Goal: Transaction & Acquisition: Obtain resource

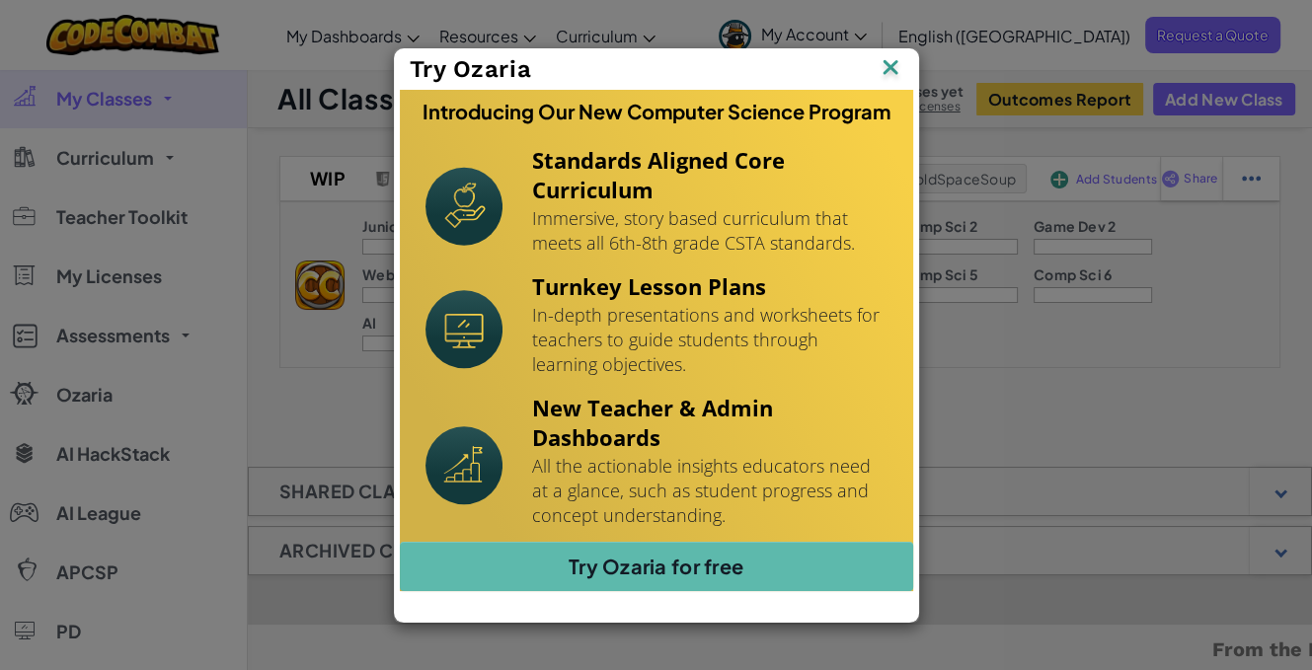
click at [0, 0] on img at bounding box center [0, 0] width 0 height 0
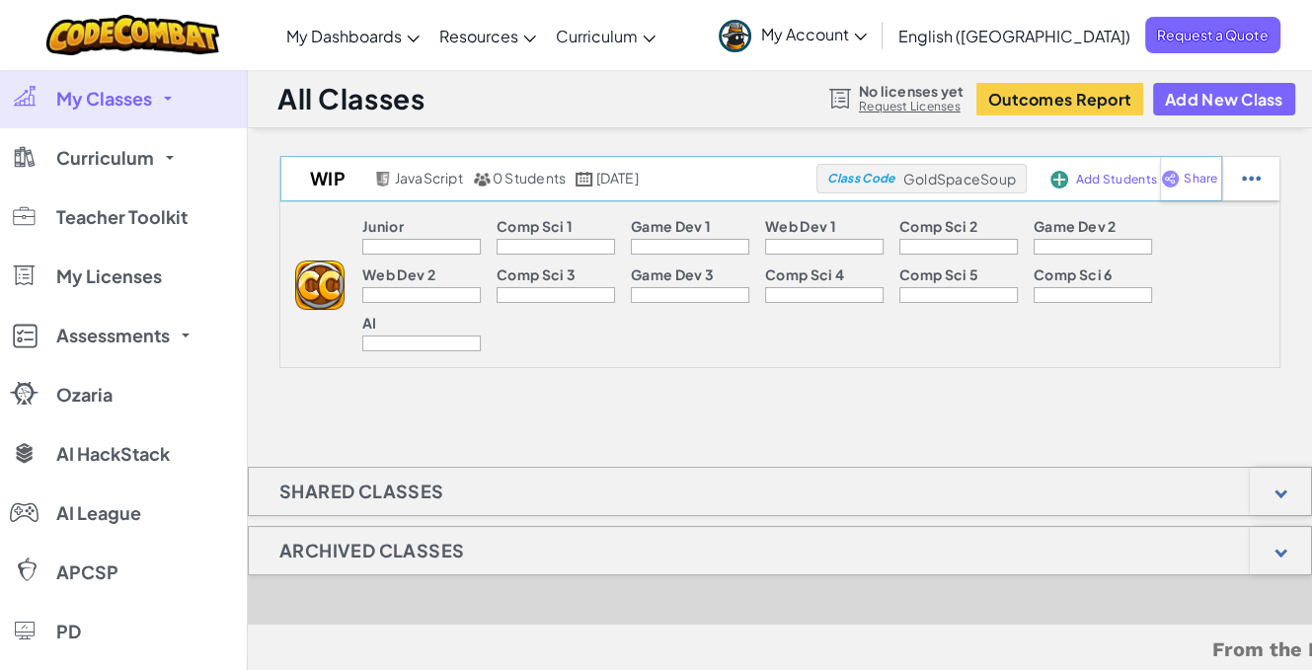
click at [974, 178] on span "GoldSpaceSoup" at bounding box center [959, 179] width 113 height 18
copy span "GoldSpaceSoup"
click at [1279, 165] on div at bounding box center [1250, 178] width 57 height 43
select select "javascript"
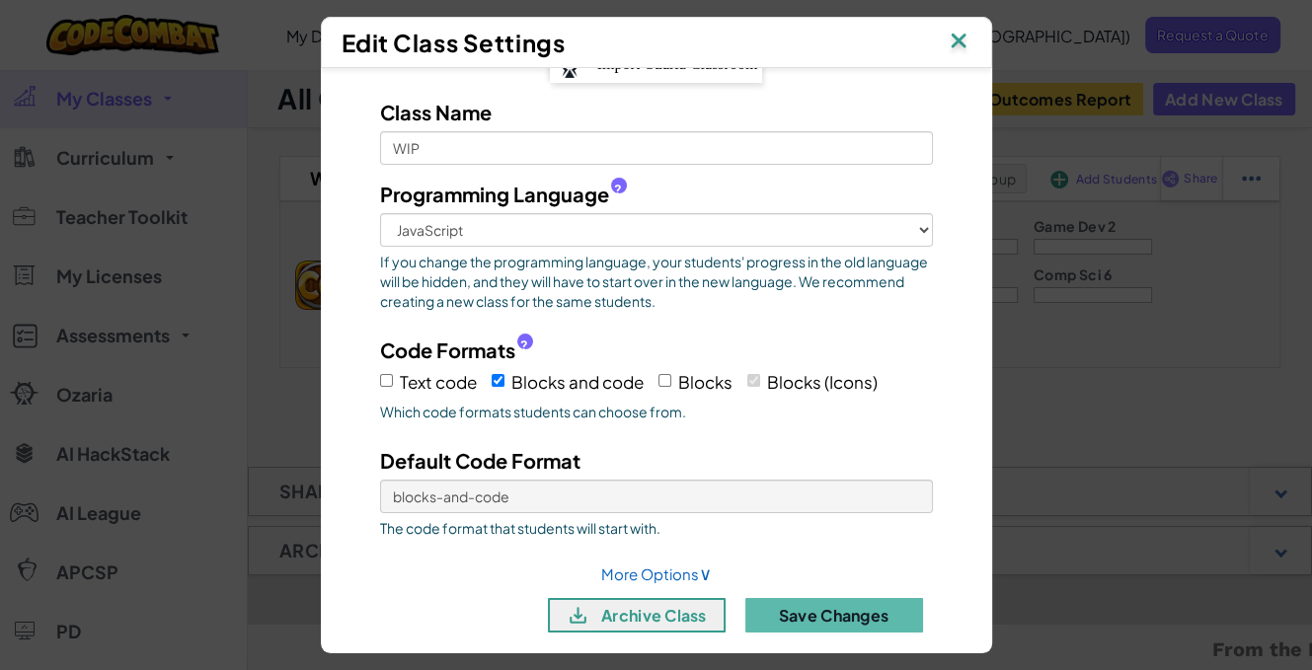
scroll to position [63, 0]
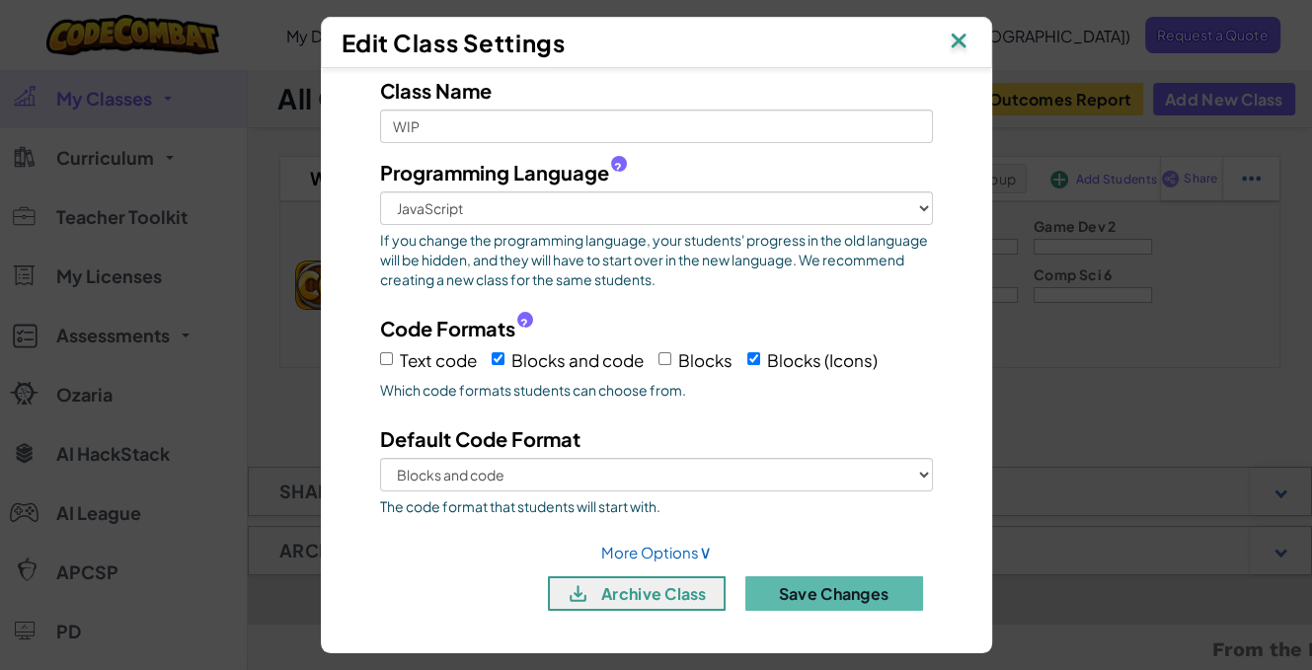
click at [415, 350] on span "Text code" at bounding box center [438, 360] width 77 height 22
click at [393, 352] on input "Text code" at bounding box center [386, 358] width 13 height 13
checkbox input "true"
click at [497, 358] on label "Blocks and code" at bounding box center [567, 359] width 152 height 31
click at [497, 358] on input "Blocks and code" at bounding box center [497, 358] width 13 height 13
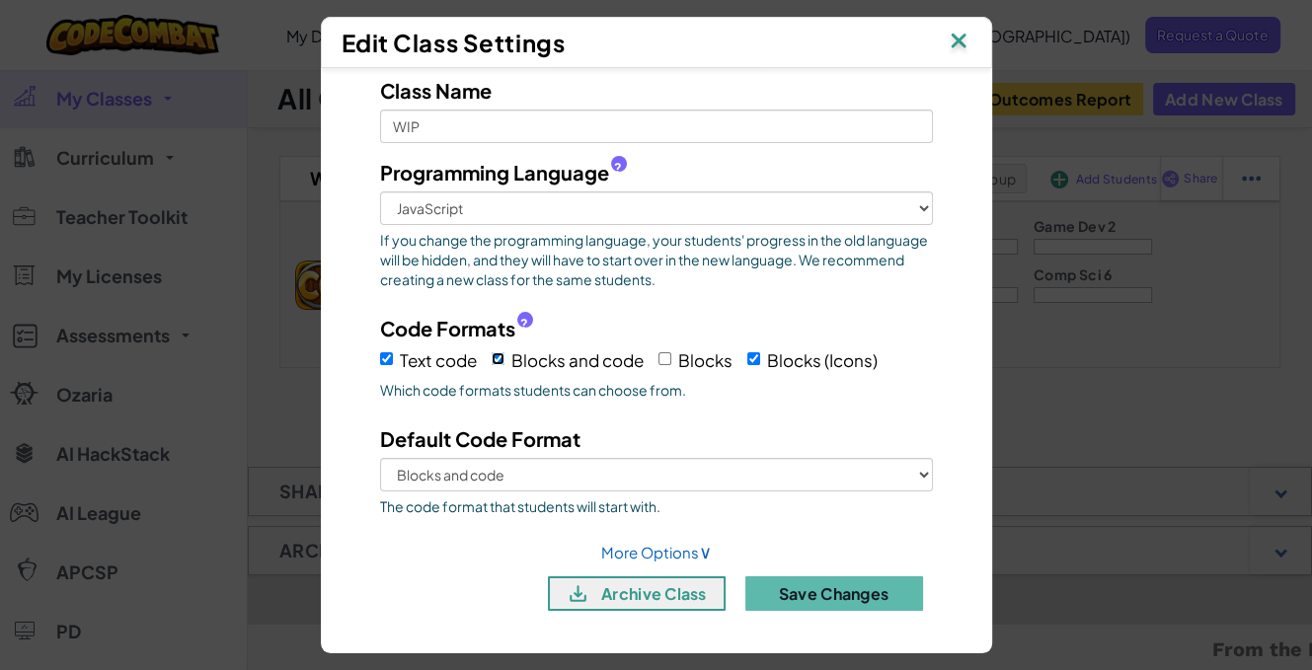
checkbox input "false"
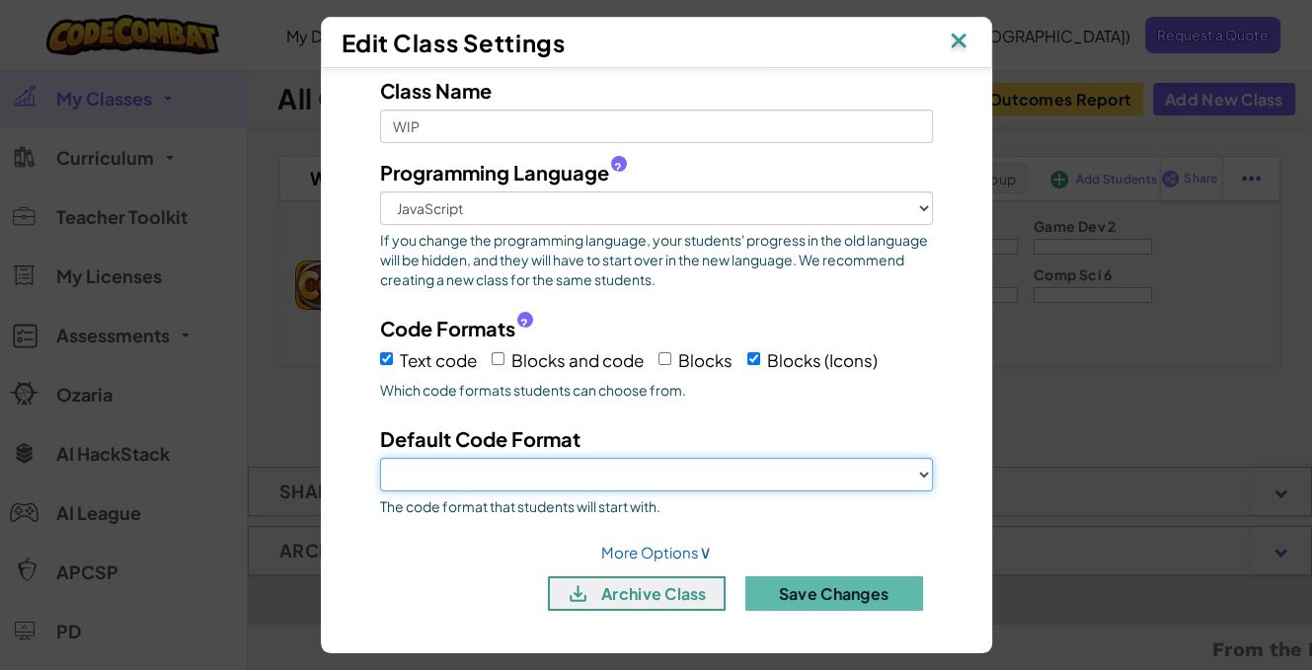
click at [617, 470] on select "Text code Blocks (Icons)" at bounding box center [656, 475] width 553 height 34
select select "text-code"
click at [380, 458] on select "Text code Blocks (Icons)" at bounding box center [656, 475] width 553 height 34
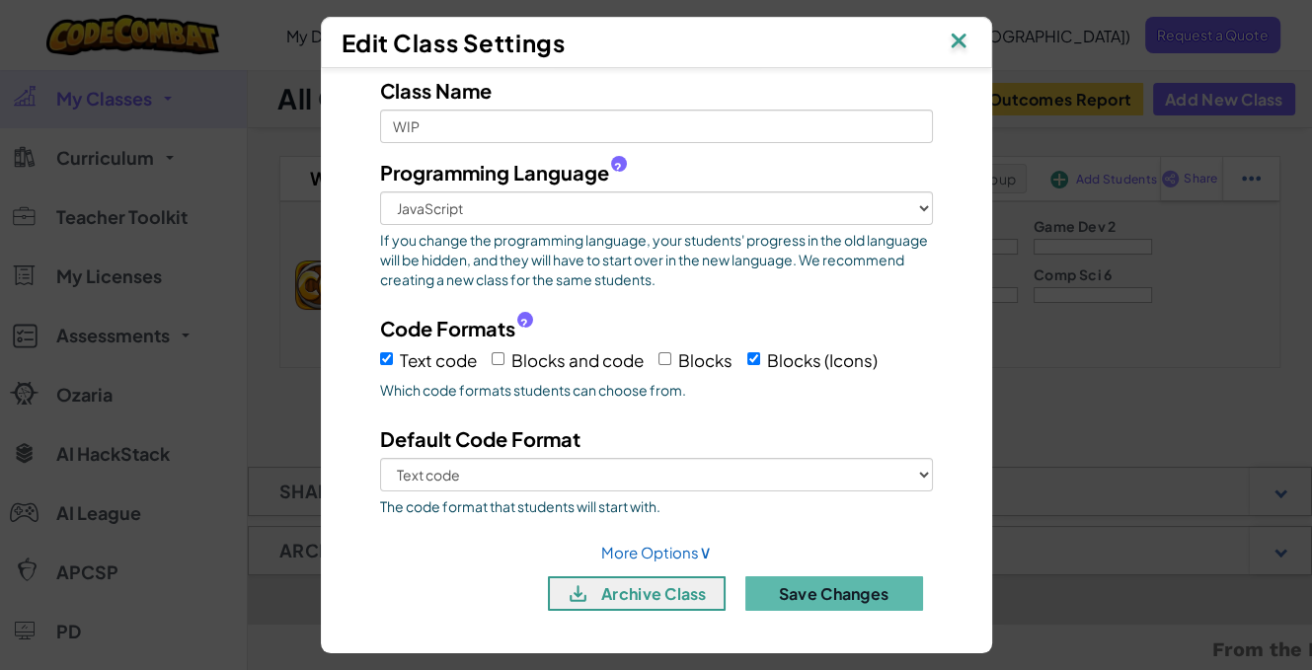
click at [758, 361] on label "Blocks (Icons)" at bounding box center [812, 359] width 130 height 31
click at [758, 361] on input "Blocks (Icons)" at bounding box center [753, 358] width 13 height 13
checkbox input "false"
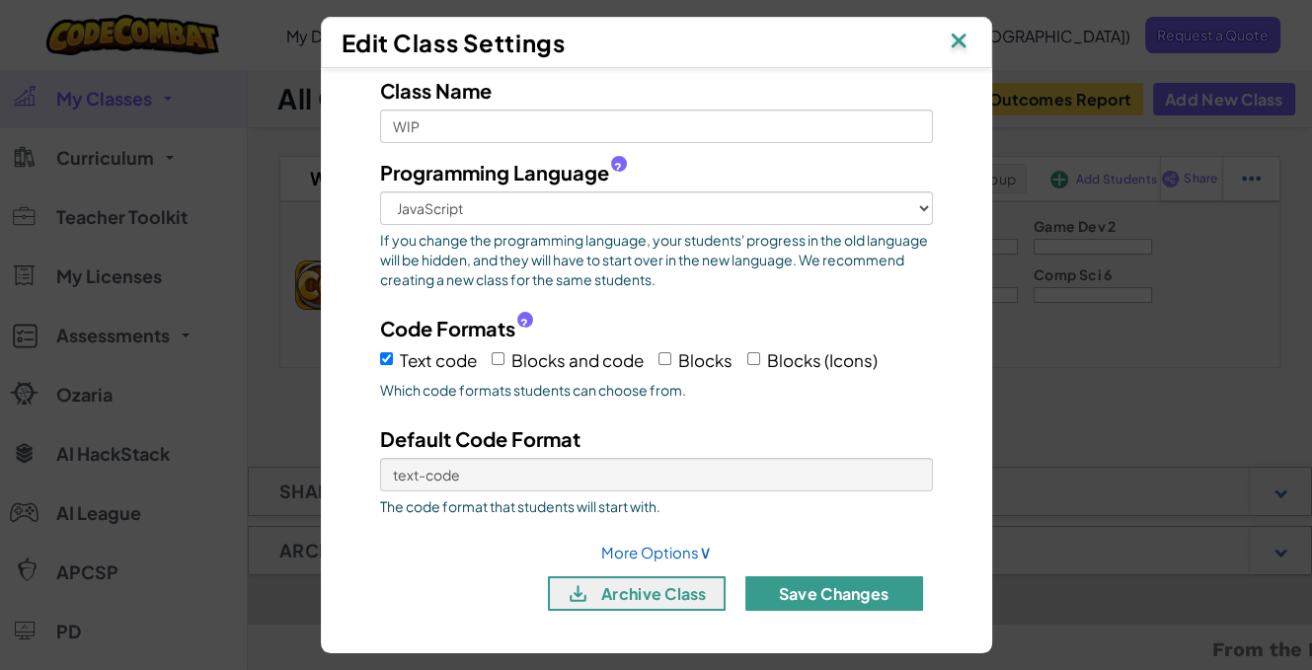
click at [804, 587] on button "Save Changes" at bounding box center [834, 593] width 178 height 35
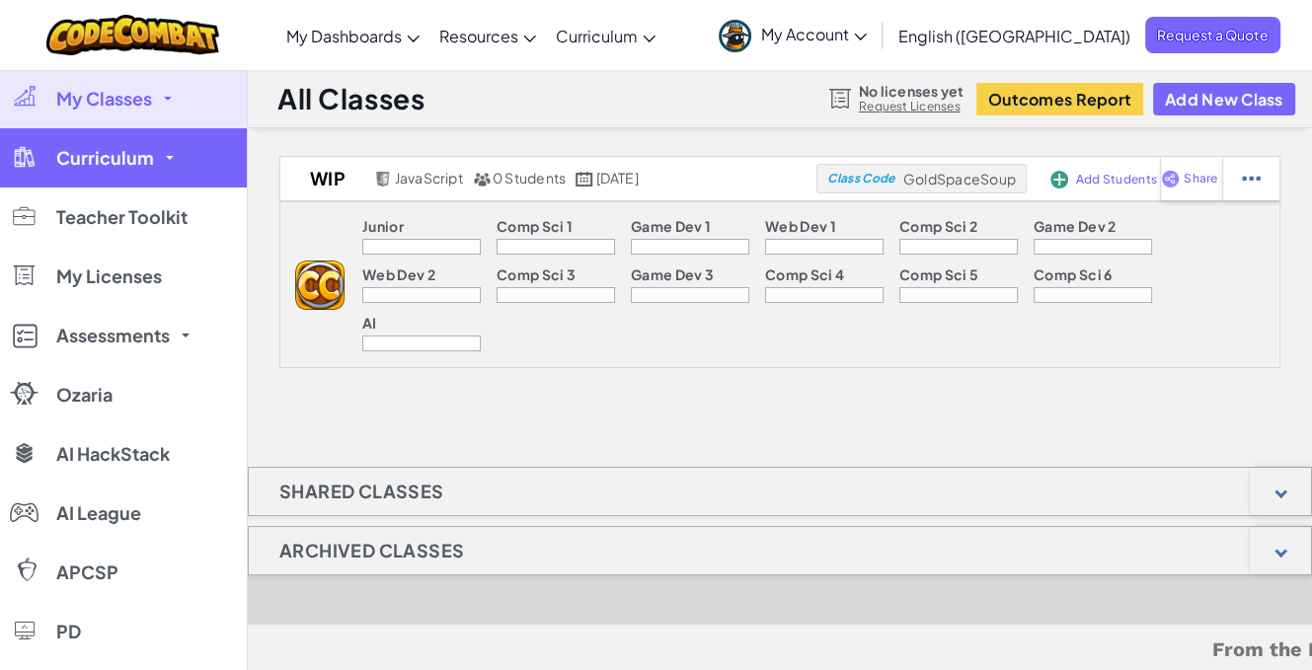
click at [177, 162] on link "Curriculum" at bounding box center [123, 157] width 247 height 59
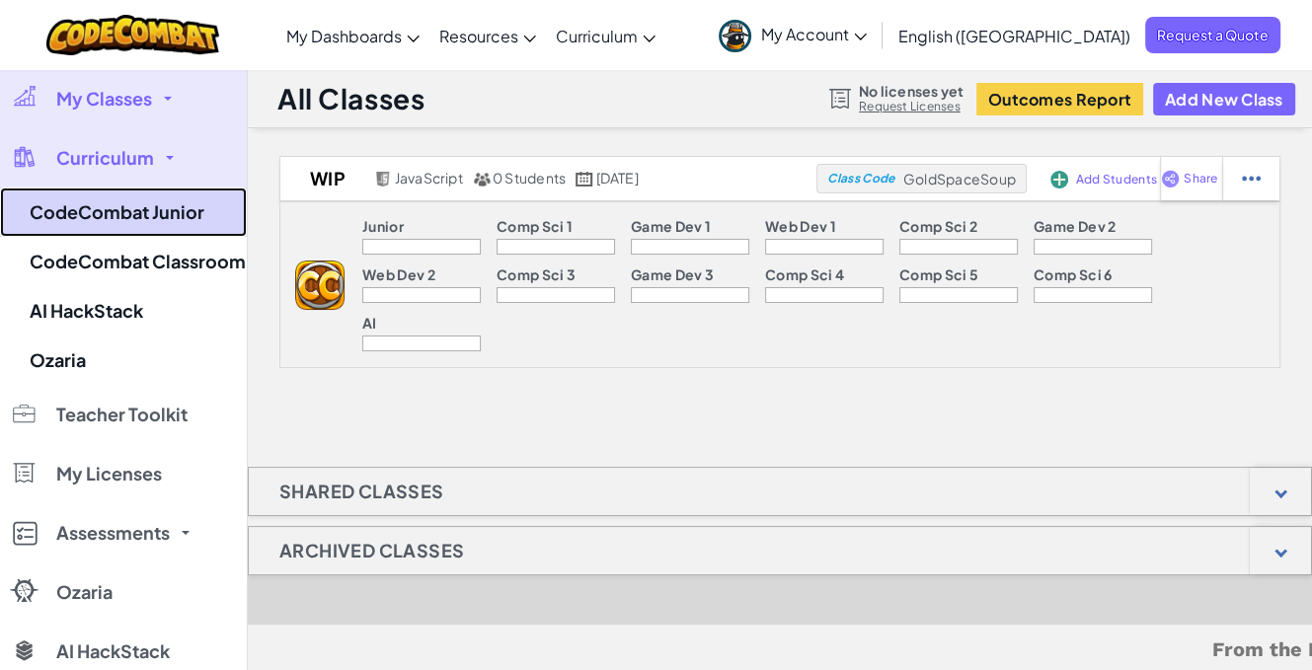
click at [173, 208] on link "CodeCombat Junior" at bounding box center [123, 212] width 247 height 49
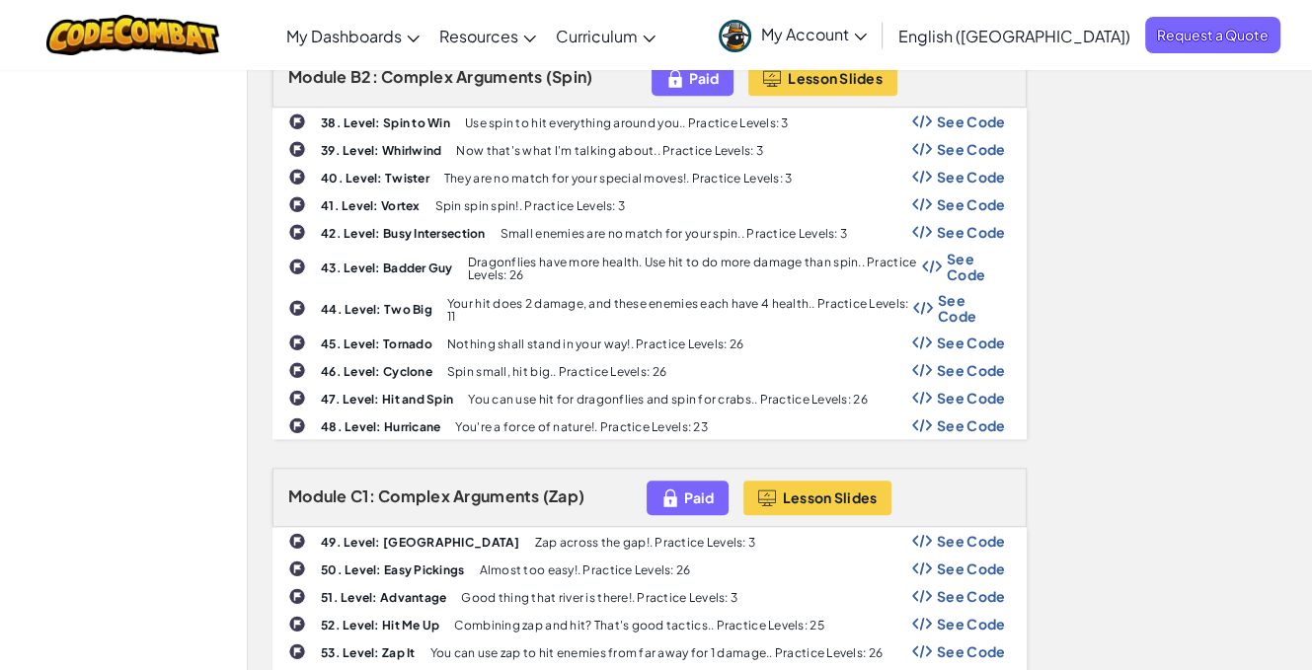
scroll to position [1776, 0]
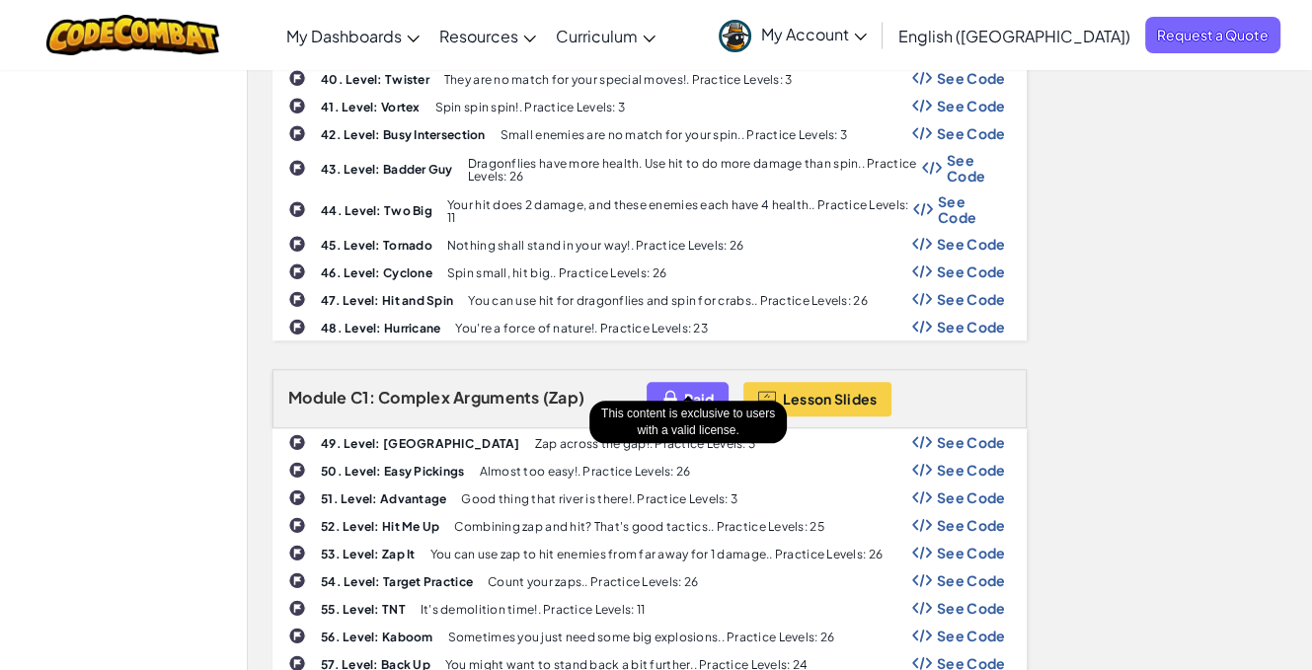
click at [669, 388] on img at bounding box center [670, 399] width 18 height 23
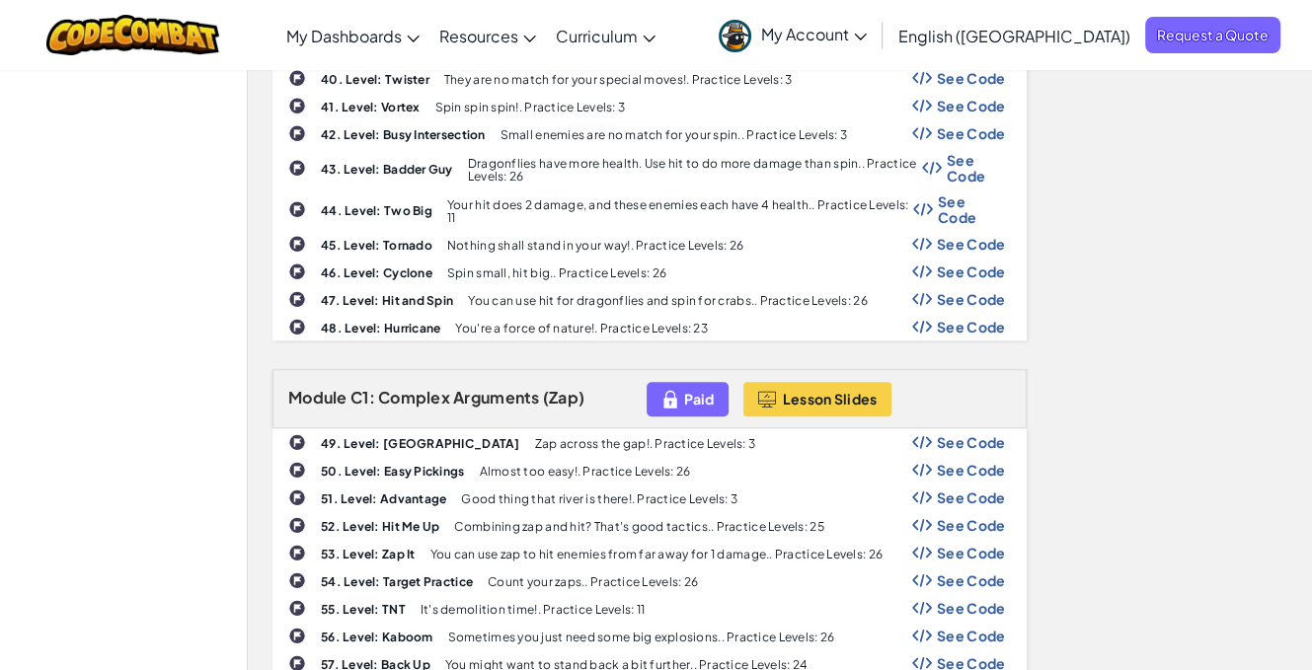
click at [718, 382] on div "Paid" at bounding box center [687, 399] width 82 height 35
click at [717, 382] on div "Paid" at bounding box center [687, 399] width 82 height 35
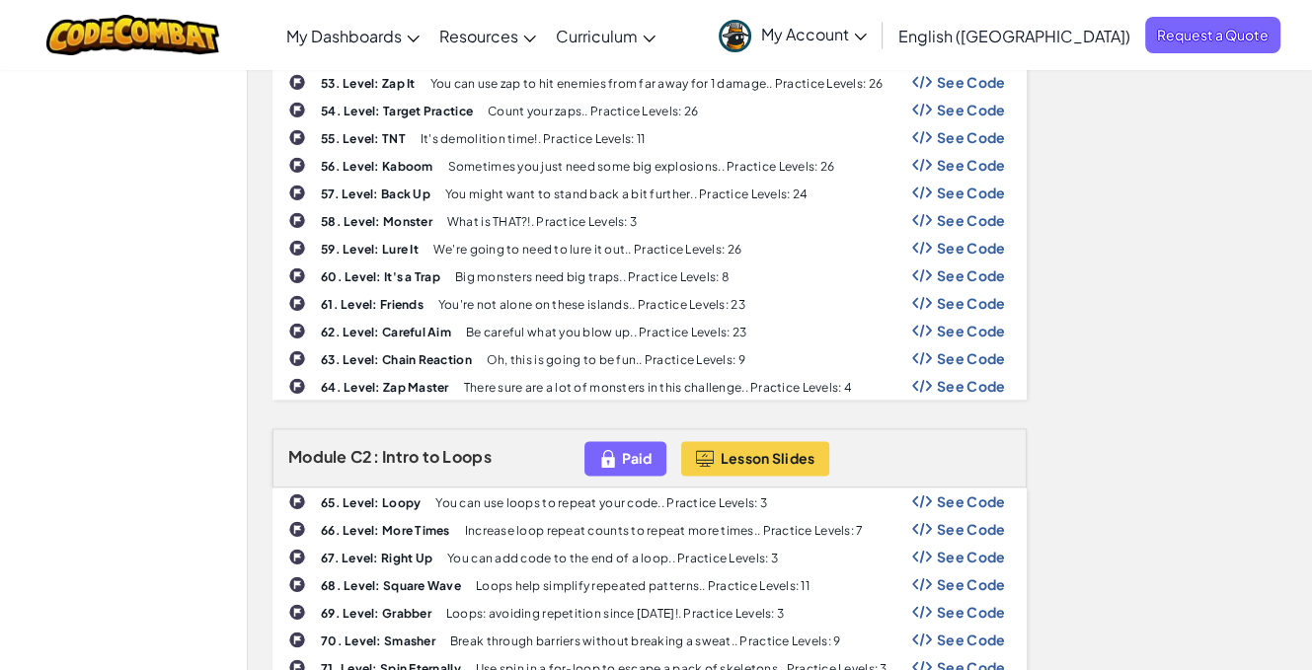
scroll to position [2270, 0]
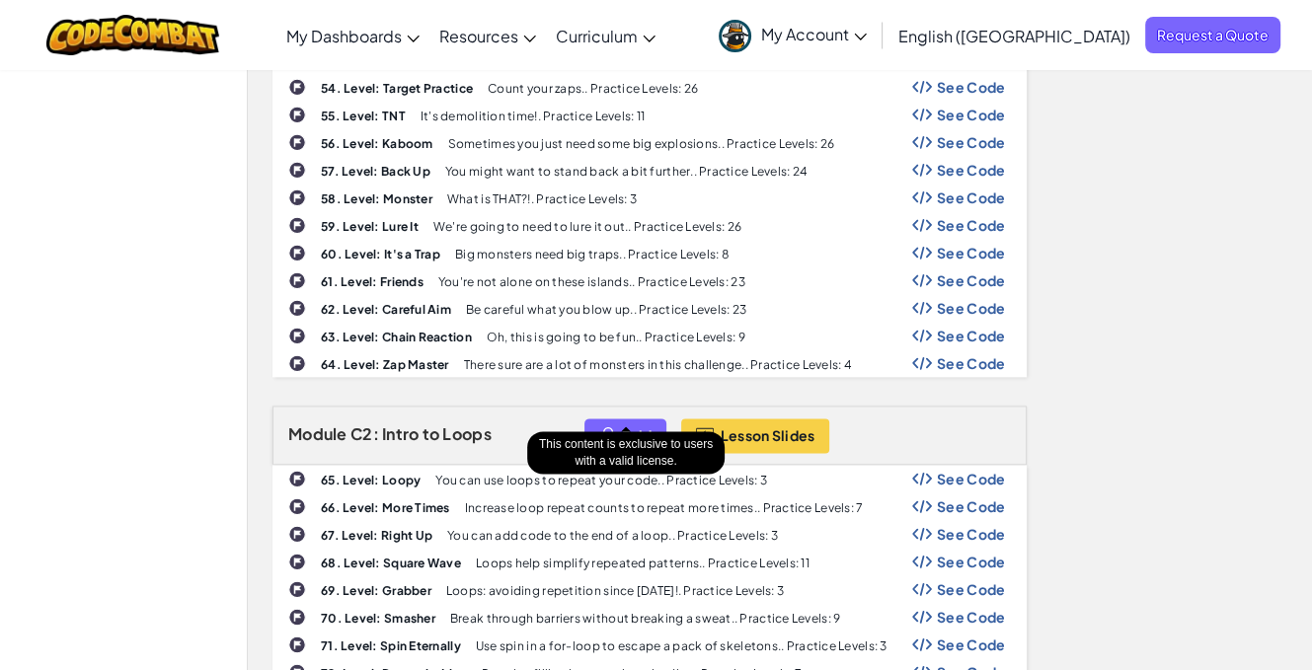
click at [611, 424] on img at bounding box center [608, 435] width 18 height 23
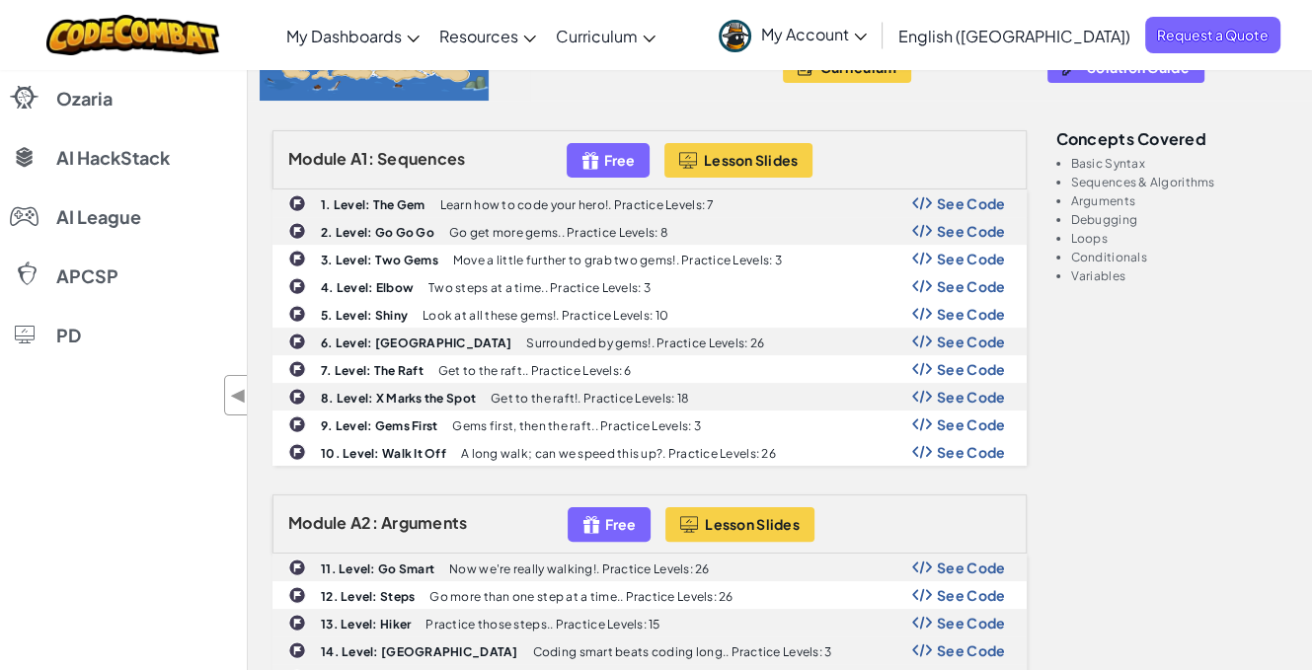
scroll to position [99, 0]
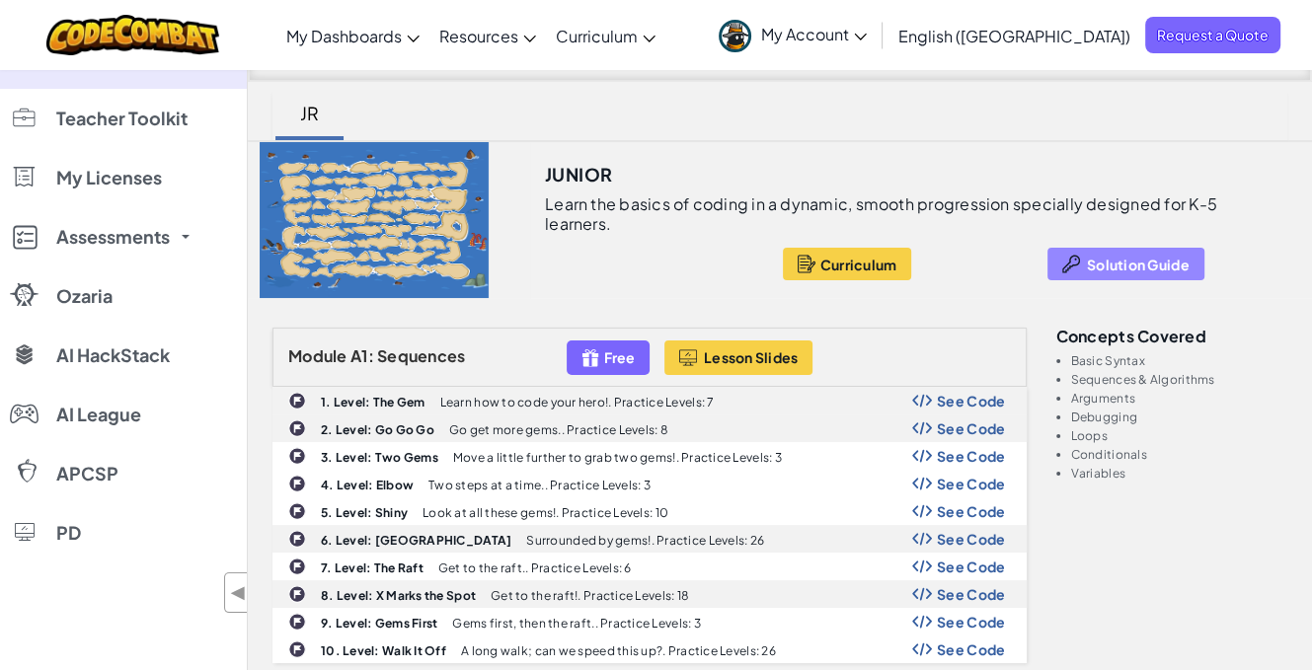
click at [1190, 256] on button "Solution Guide" at bounding box center [1125, 264] width 157 height 33
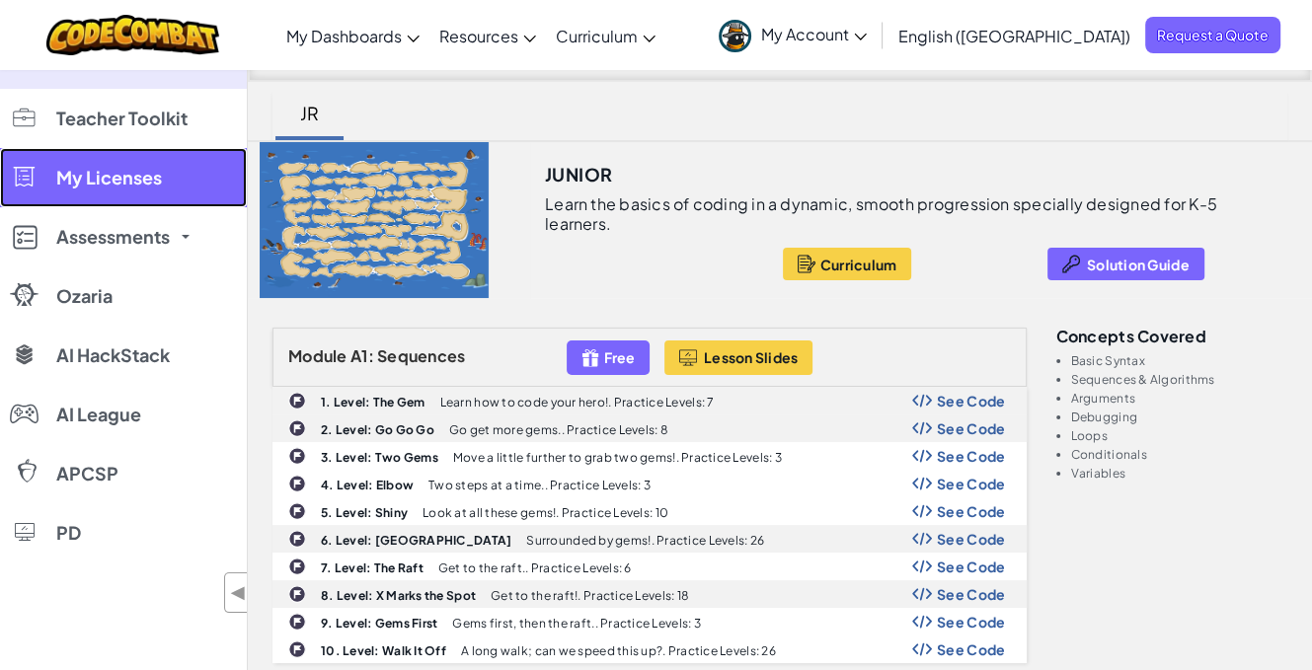
click at [127, 165] on link "My Licenses" at bounding box center [123, 177] width 247 height 59
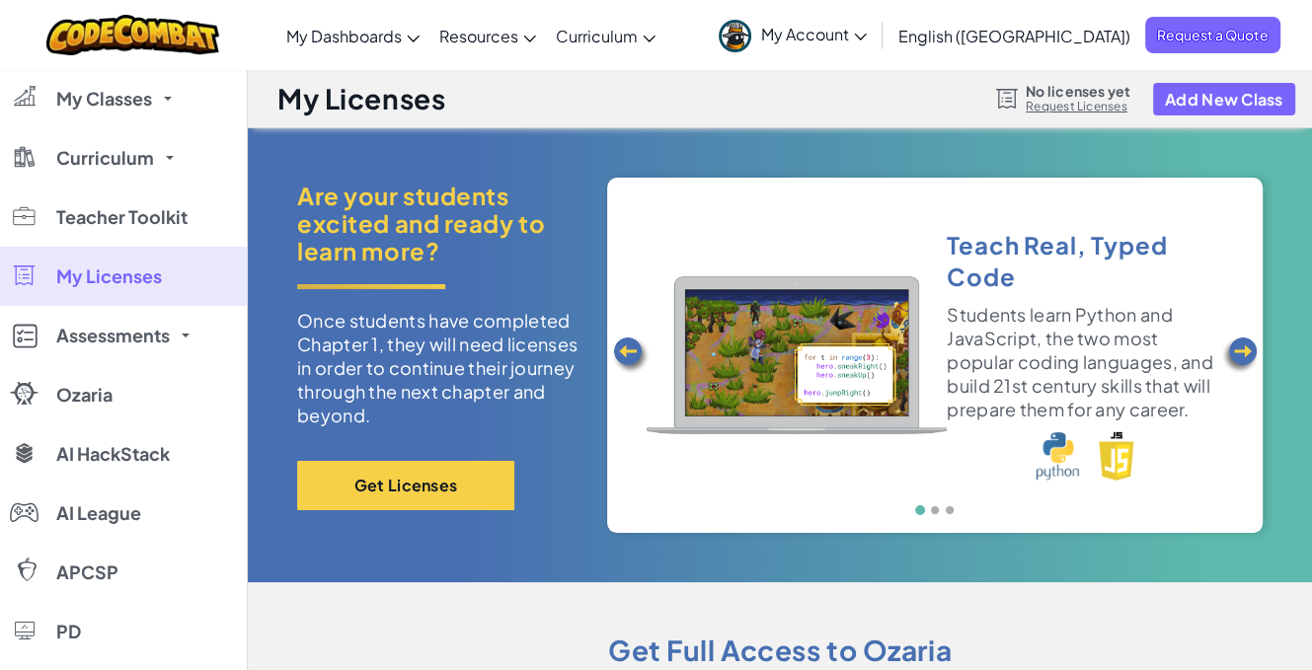
click at [1260, 350] on link at bounding box center [1239, 355] width 45 height 355
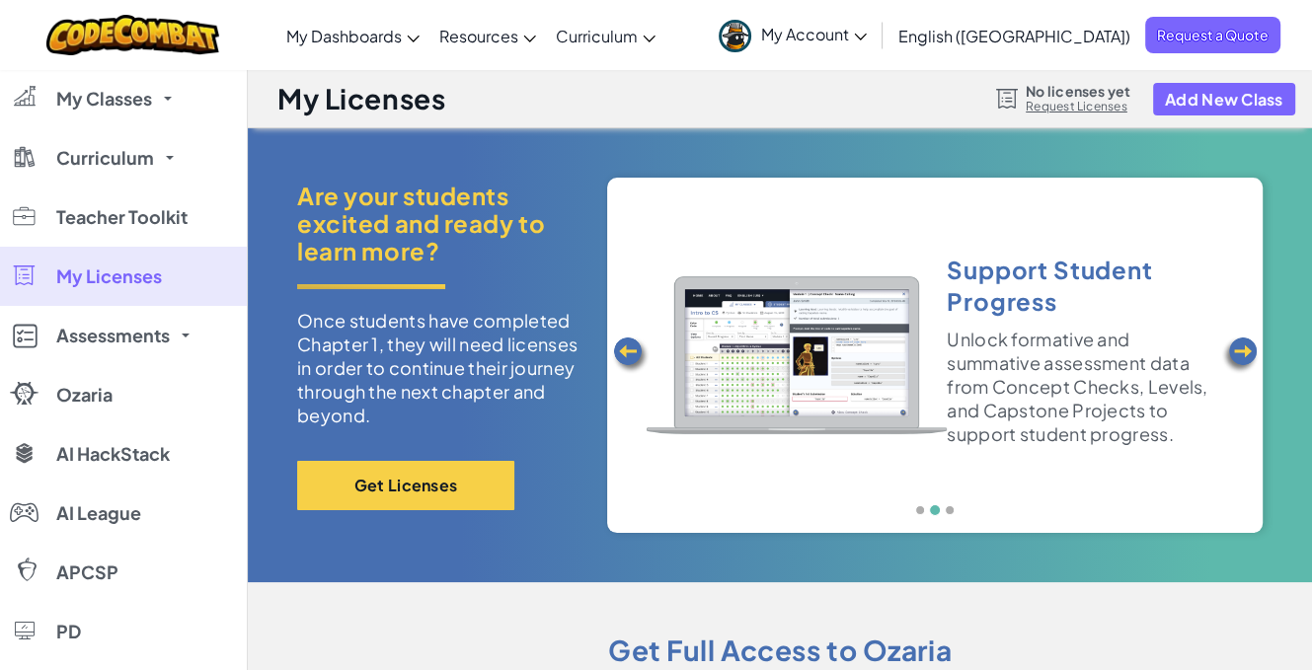
click at [1260, 350] on link at bounding box center [1239, 355] width 45 height 355
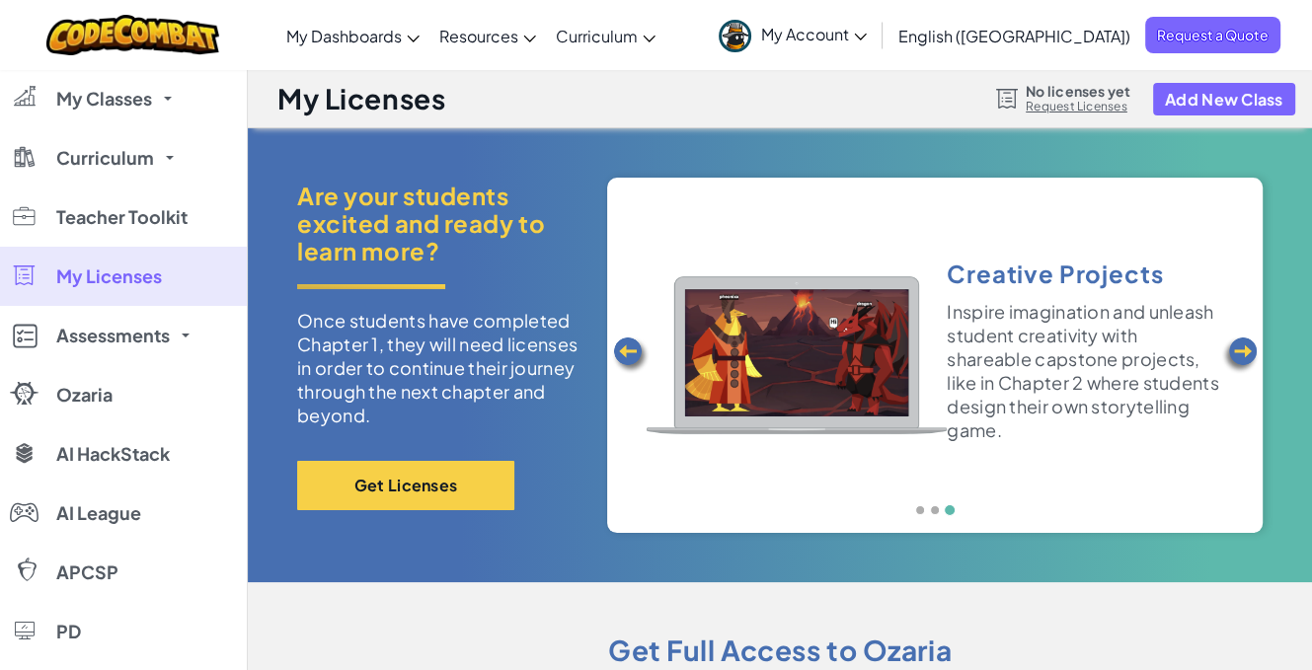
click at [1250, 353] on img at bounding box center [1239, 355] width 39 height 39
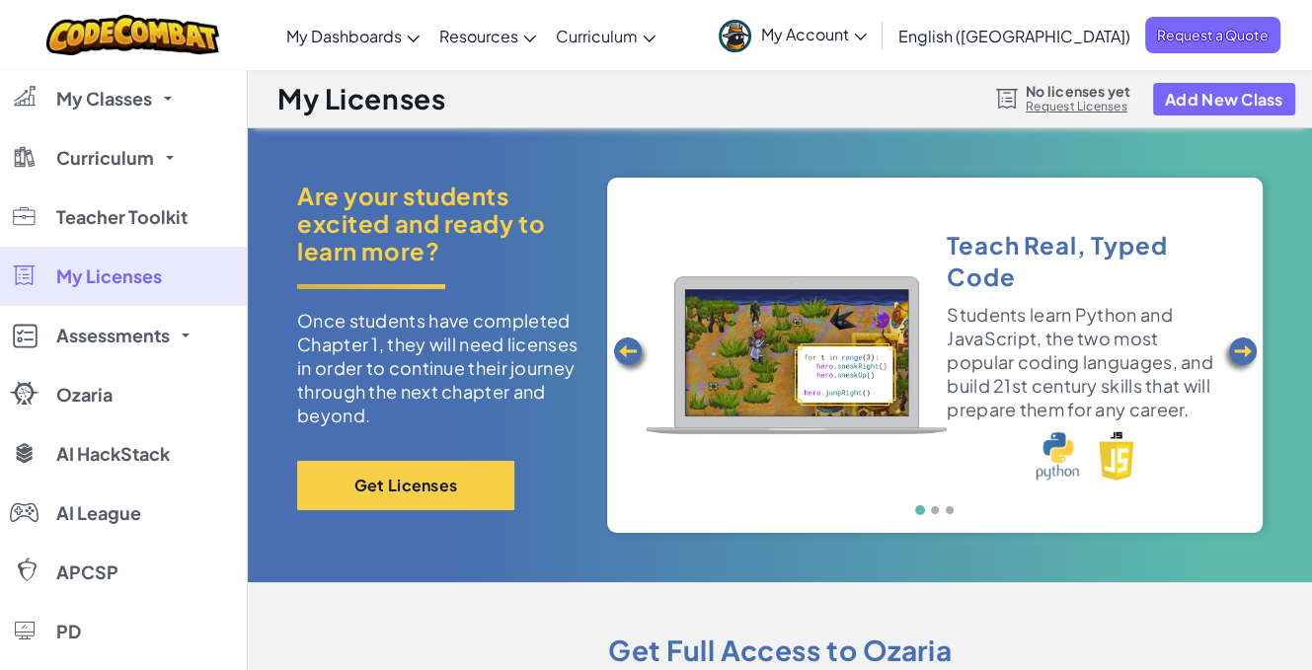
click at [1258, 347] on link at bounding box center [1239, 355] width 45 height 355
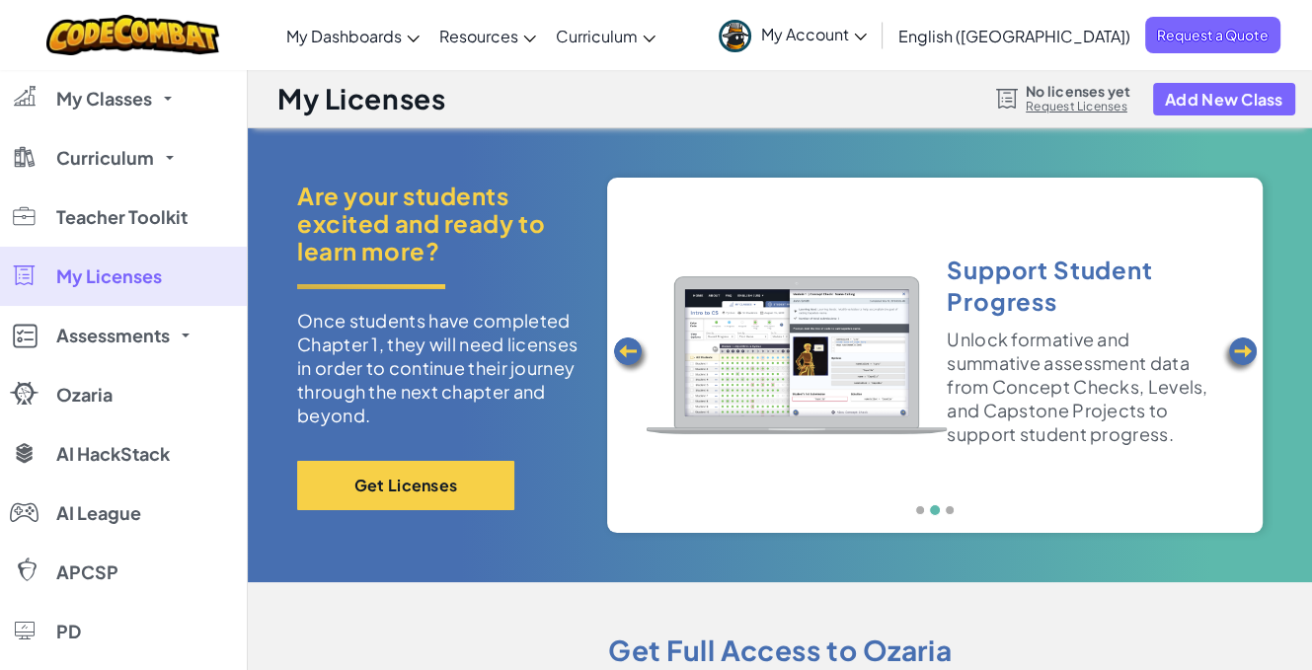
click at [1258, 347] on link at bounding box center [1239, 355] width 45 height 355
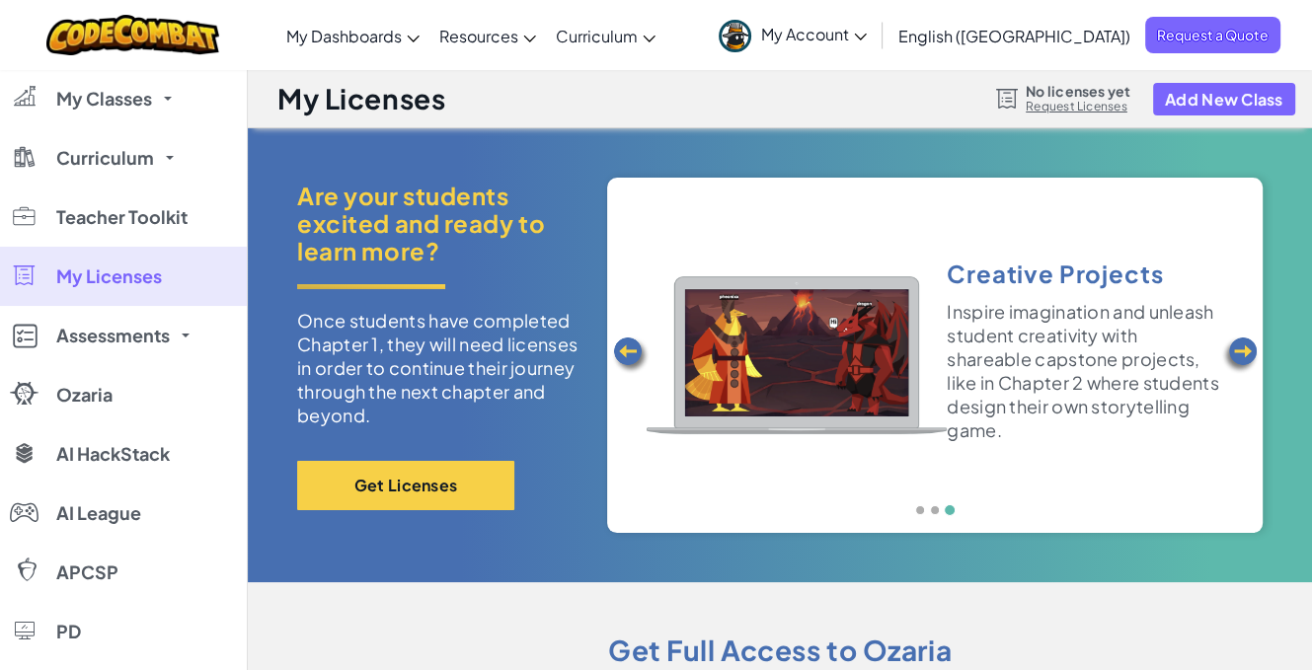
click at [1258, 347] on link at bounding box center [1239, 355] width 45 height 355
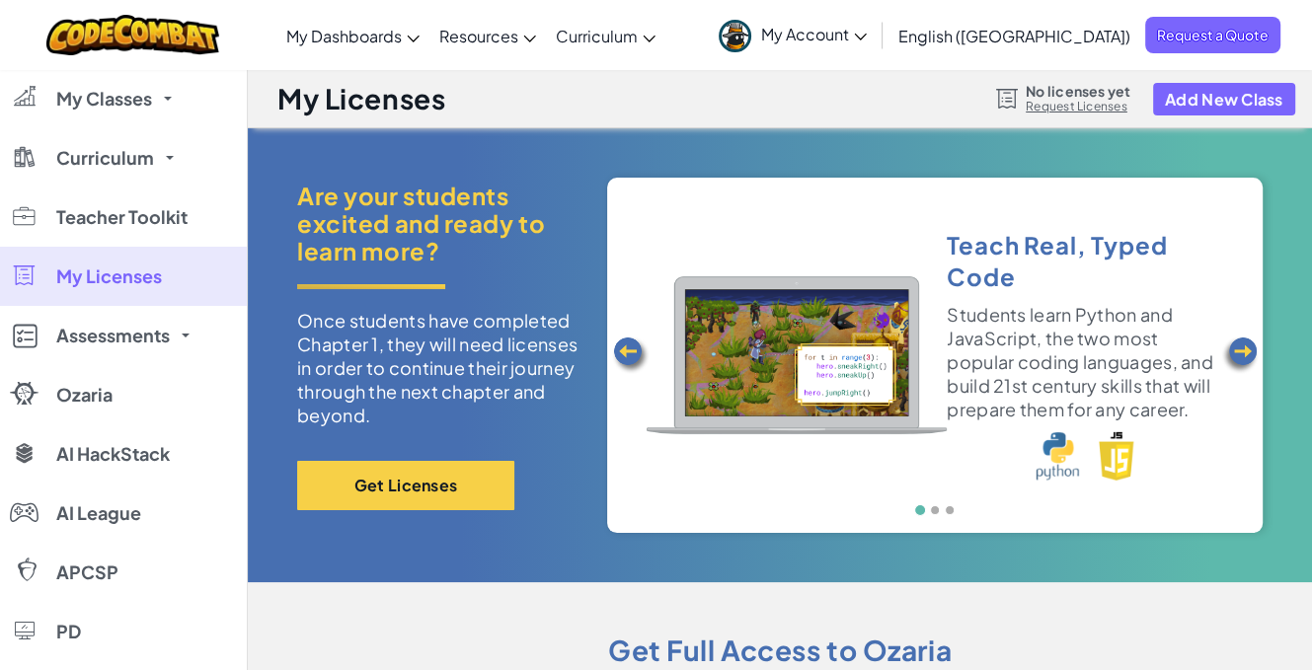
click at [1258, 347] on link at bounding box center [1239, 355] width 45 height 355
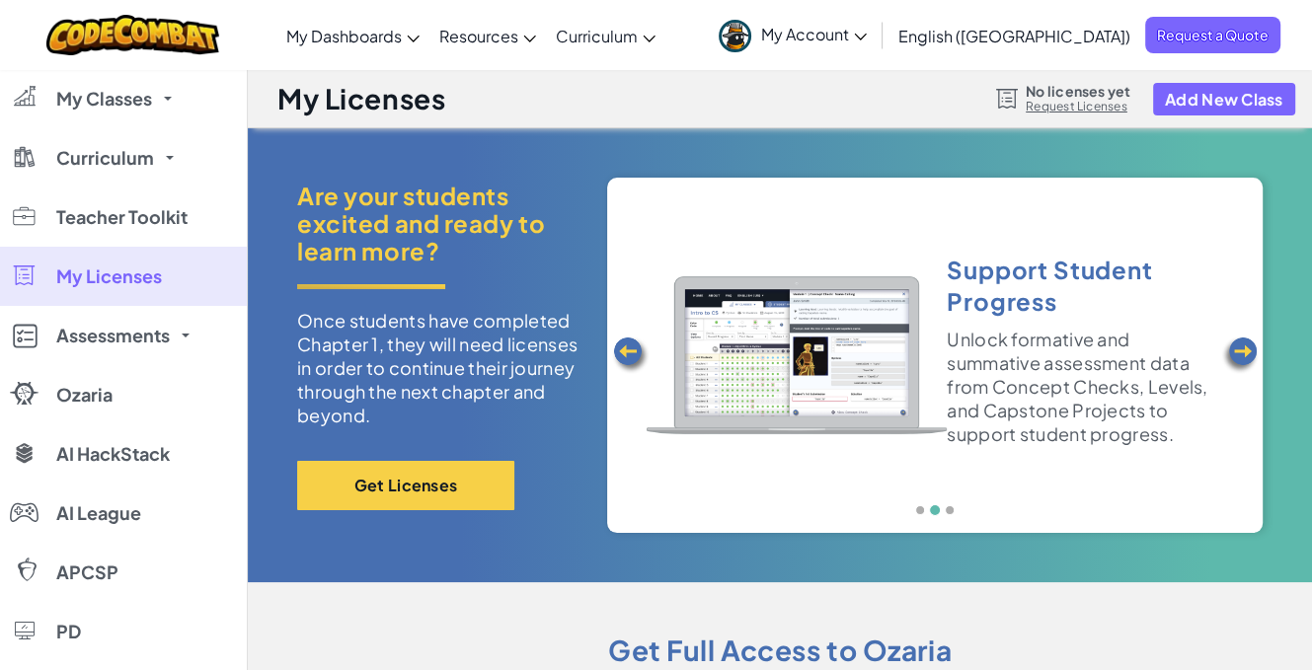
click at [1258, 347] on link at bounding box center [1239, 355] width 45 height 355
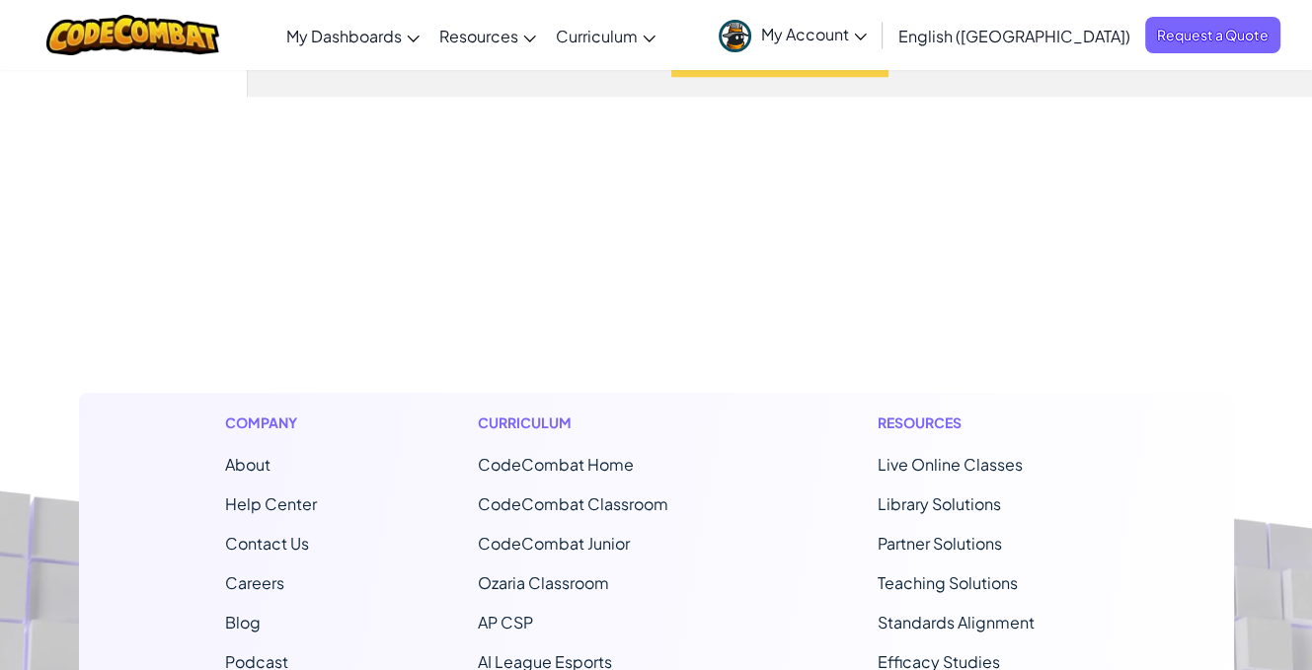
scroll to position [1283, 0]
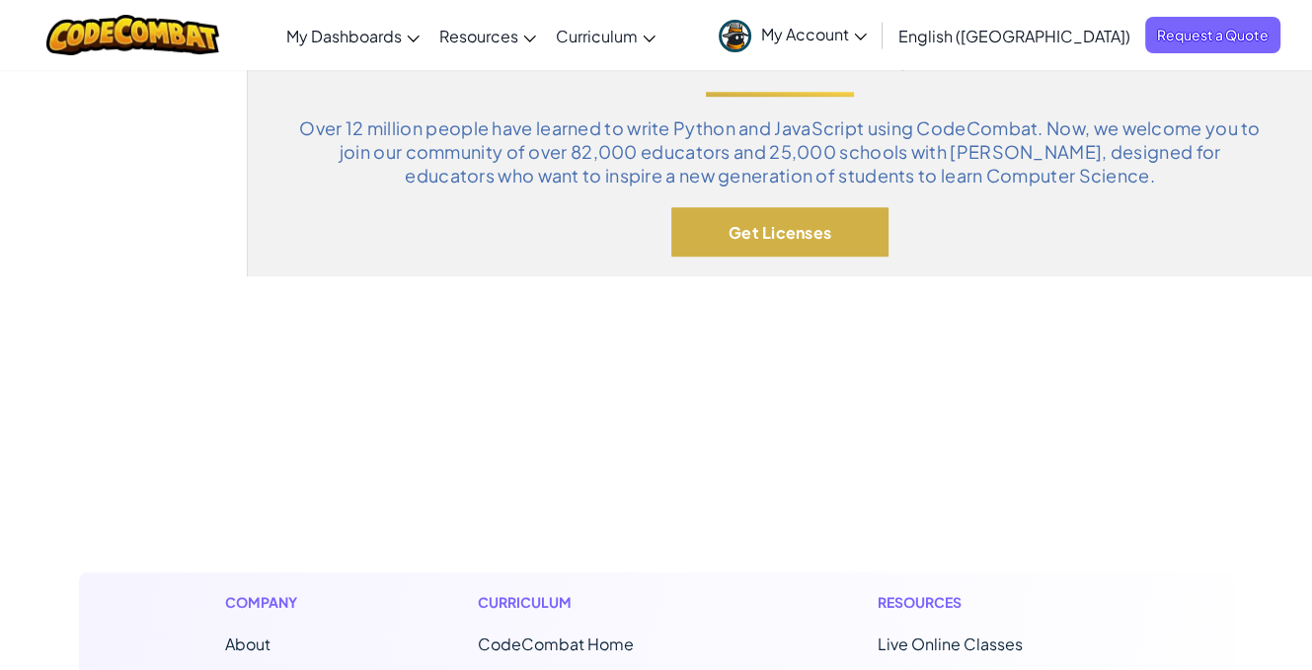
click at [791, 230] on button "Get Licenses" at bounding box center [779, 231] width 217 height 49
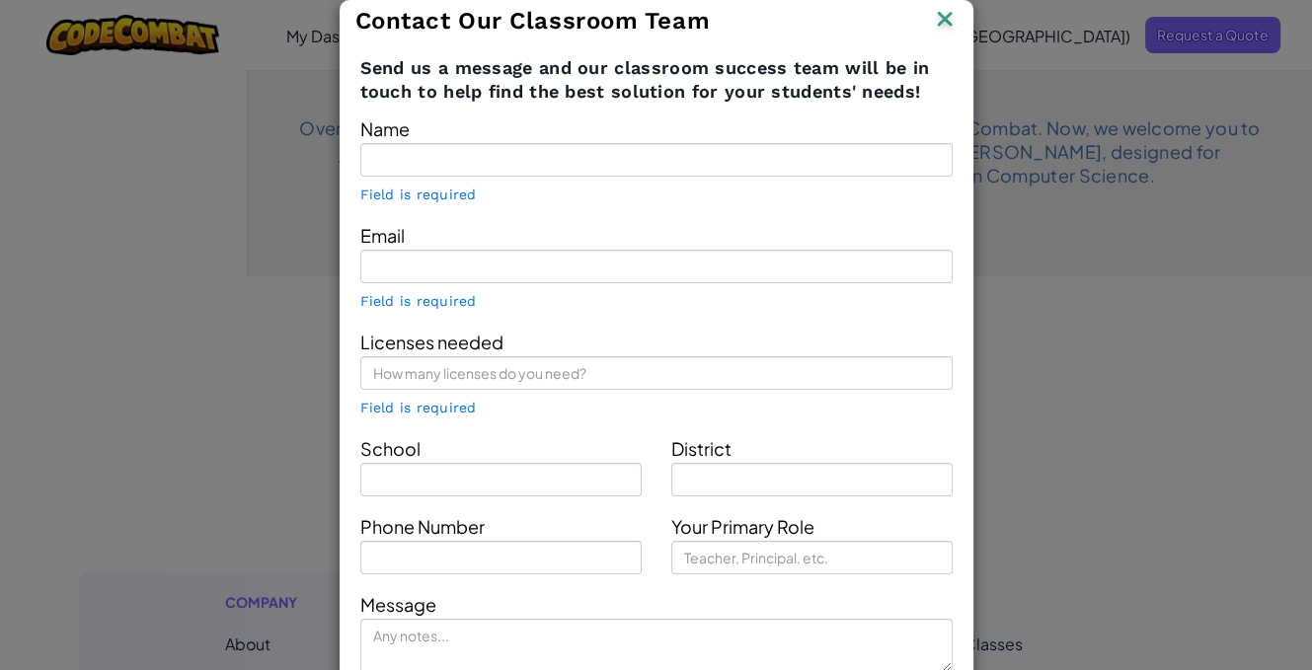
type input "[PERSON_NAME]"
type input "[EMAIL_ADDRESS][DOMAIN_NAME]"
type input "[GEOGRAPHIC_DATA]"
type input "Rancaekek"
type input "Technology coordinator"
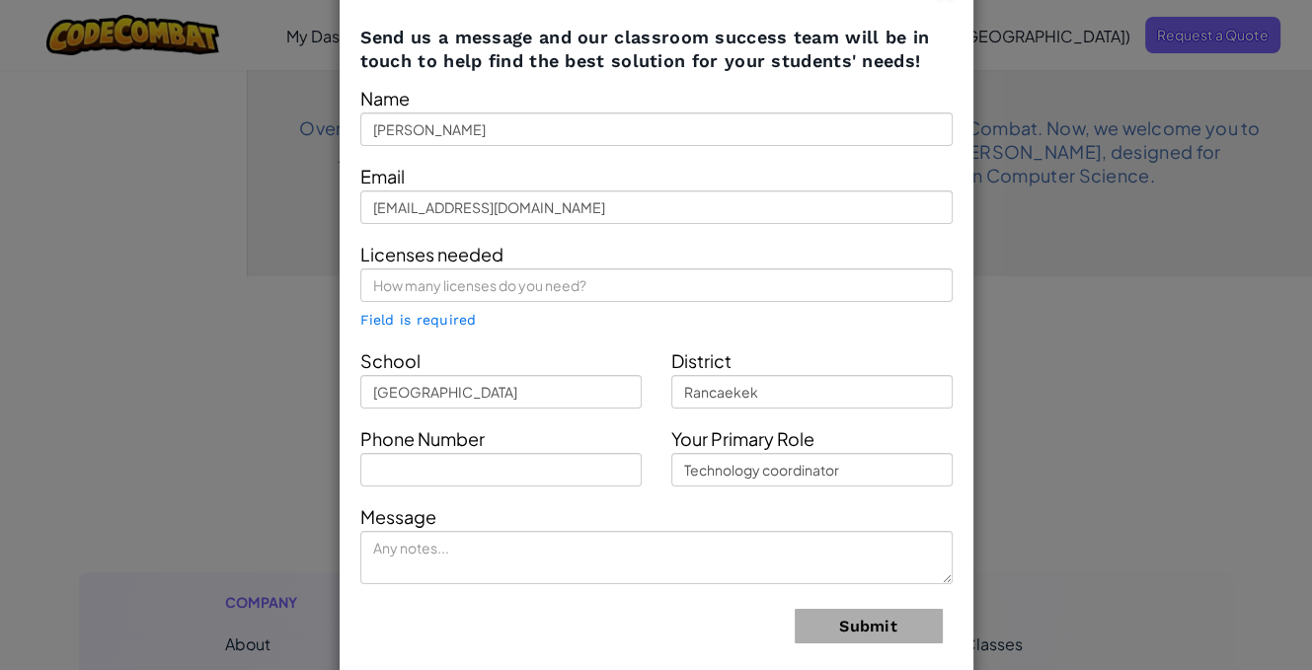
scroll to position [47, 0]
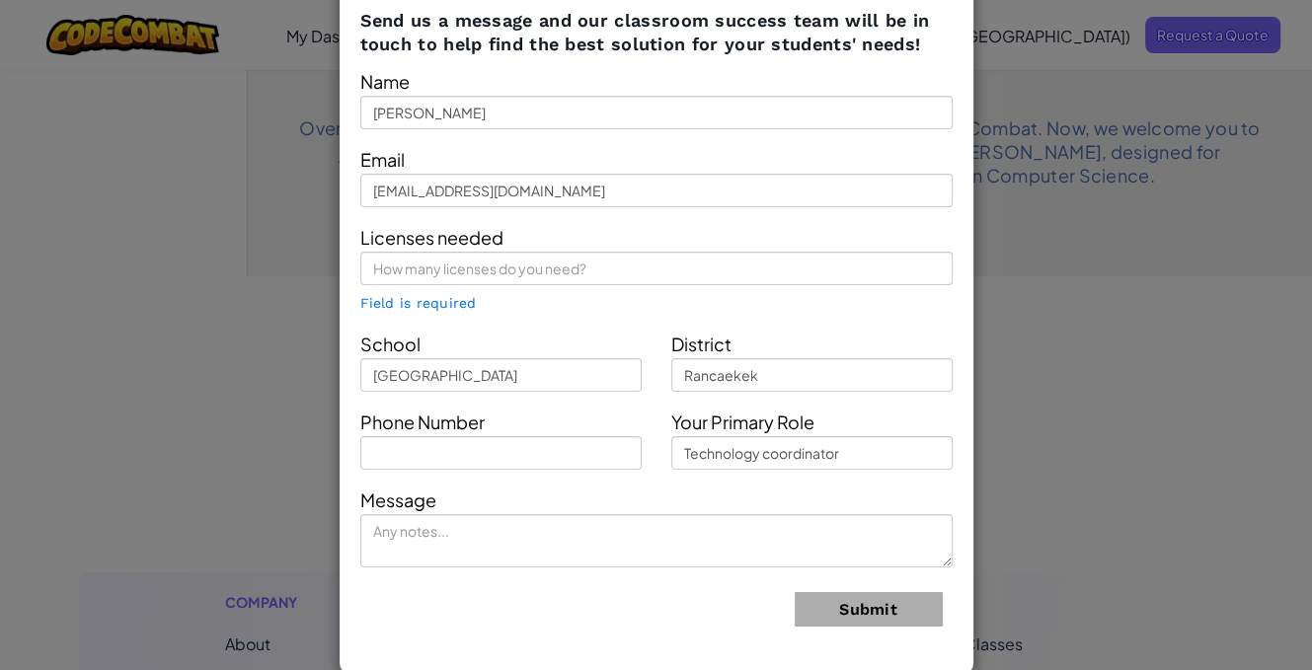
click at [1063, 309] on div "Contact Our Classroom Team Send us a message and our classroom success team wil…" at bounding box center [656, 335] width 1312 height 670
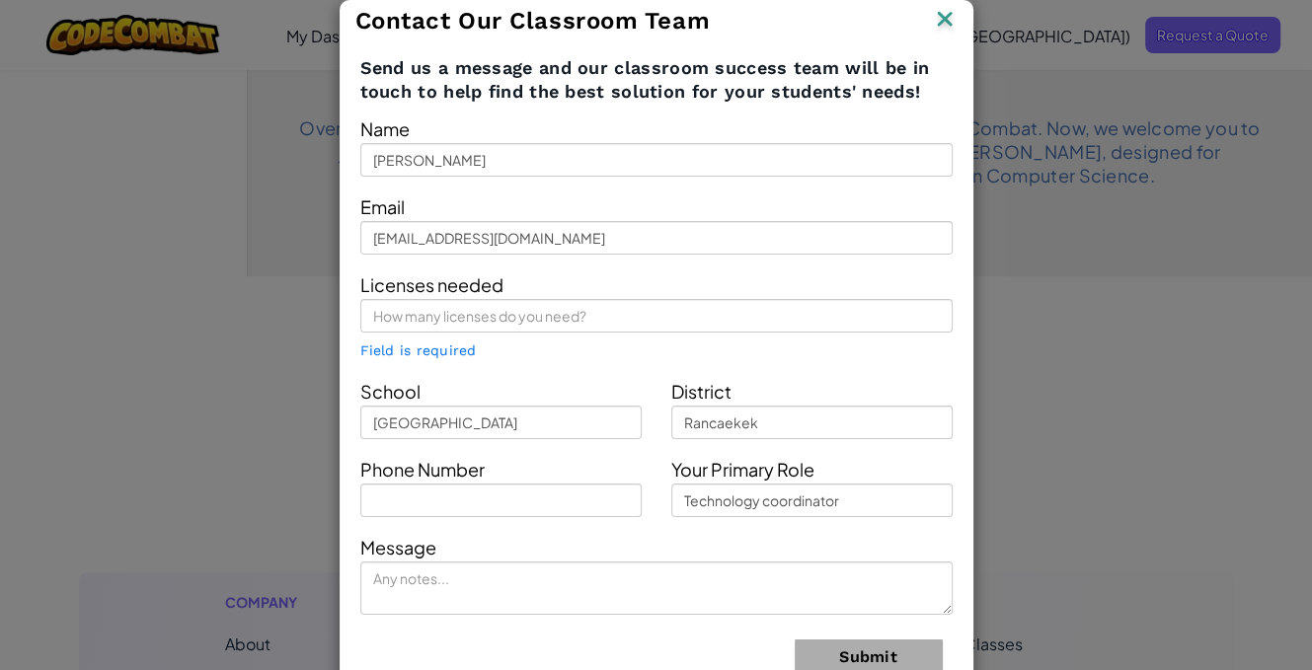
click at [943, 13] on img at bounding box center [945, 21] width 26 height 30
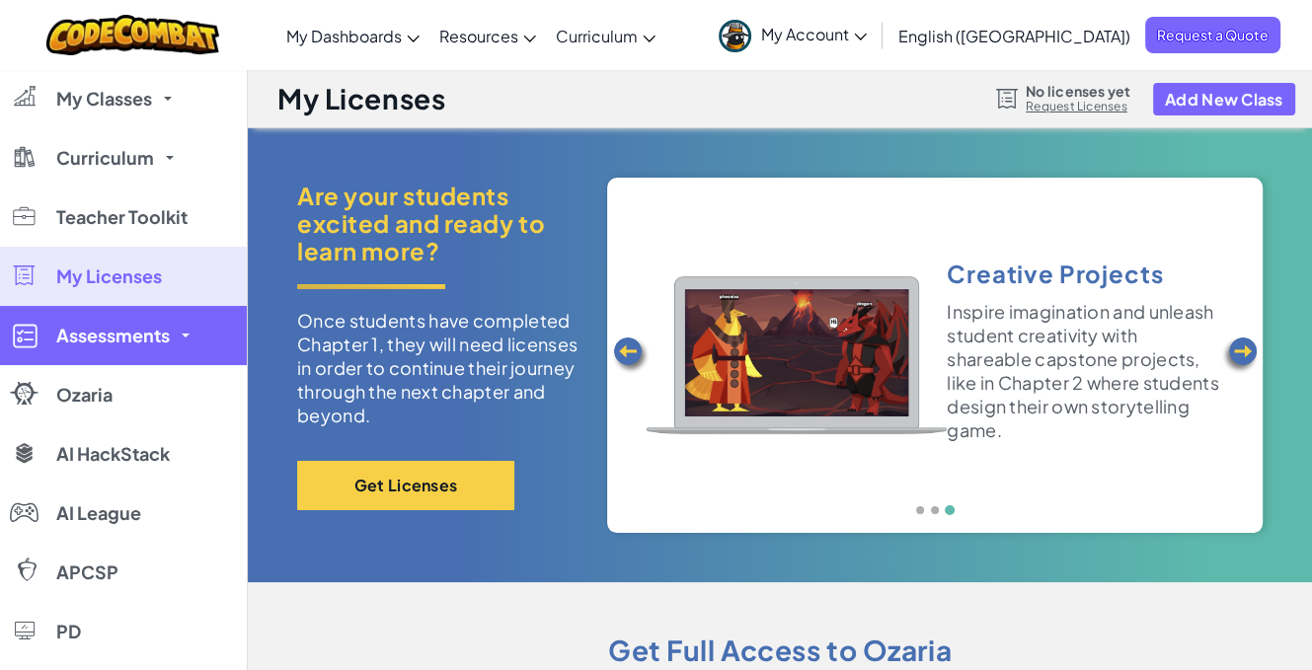
click at [114, 338] on span "Assessments" at bounding box center [112, 336] width 113 height 18
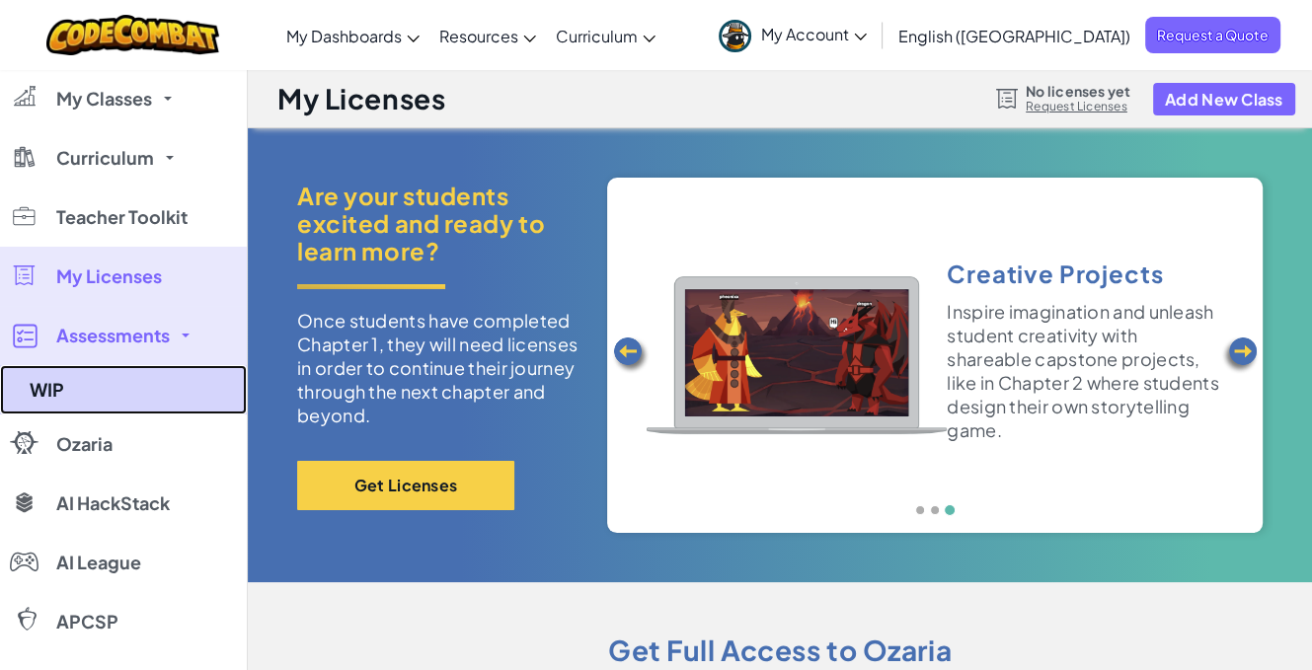
click at [117, 380] on link "WIP" at bounding box center [123, 389] width 247 height 49
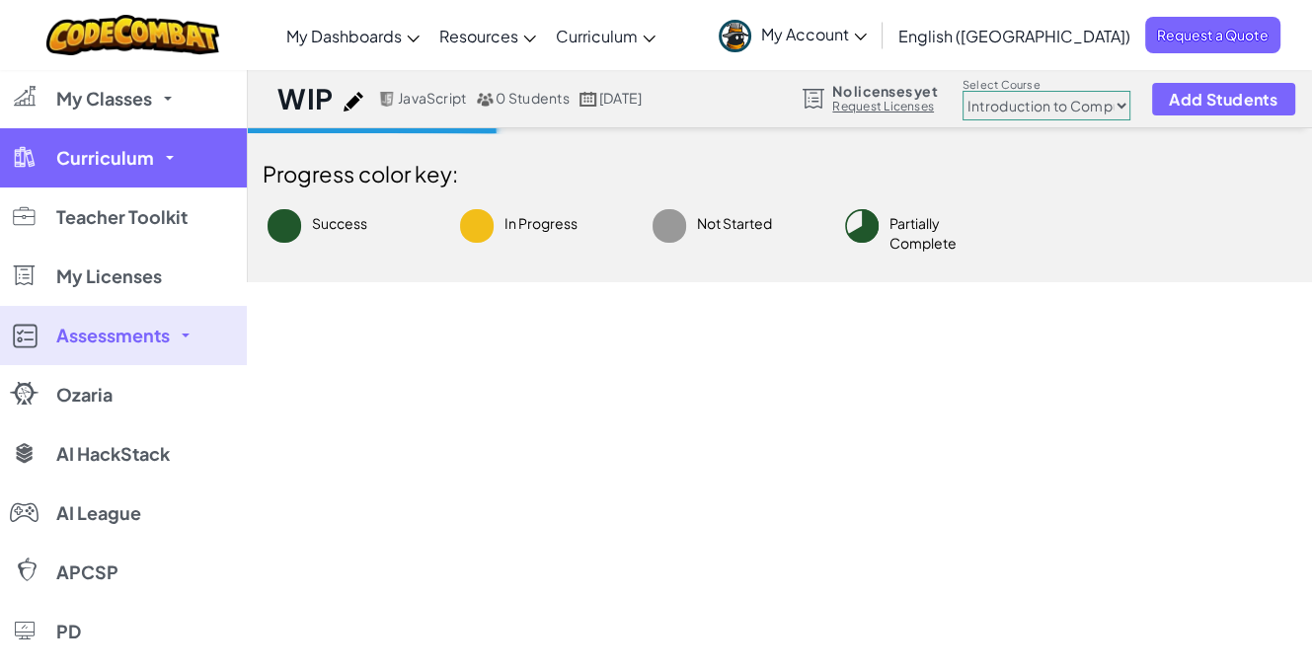
click at [97, 160] on span "Curriculum" at bounding box center [105, 158] width 98 height 18
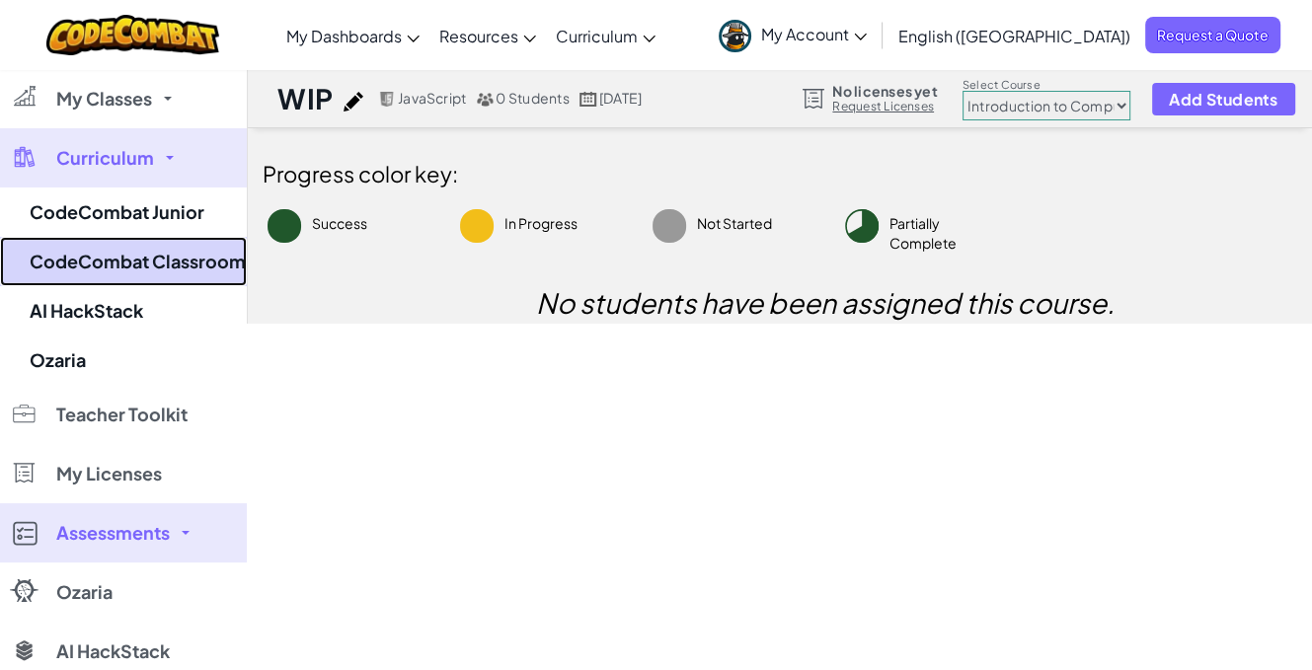
click at [136, 258] on link "CodeCombat Classroom" at bounding box center [123, 261] width 247 height 49
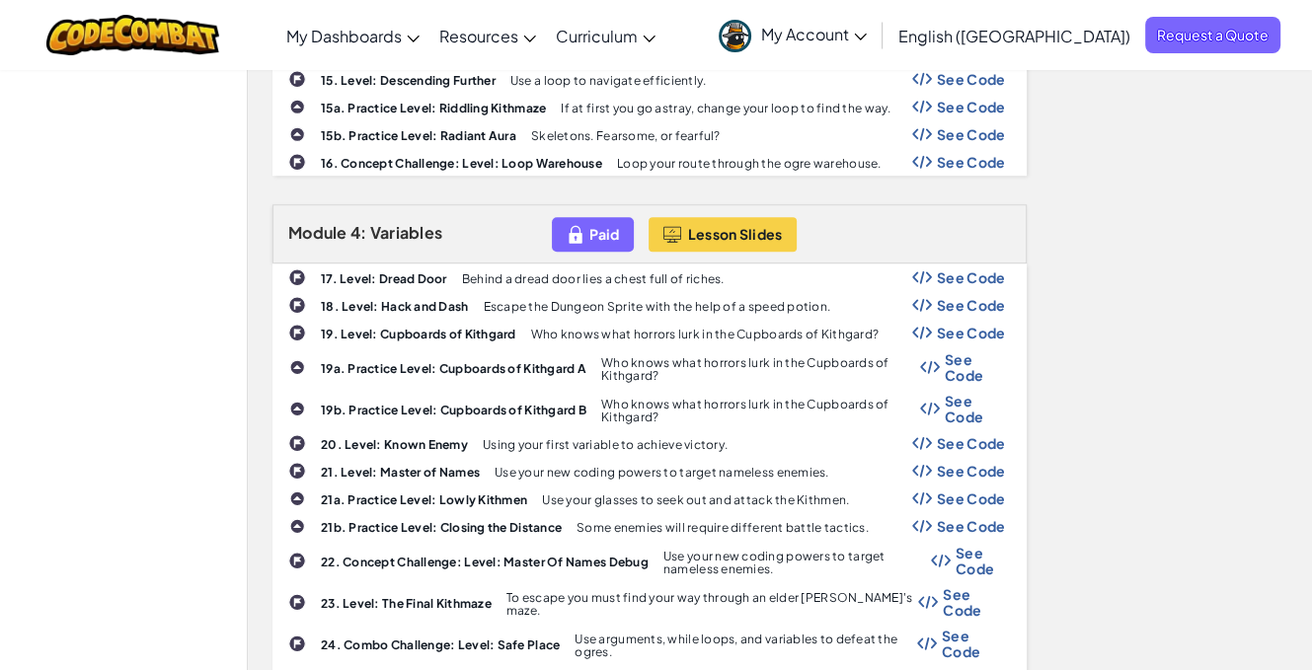
scroll to position [1480, 0]
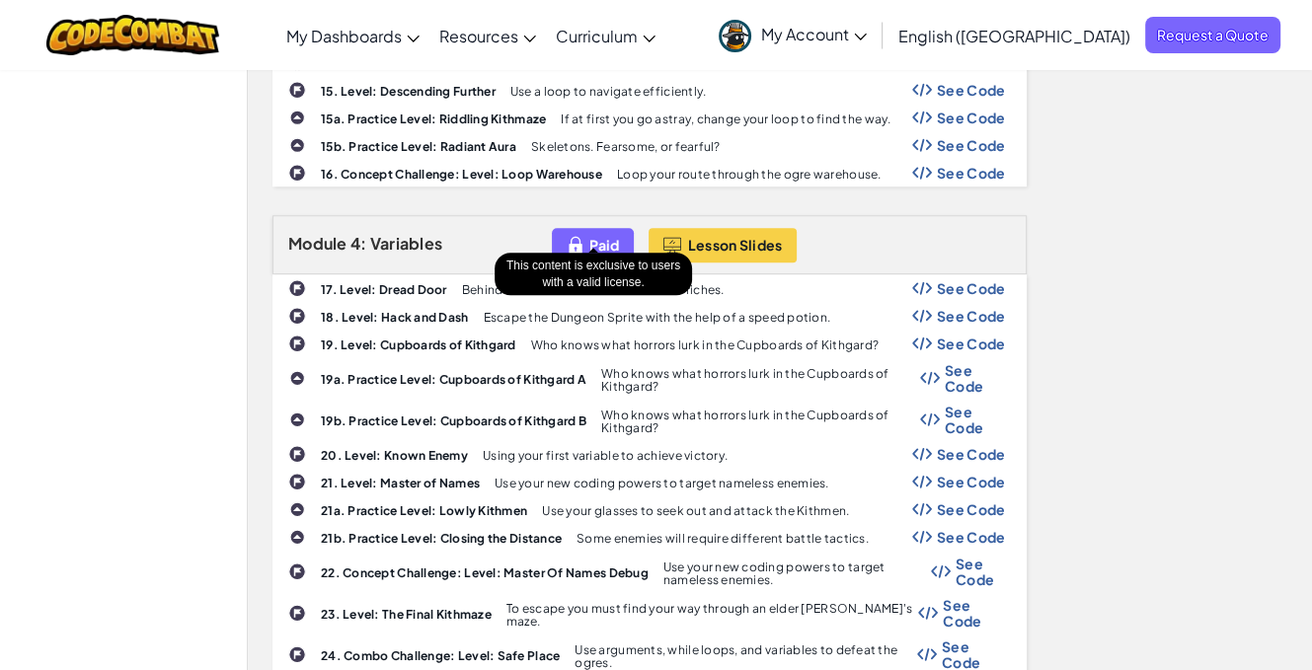
click at [597, 237] on span "Paid" at bounding box center [604, 245] width 30 height 16
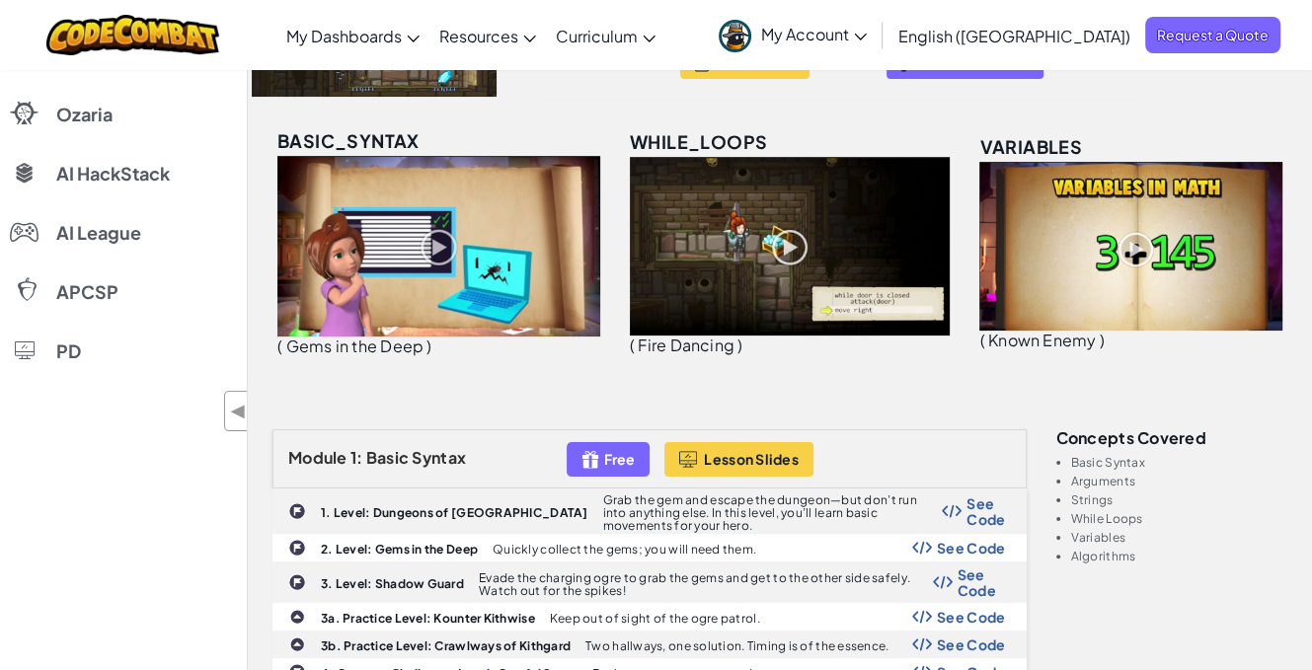
scroll to position [99, 0]
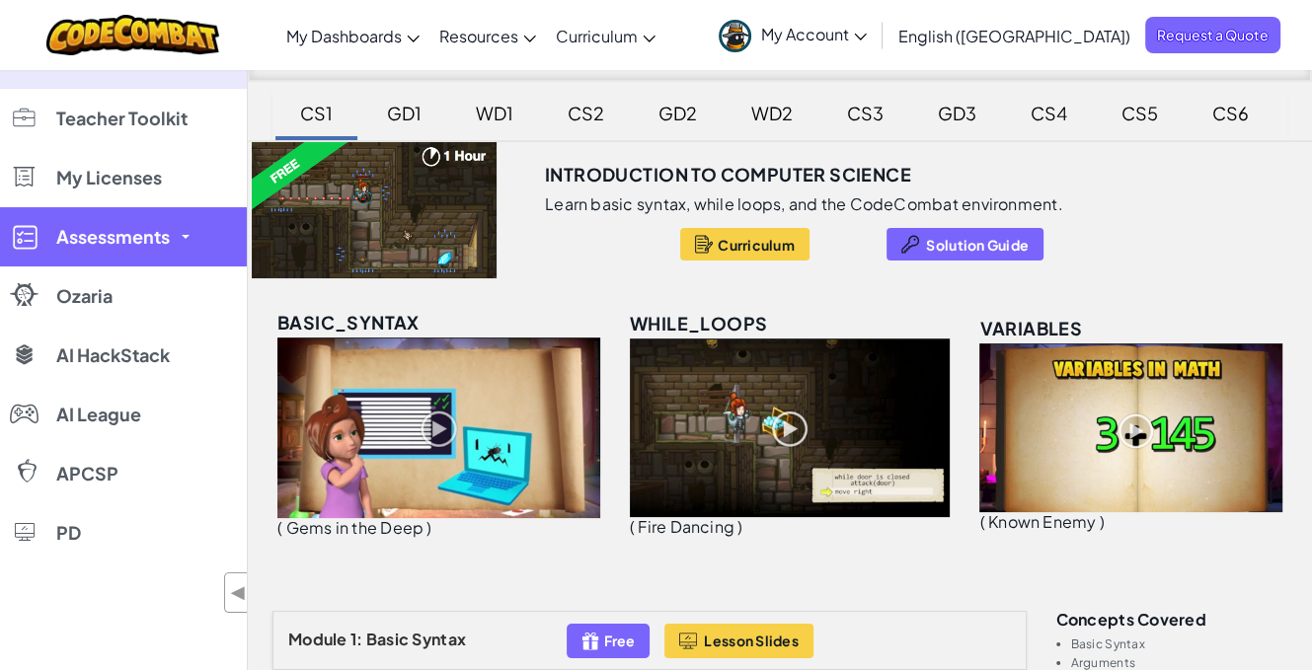
click at [151, 216] on link "Assessments" at bounding box center [123, 236] width 247 height 59
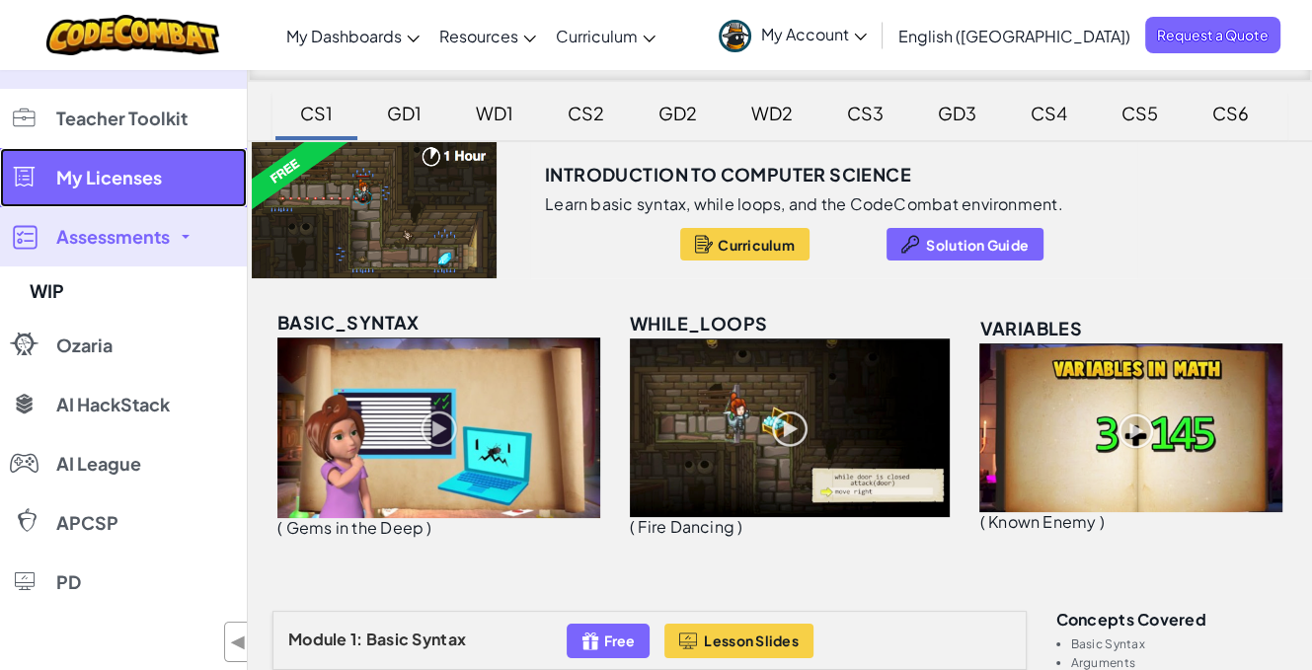
click at [132, 169] on span "My Licenses" at bounding box center [109, 178] width 106 height 18
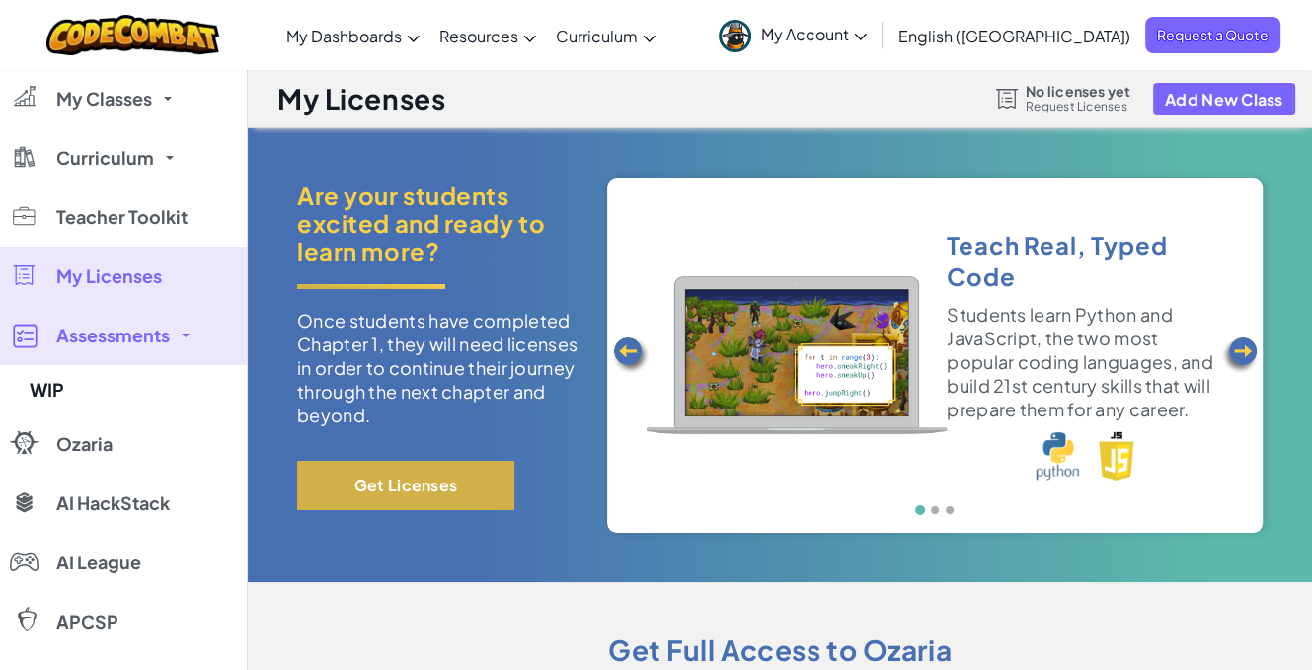
click at [450, 484] on button "Get Licenses" at bounding box center [405, 485] width 217 height 49
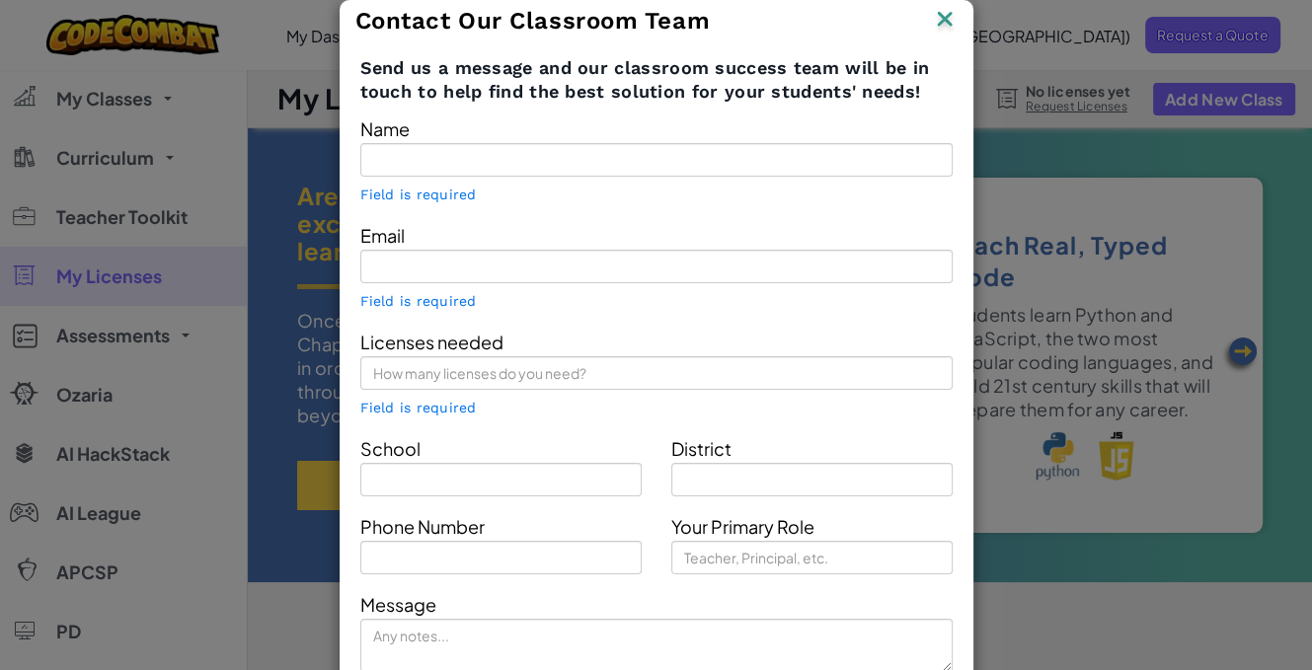
type input "[PERSON_NAME]"
type input "[EMAIL_ADDRESS][DOMAIN_NAME]"
type input "[GEOGRAPHIC_DATA]"
type input "Rancaekek"
type input "Technology coordinator"
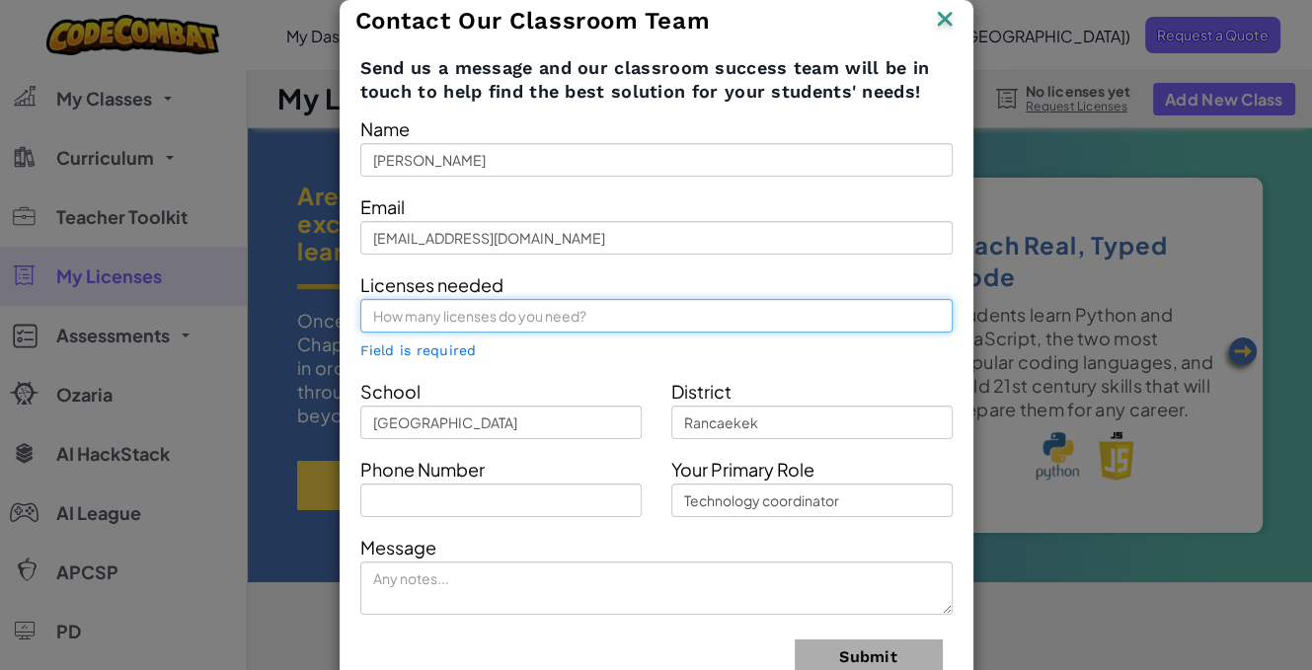
click at [505, 305] on input "text" at bounding box center [656, 316] width 592 height 34
click at [502, 327] on input "text" at bounding box center [656, 316] width 592 height 34
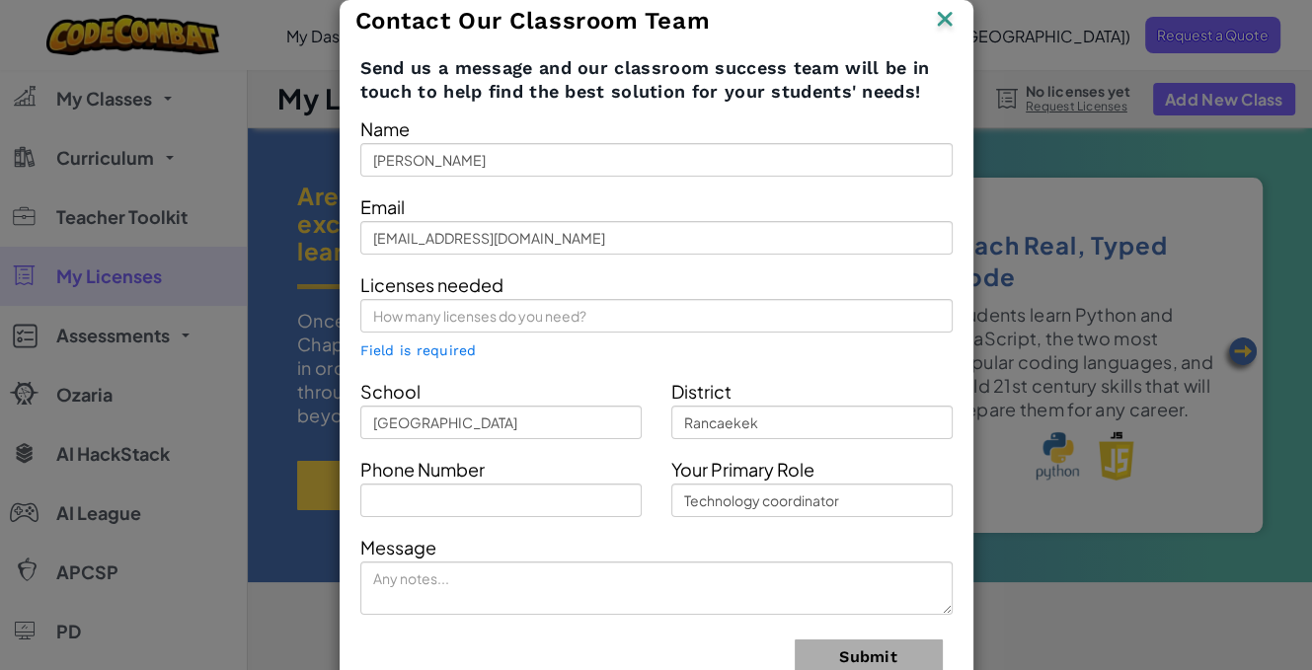
click at [387, 347] on span "Field is required" at bounding box center [418, 350] width 116 height 16
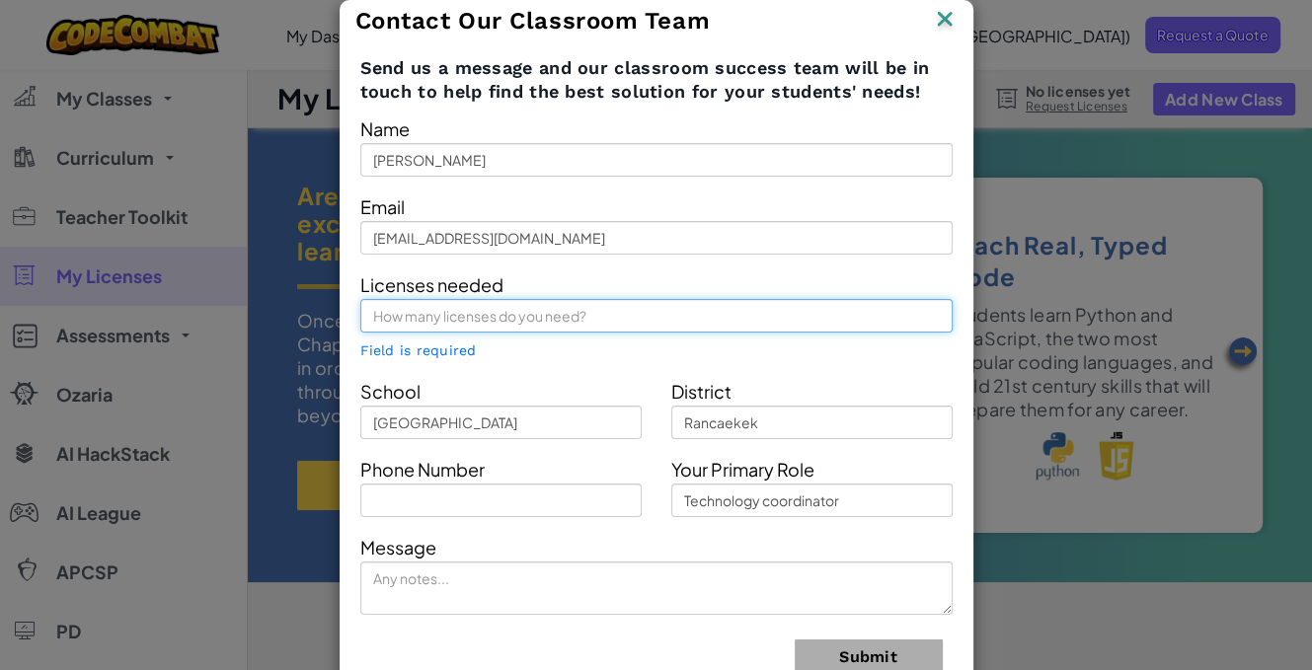
click at [513, 322] on input "text" at bounding box center [656, 316] width 592 height 34
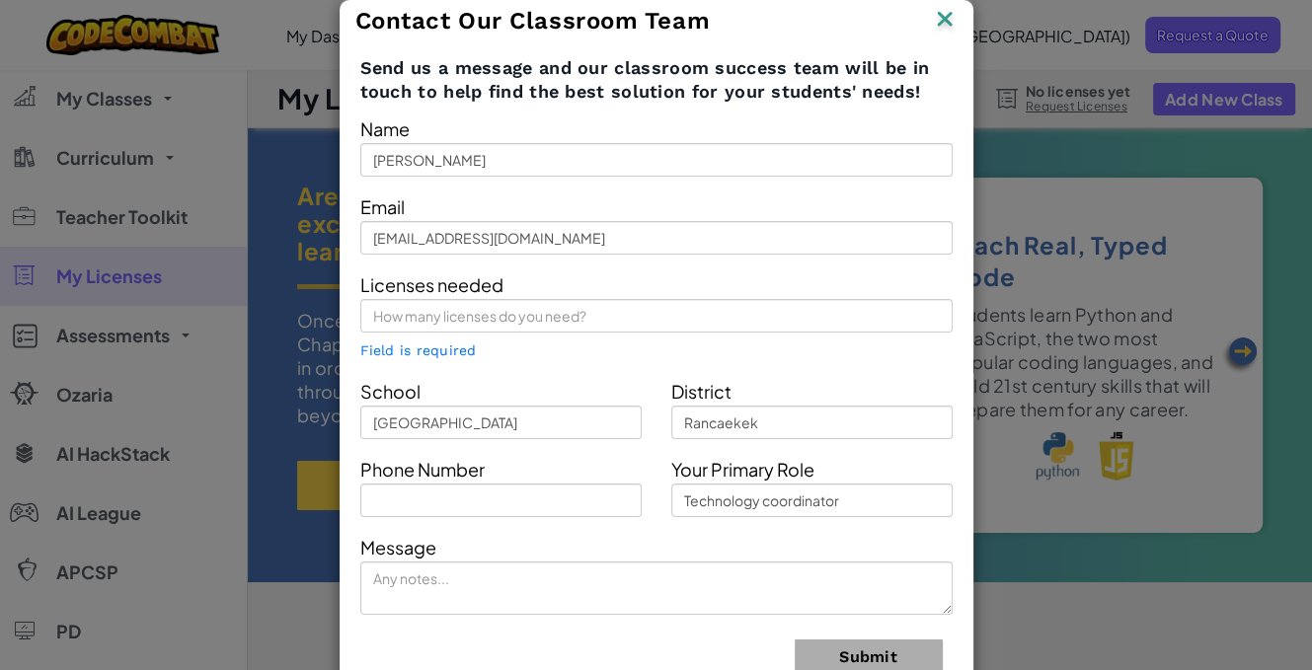
click at [1124, 299] on div "Contact Our Classroom Team Send us a message and our classroom success team wil…" at bounding box center [656, 335] width 1312 height 670
click at [1104, 300] on div "Contact Our Classroom Team Send us a message and our classroom success team wil…" at bounding box center [656, 335] width 1312 height 670
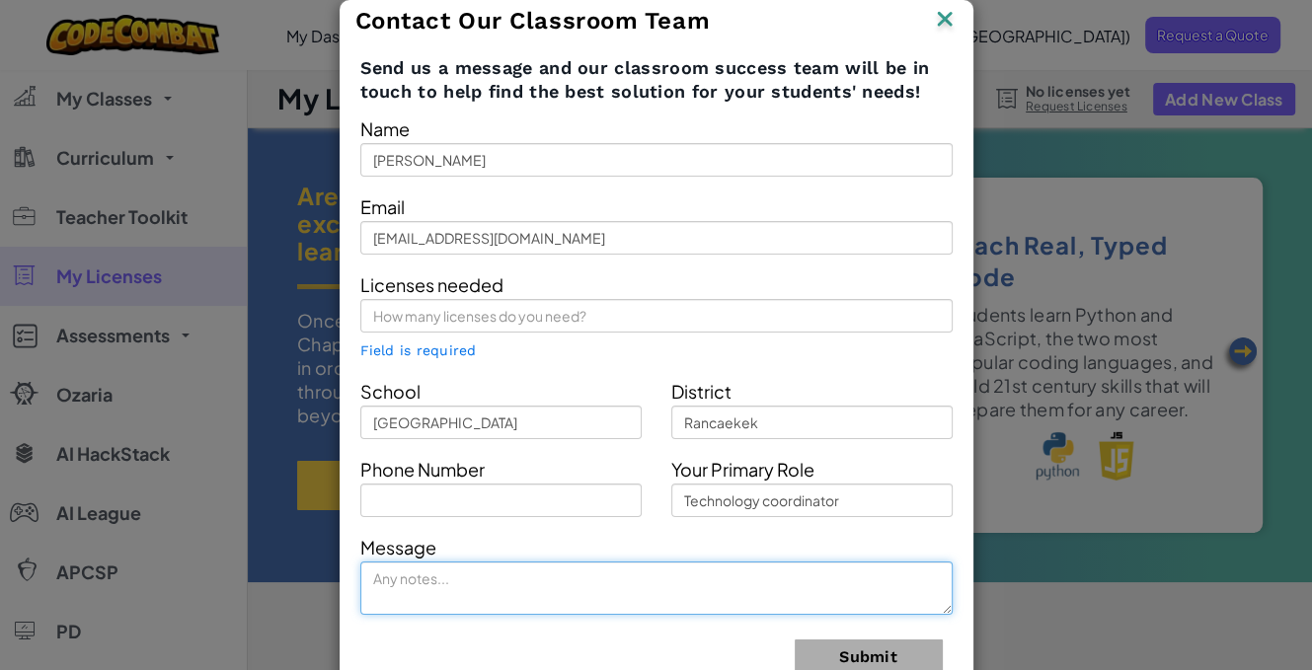
click at [527, 575] on textarea at bounding box center [656, 588] width 592 height 53
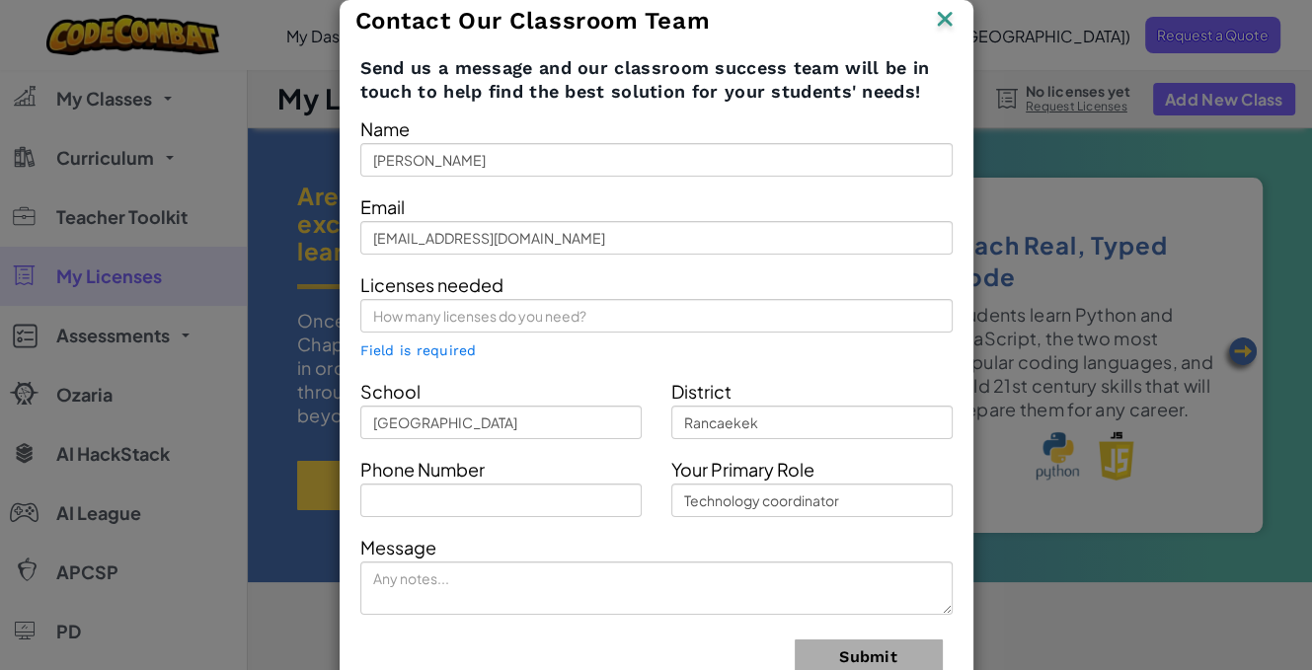
click at [1123, 339] on div "Contact Our Classroom Team Send us a message and our classroom success team wil…" at bounding box center [656, 335] width 1312 height 670
click at [932, 14] on img at bounding box center [945, 21] width 26 height 30
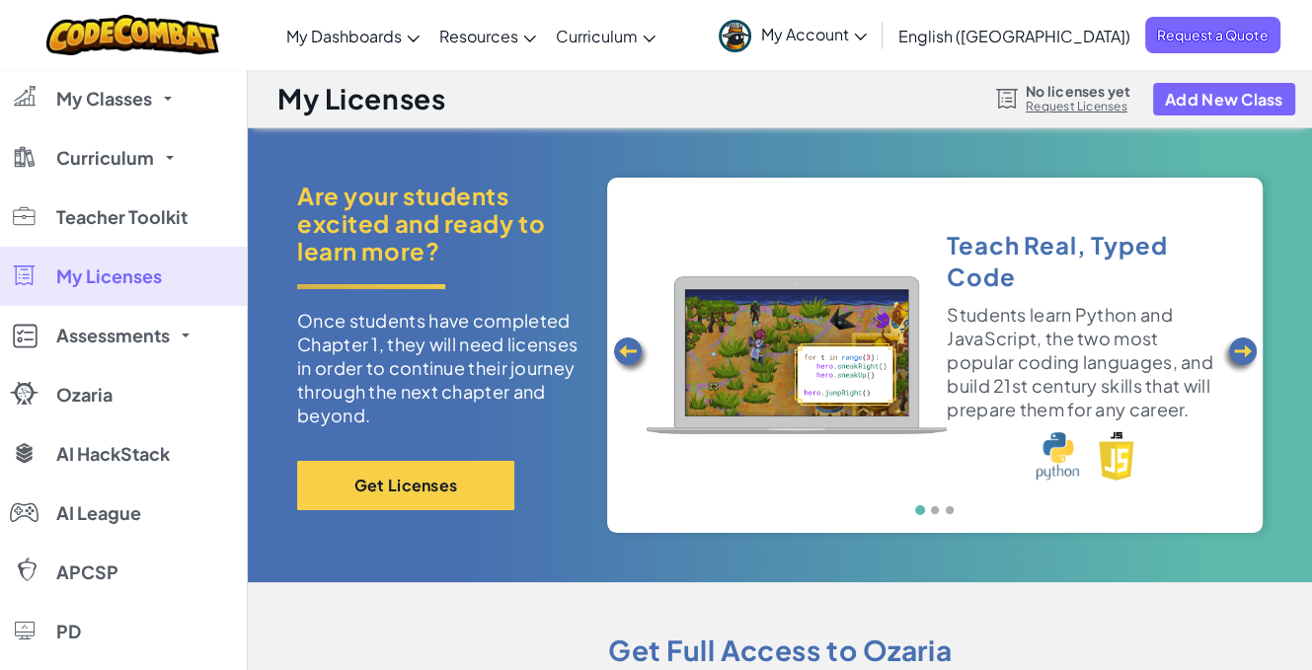
click at [1053, 111] on link "Request Licenses" at bounding box center [1077, 107] width 105 height 16
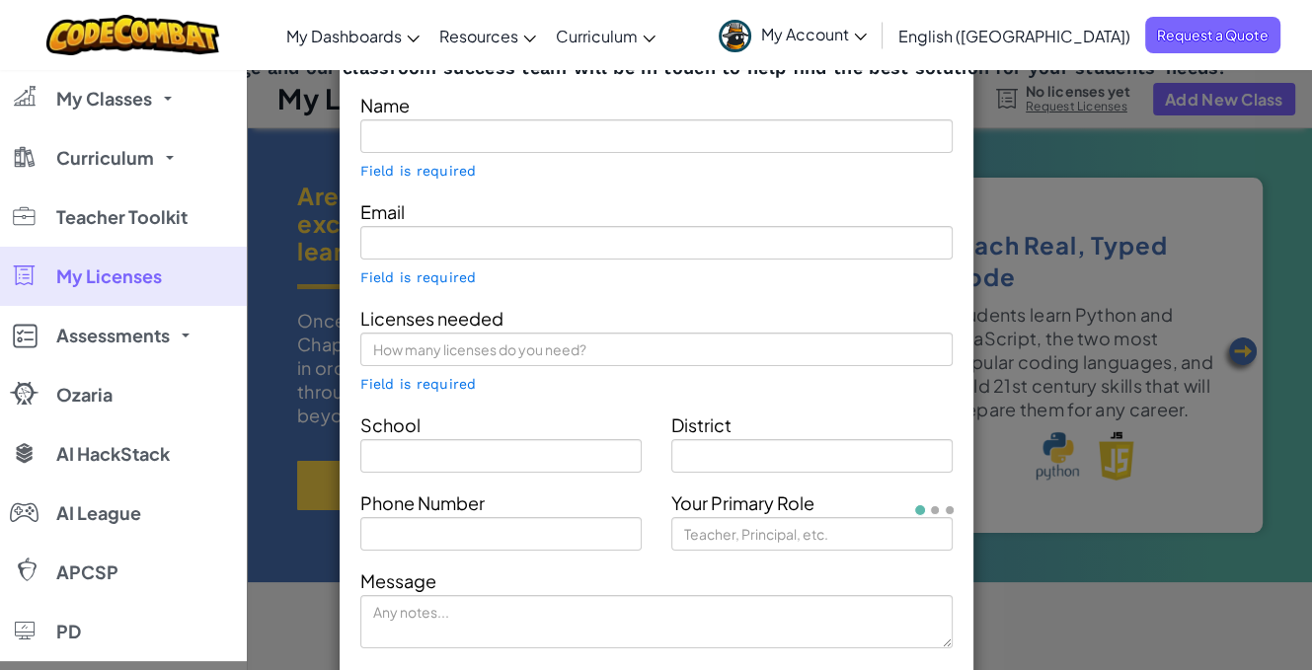
type input "[PERSON_NAME]"
type input "[EMAIL_ADDRESS][DOMAIN_NAME]"
type input "[GEOGRAPHIC_DATA]"
type input "Rancaekek"
type input "Technology coordinator"
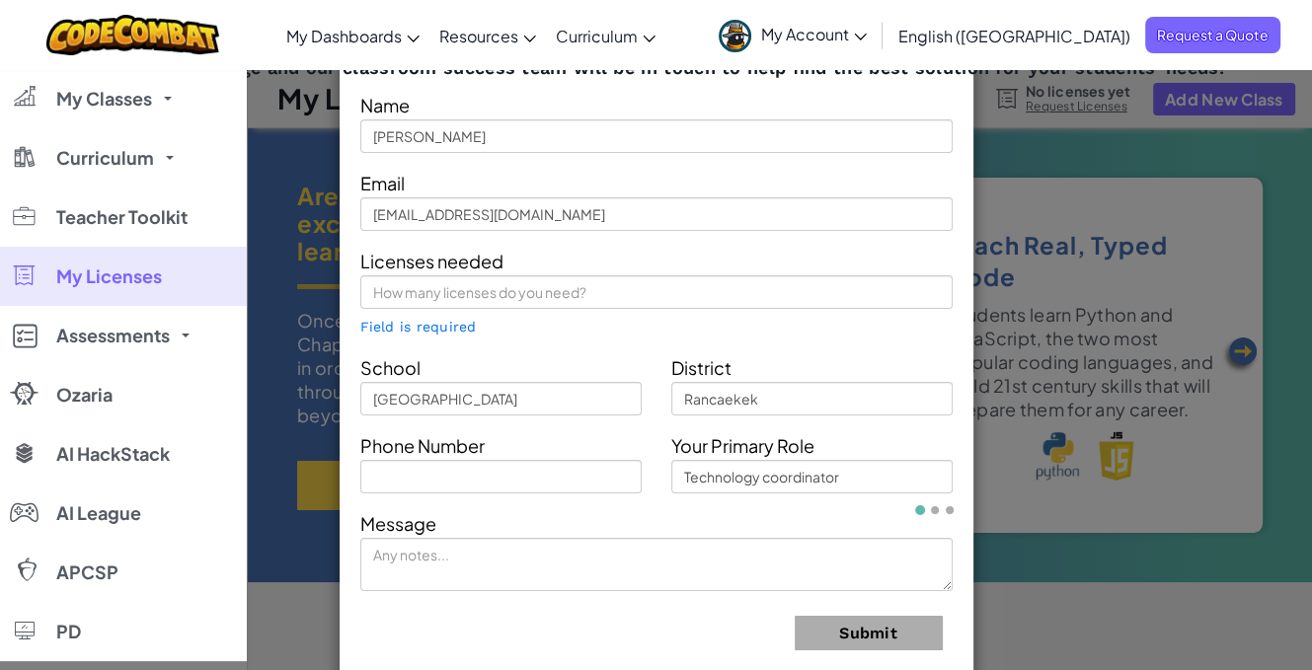
click at [1095, 161] on div "Contact Our Classroom Team Send us a message and our classroom success team wil…" at bounding box center [656, 335] width 1312 height 670
click at [935, 510] on li at bounding box center [935, 510] width 10 height 10
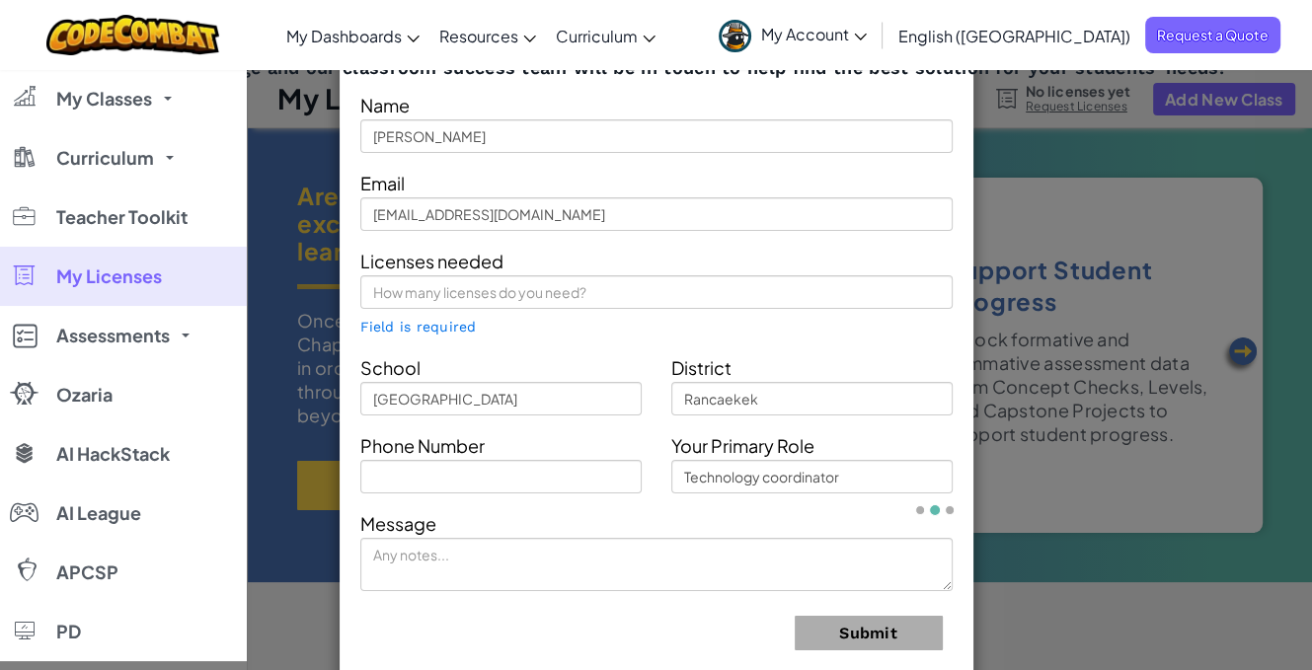
drag, startPoint x: 950, startPoint y: 510, endPoint x: 973, endPoint y: 490, distance: 30.1
click at [951, 510] on li at bounding box center [949, 510] width 10 height 10
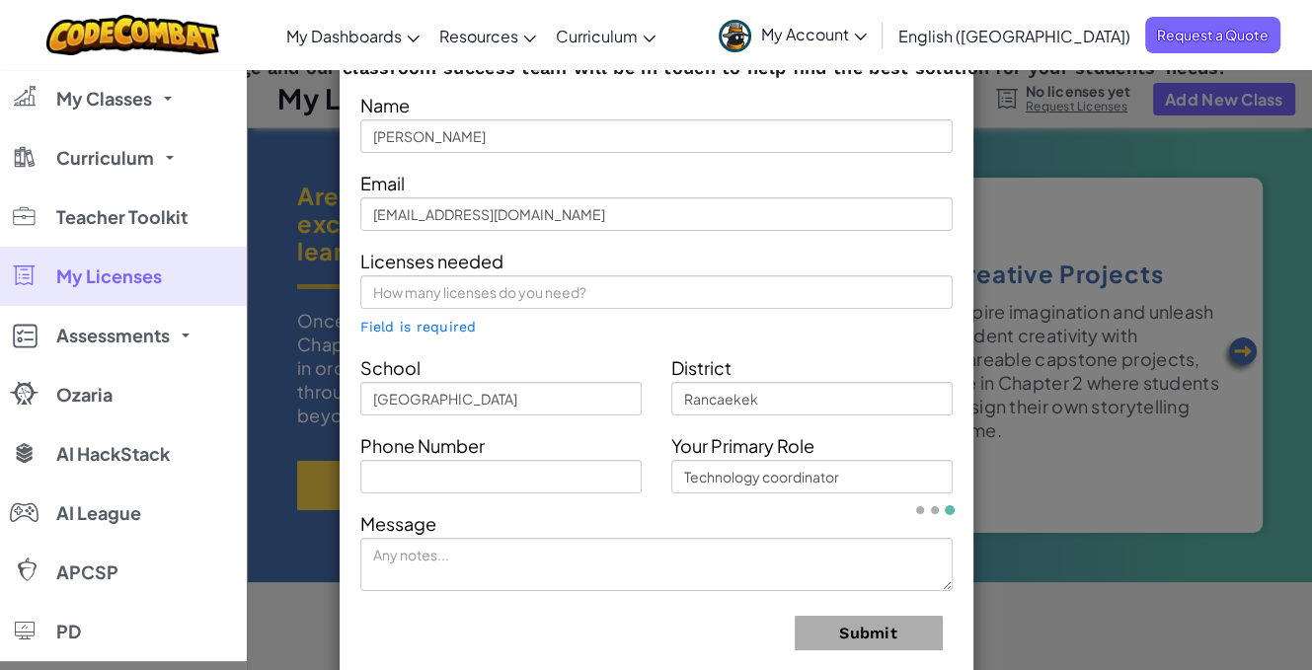
click at [1035, 440] on div "Contact Our Classroom Team Send us a message and our classroom success team wil…" at bounding box center [656, 335] width 1312 height 670
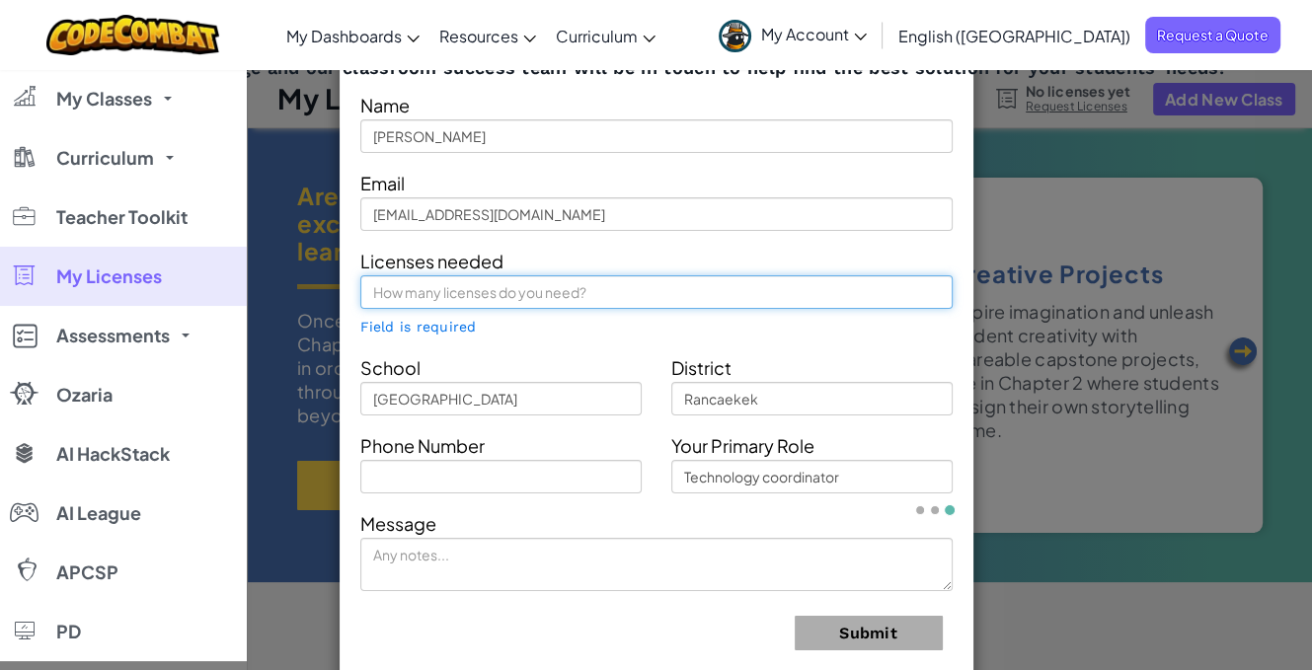
click at [541, 282] on input "text" at bounding box center [656, 292] width 592 height 34
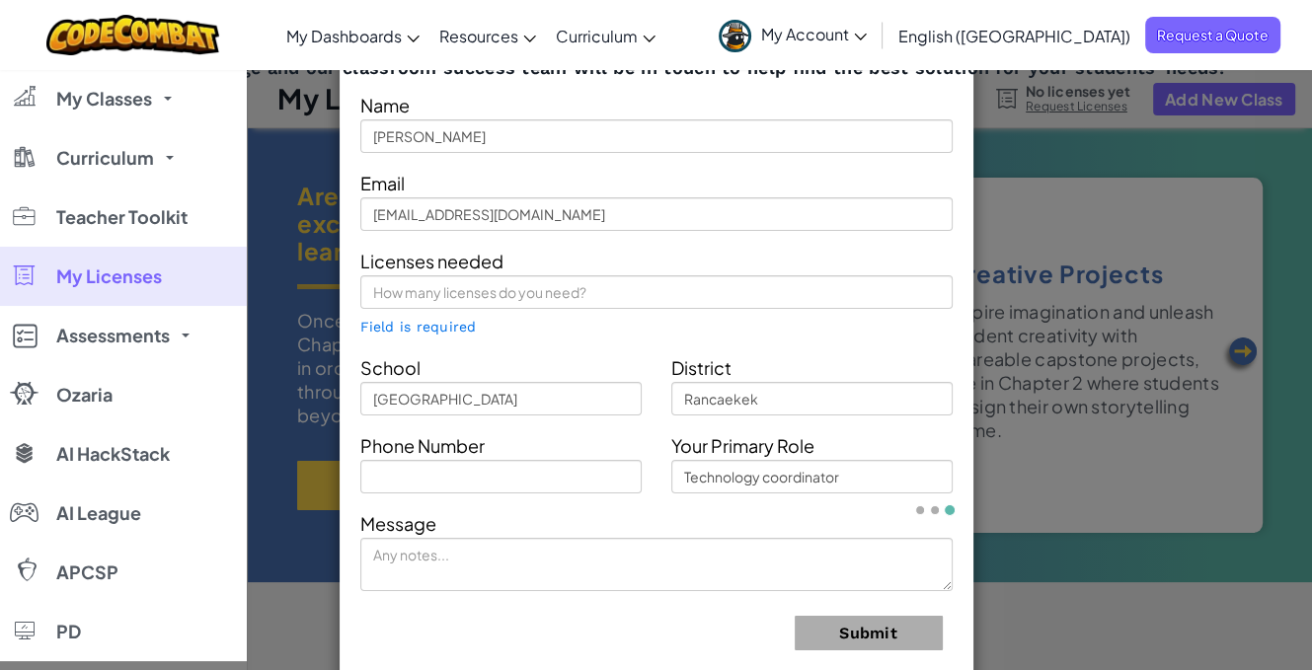
click at [448, 339] on form "Name [PERSON_NAME] Email [EMAIL_ADDRESS][DOMAIN_NAME] Licenses needed Field is …" at bounding box center [656, 377] width 592 height 575
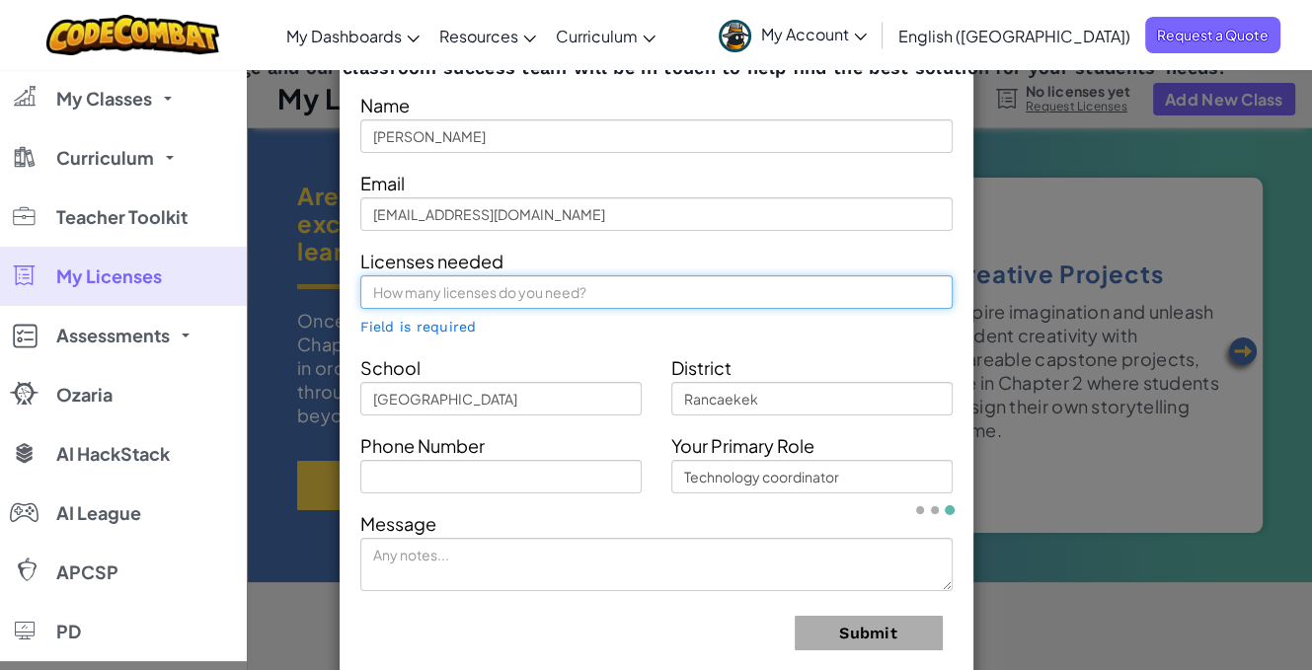
click at [446, 294] on input "text" at bounding box center [656, 292] width 592 height 34
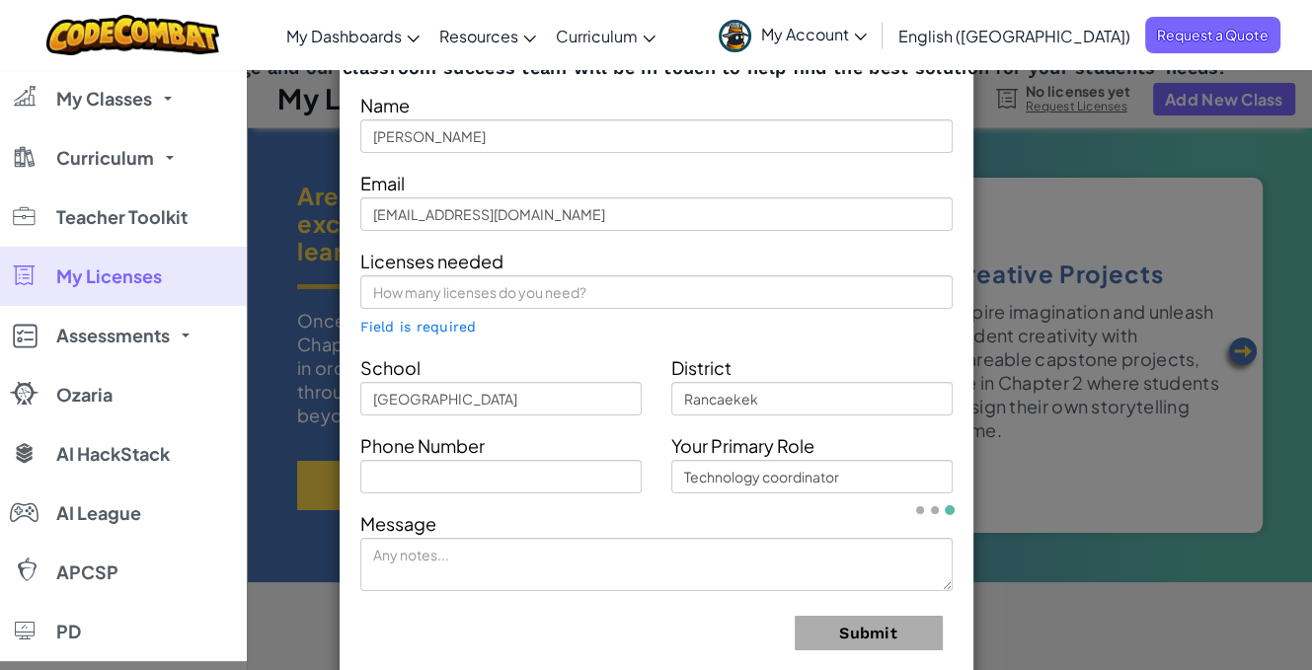
click at [1189, 203] on div "Contact Our Classroom Team Send us a message and our classroom success team wil…" at bounding box center [656, 335] width 1312 height 670
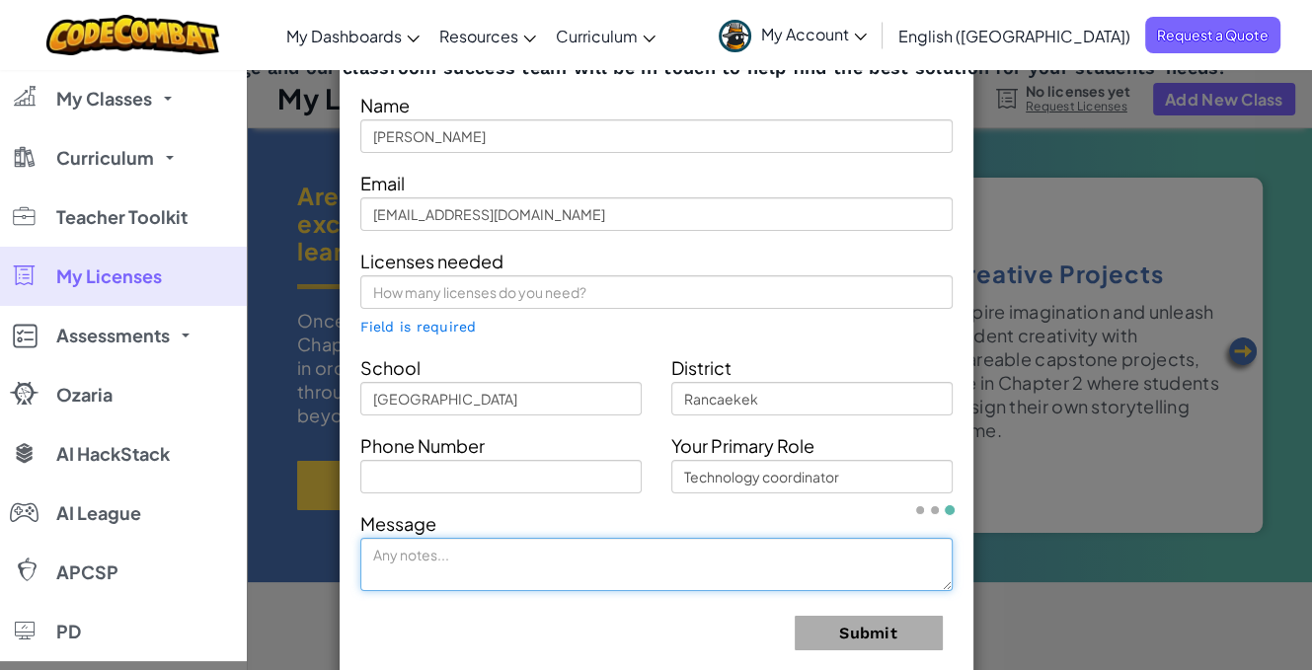
click at [941, 588] on textarea at bounding box center [656, 564] width 592 height 53
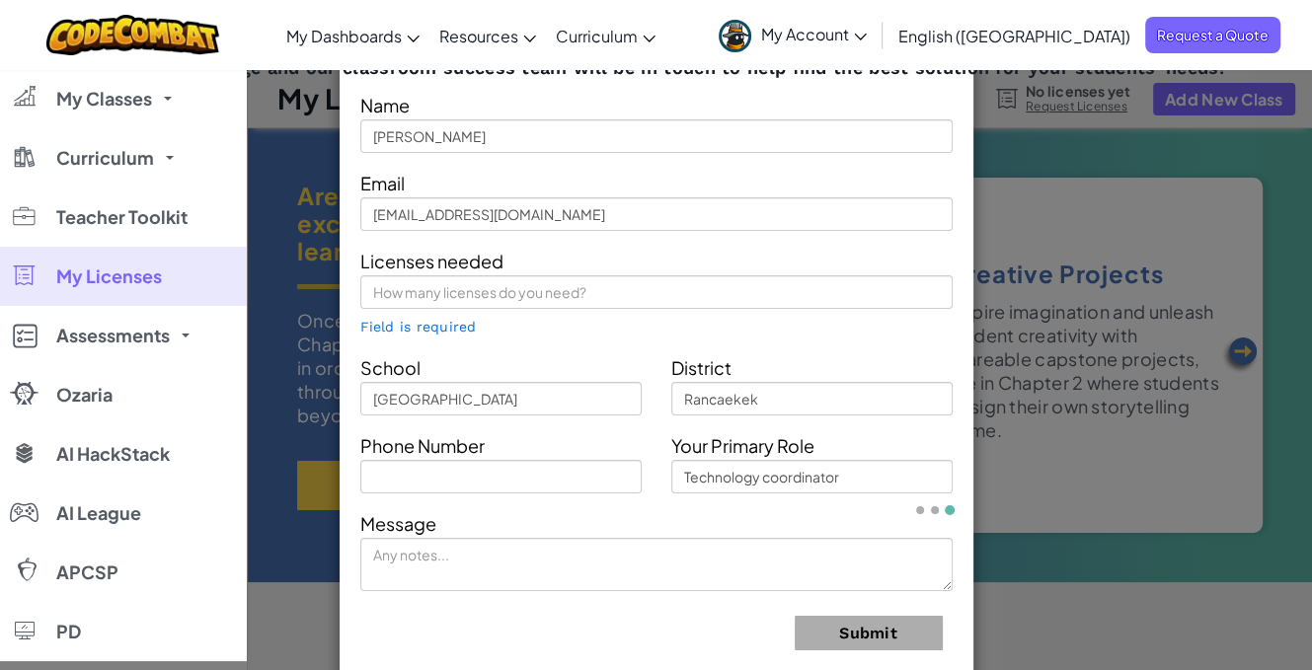
click at [1099, 556] on div "Contact Our Classroom Team Send us a message and our classroom success team wil…" at bounding box center [656, 335] width 1312 height 670
drag, startPoint x: 911, startPoint y: 96, endPoint x: 937, endPoint y: 91, distance: 26.1
click at [936, 91] on div "Name [PERSON_NAME]" at bounding box center [656, 121] width 622 height 63
click at [184, 265] on link "My Licenses" at bounding box center [123, 276] width 247 height 59
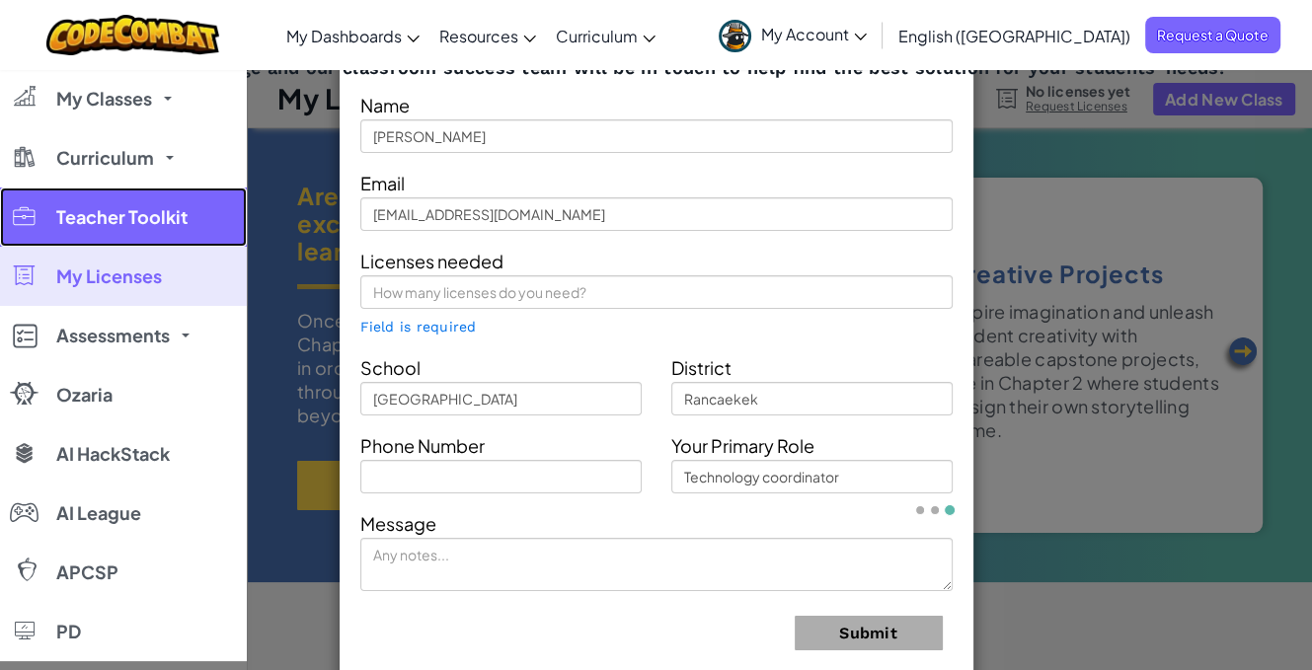
click at [152, 241] on link "Teacher Toolkit" at bounding box center [123, 217] width 247 height 59
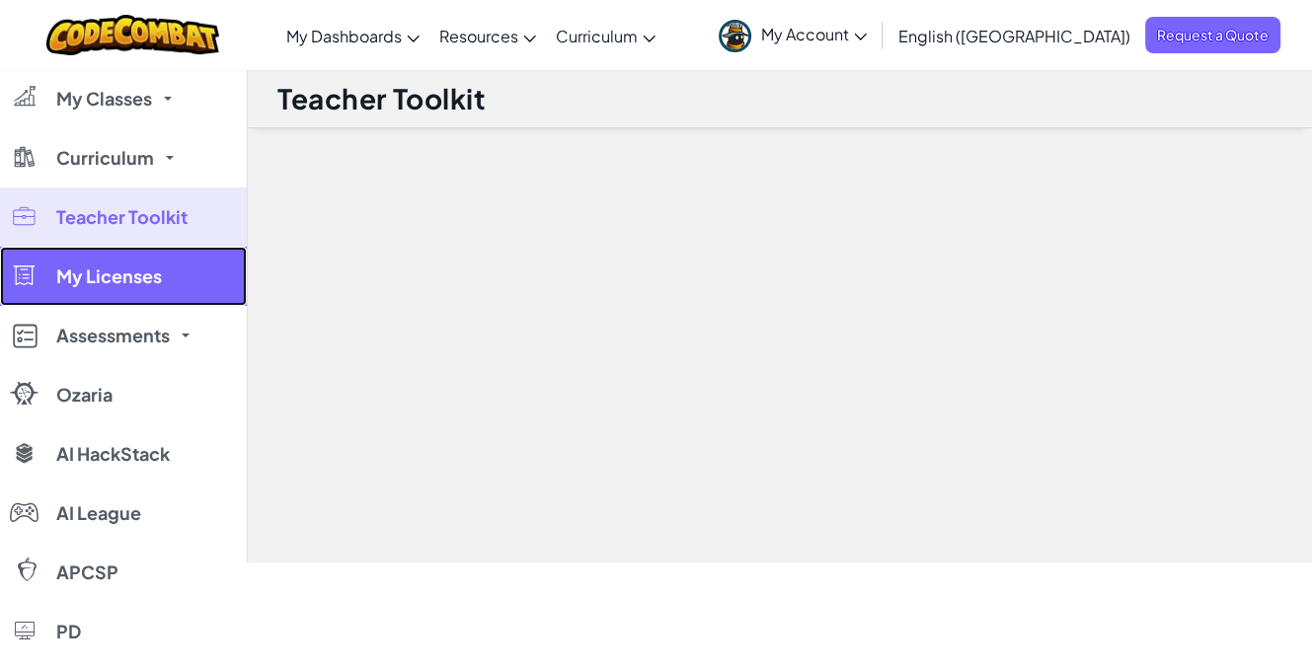
click at [165, 270] on link "My Licenses" at bounding box center [123, 276] width 247 height 59
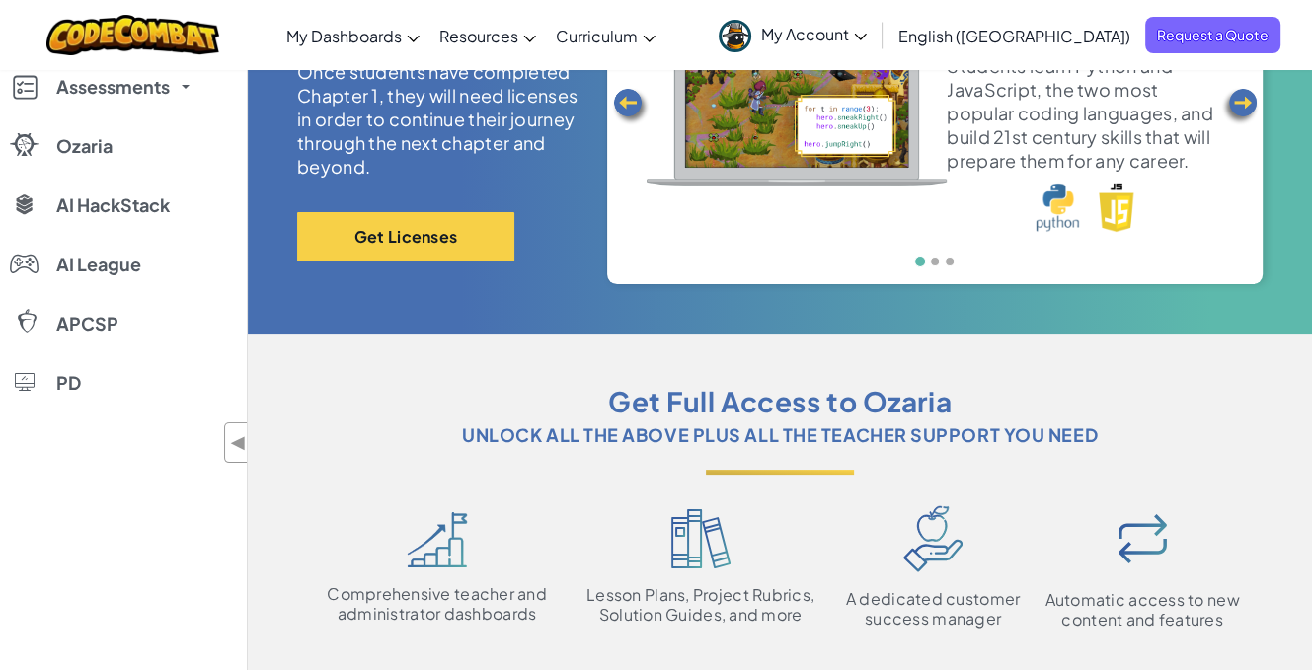
scroll to position [296, 0]
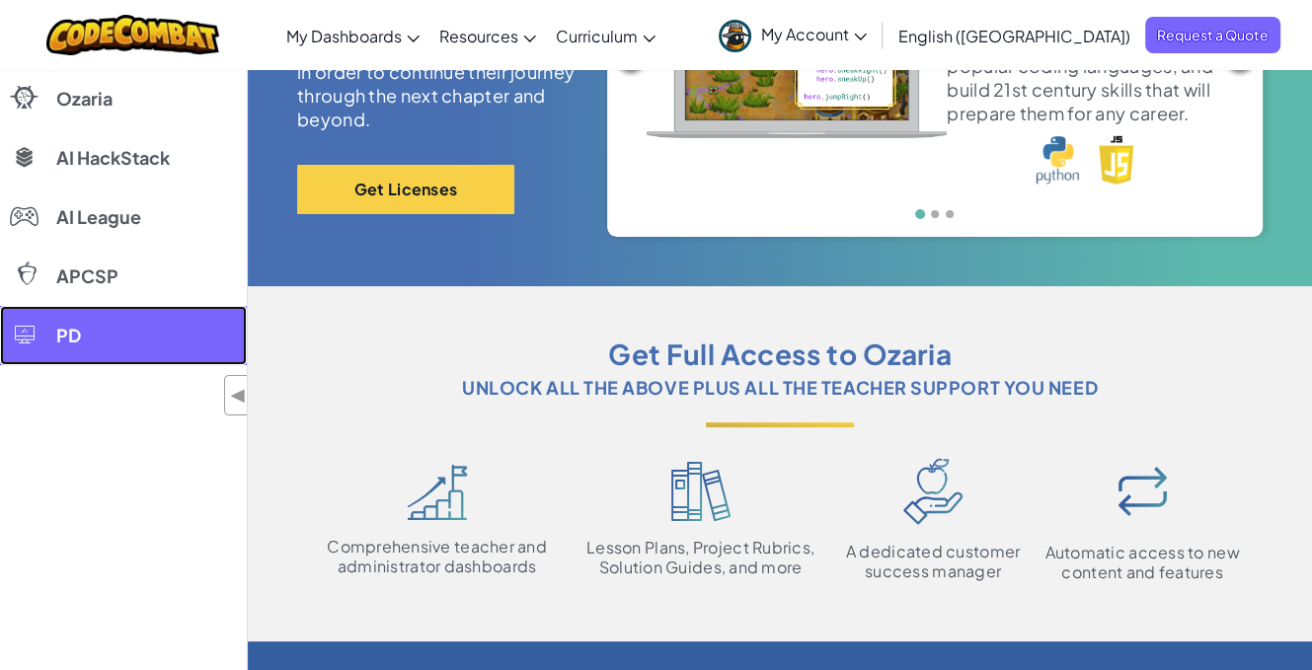
click at [72, 345] on link "PD" at bounding box center [123, 335] width 247 height 59
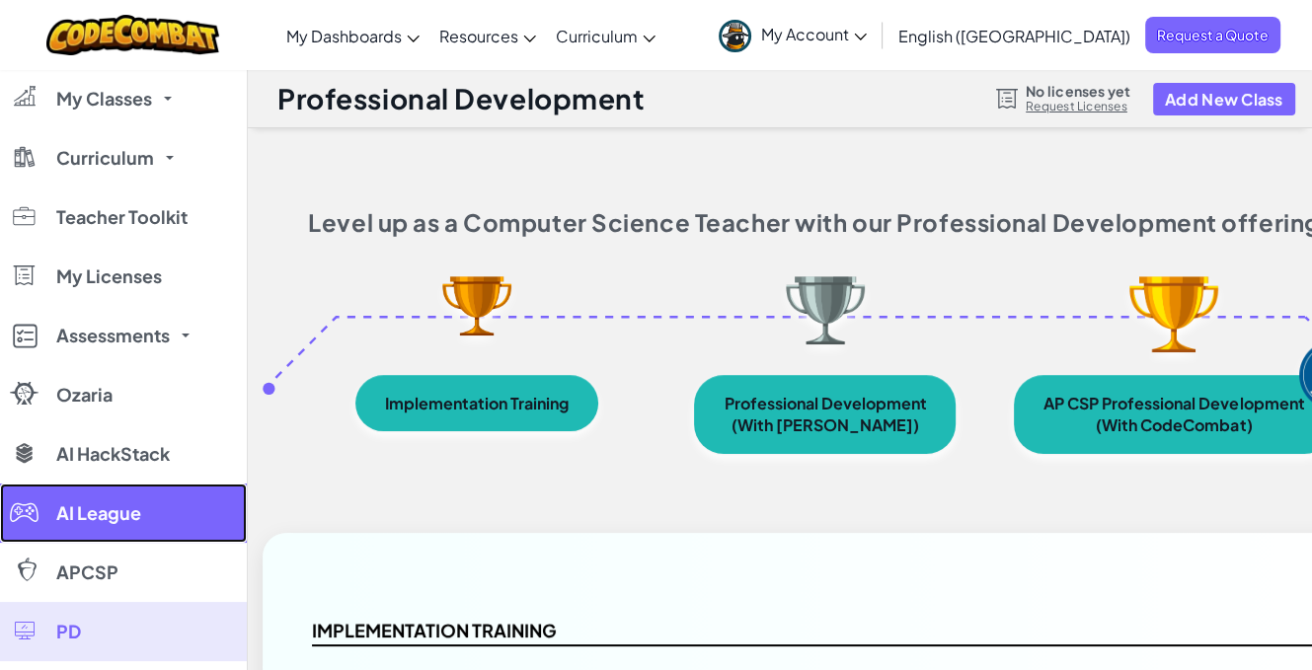
click at [163, 504] on link "AI League" at bounding box center [123, 513] width 247 height 59
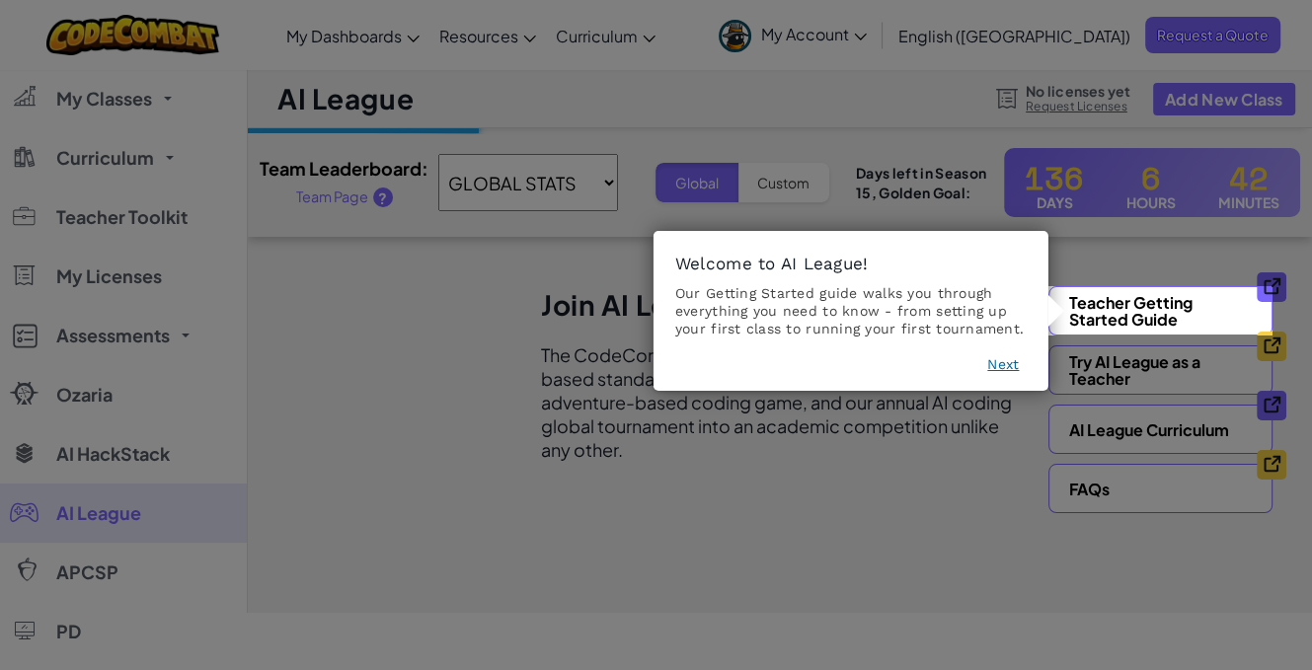
click at [1007, 362] on button "Next" at bounding box center [1003, 364] width 32 height 20
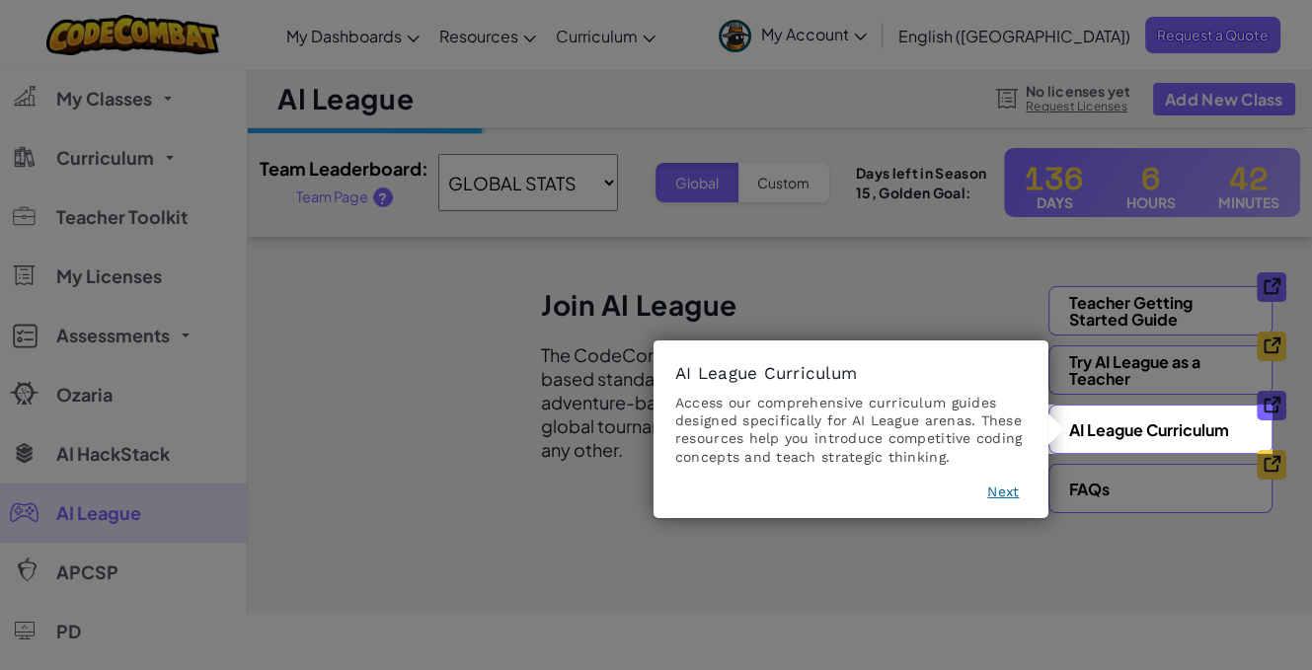
click at [999, 495] on button "Next" at bounding box center [1003, 492] width 32 height 20
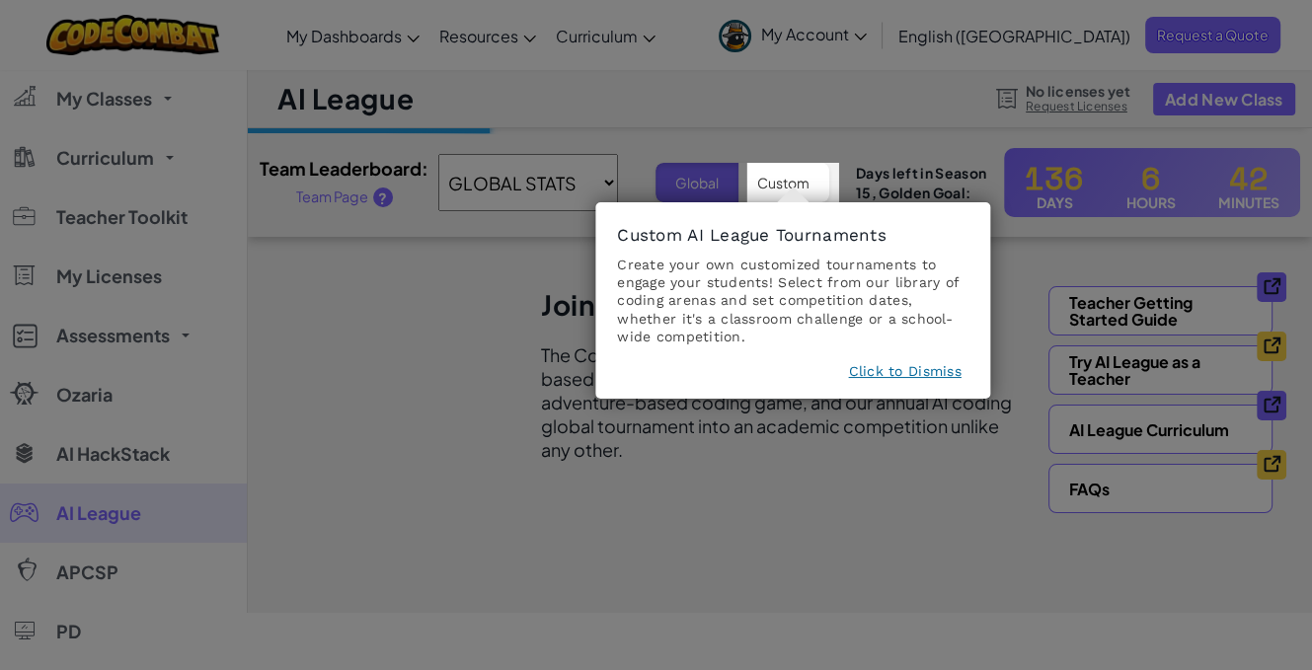
click at [920, 384] on footer "Click to Dismiss" at bounding box center [792, 375] width 351 height 28
click at [916, 372] on button "Click to Dismiss" at bounding box center [904, 371] width 113 height 20
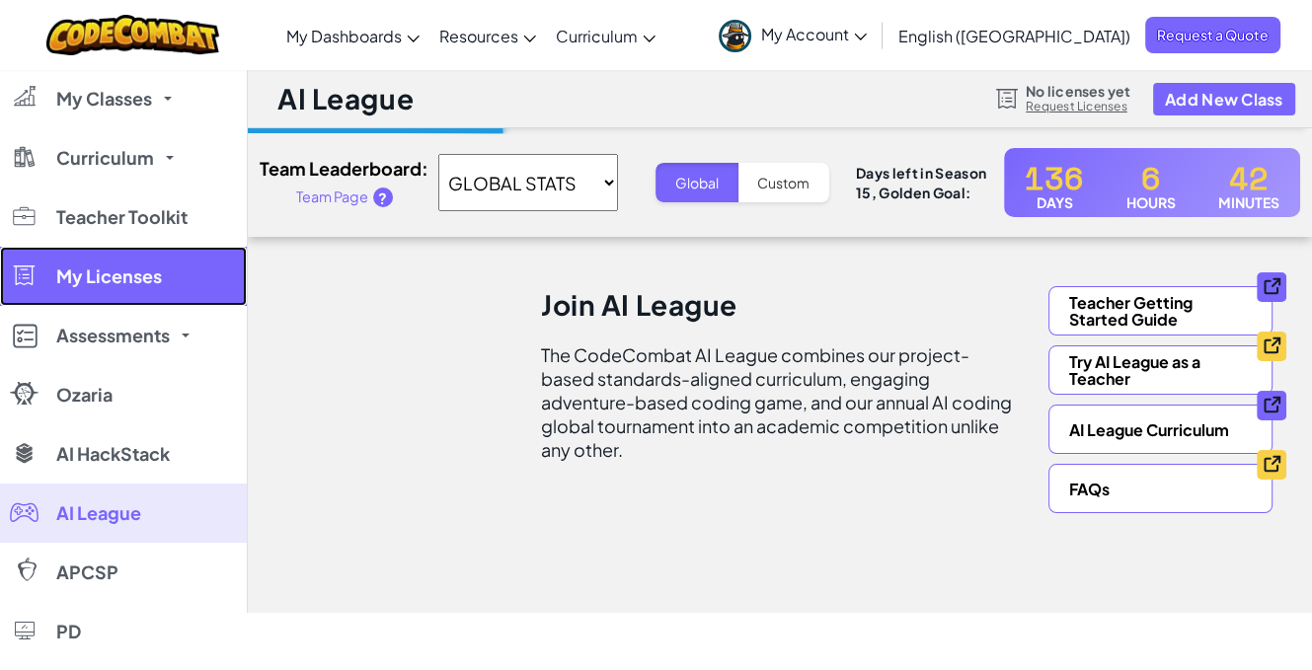
click at [148, 281] on span "My Licenses" at bounding box center [109, 276] width 106 height 18
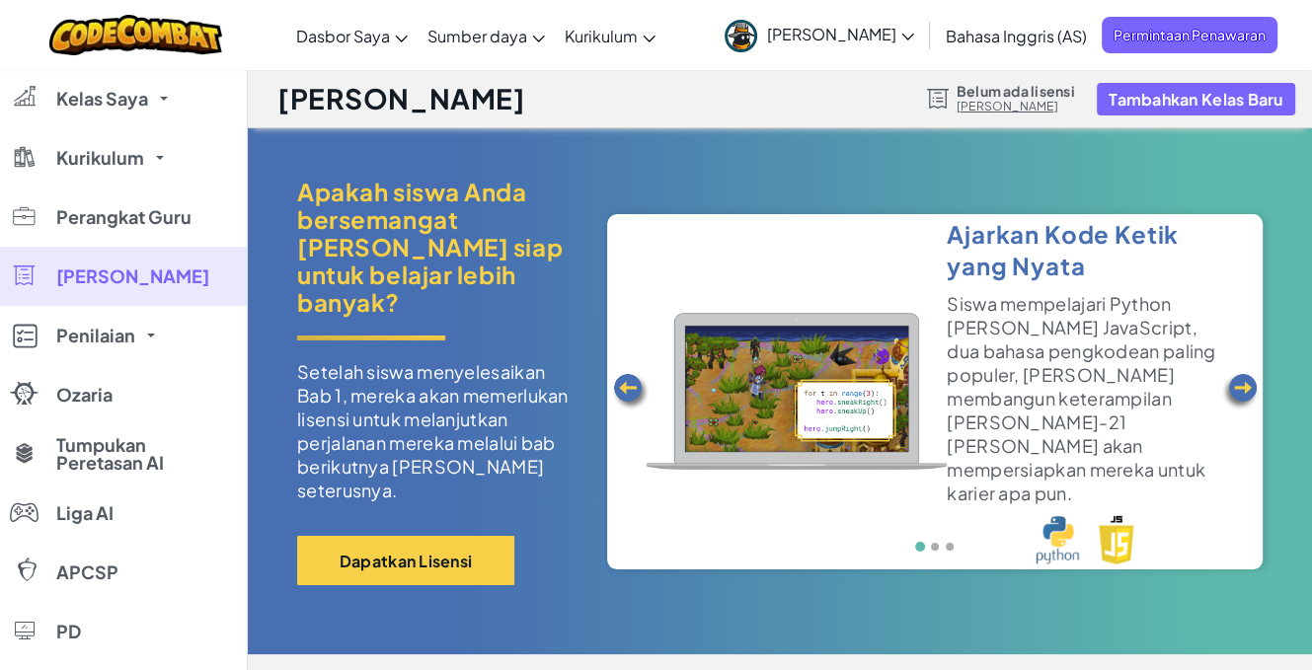
click at [532, 442] on p "Setelah siswa menyelesaikan Bab 1, mereka akan memerlukan lisensi untuk melanju…" at bounding box center [437, 431] width 280 height 142
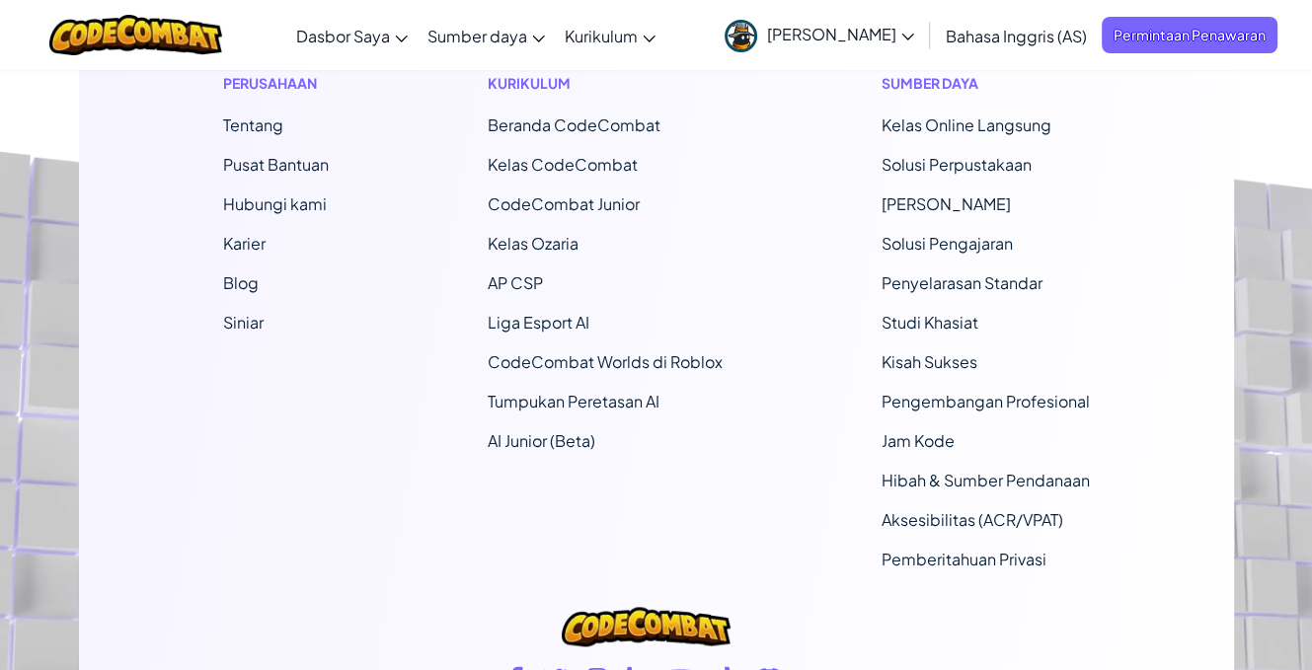
scroll to position [2037, 0]
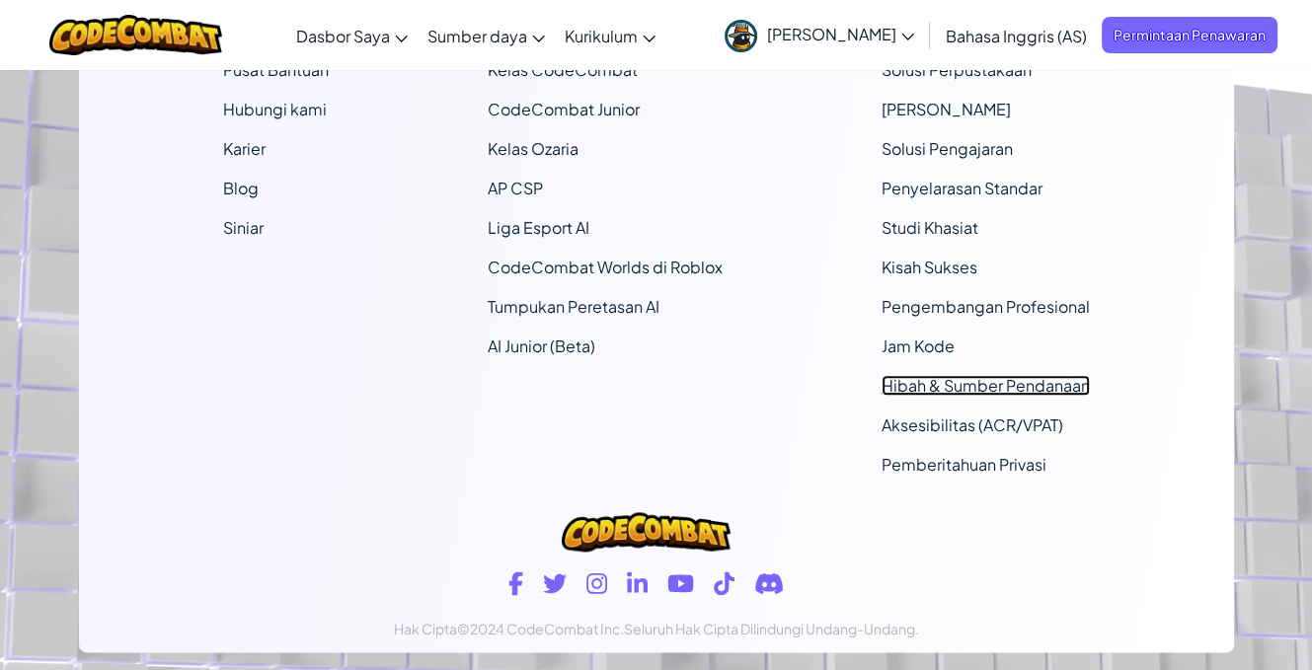
click at [908, 375] on font "Hibah & Sumber Pendanaan" at bounding box center [985, 385] width 208 height 21
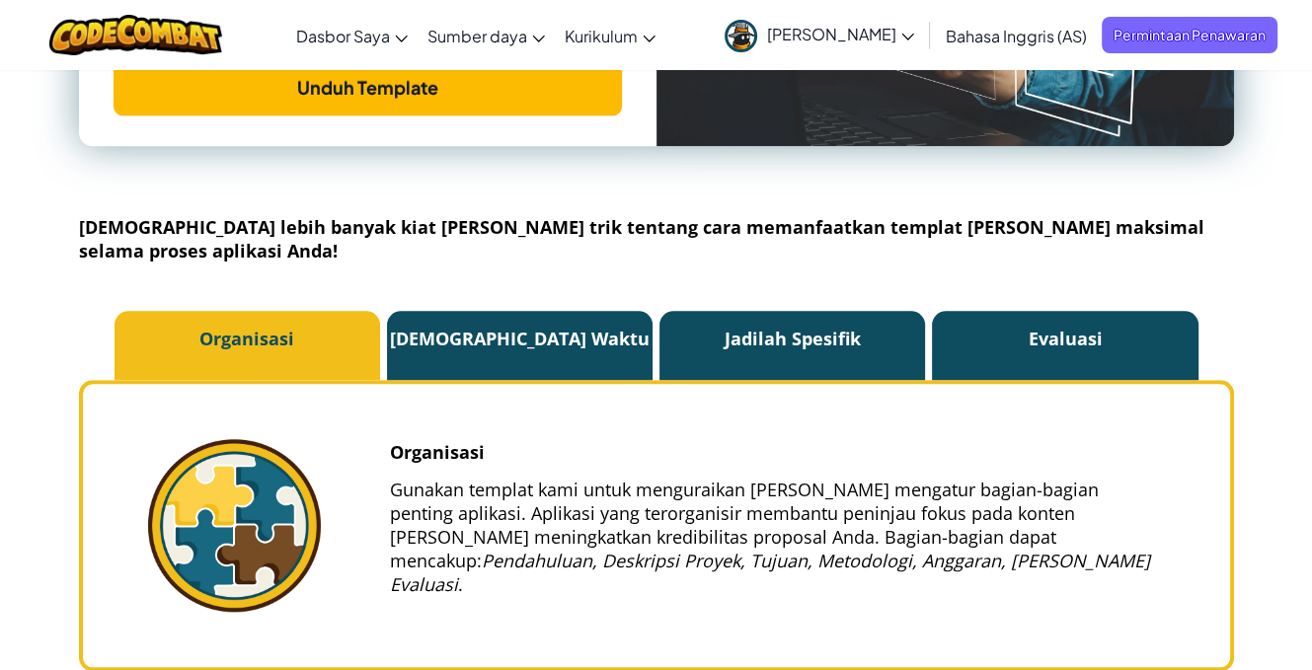
scroll to position [1579, 0]
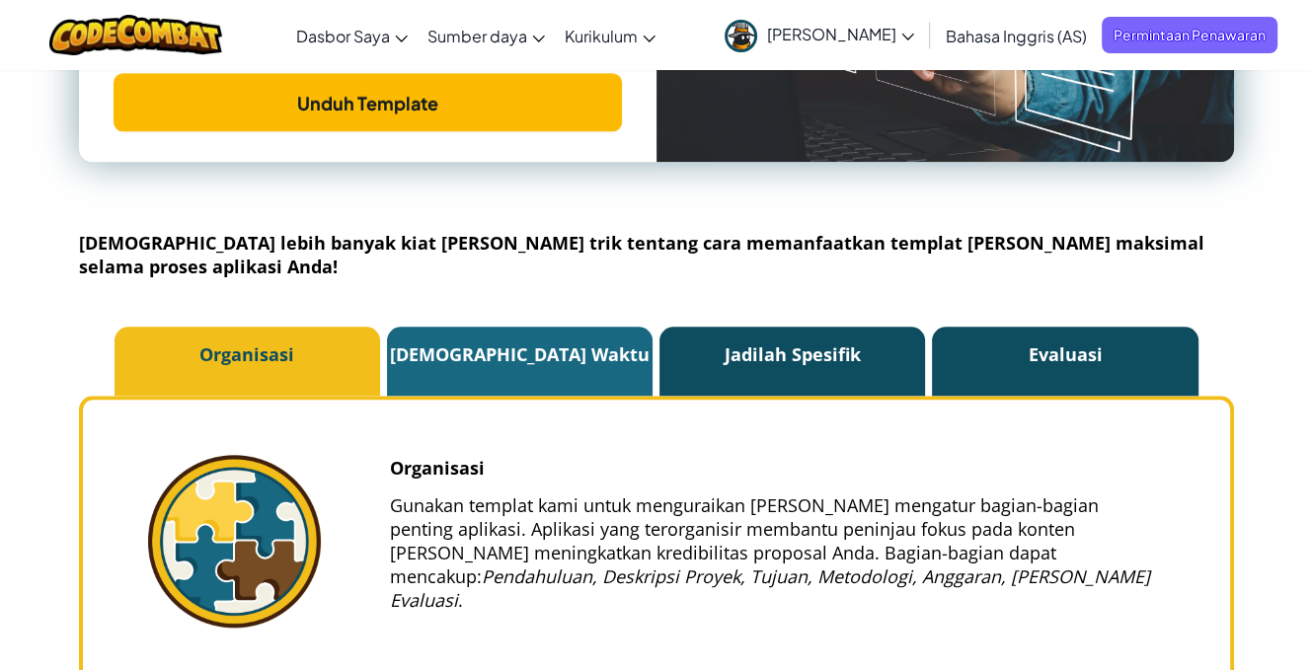
click at [505, 320] on p "[DEMOGRAPHIC_DATA] Waktu" at bounding box center [519, 354] width 265 height 69
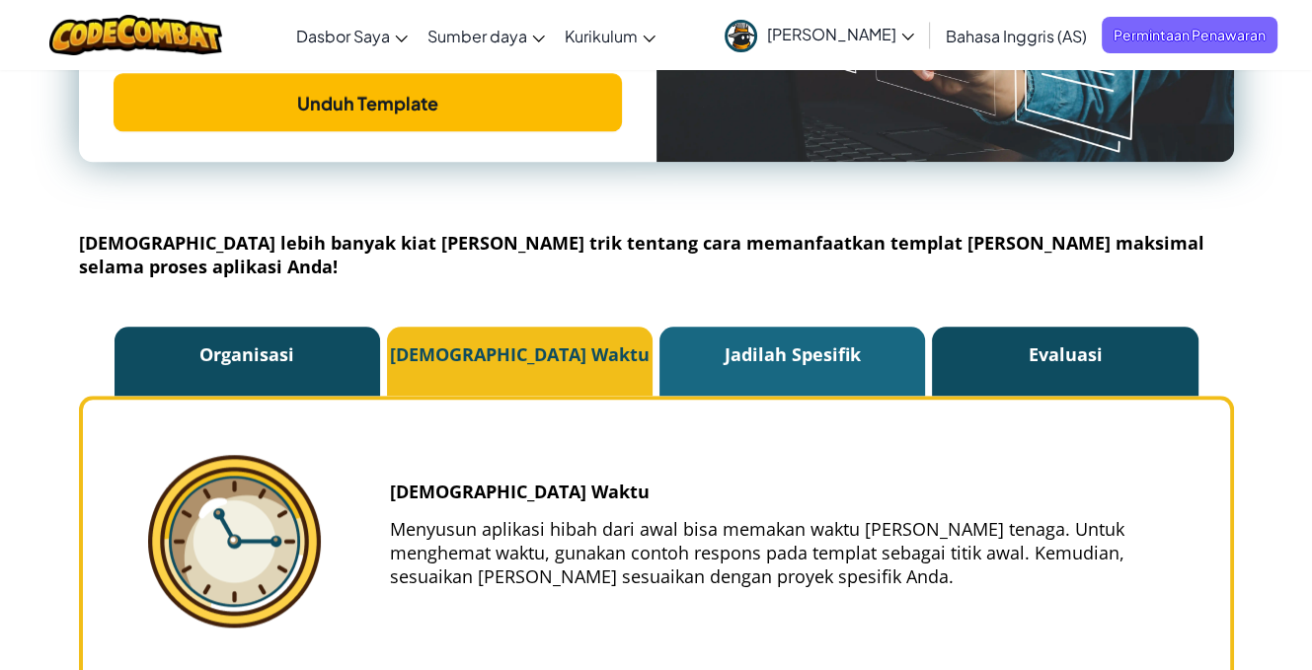
click at [793, 320] on p "Jadilah Spesifik" at bounding box center [791, 354] width 265 height 69
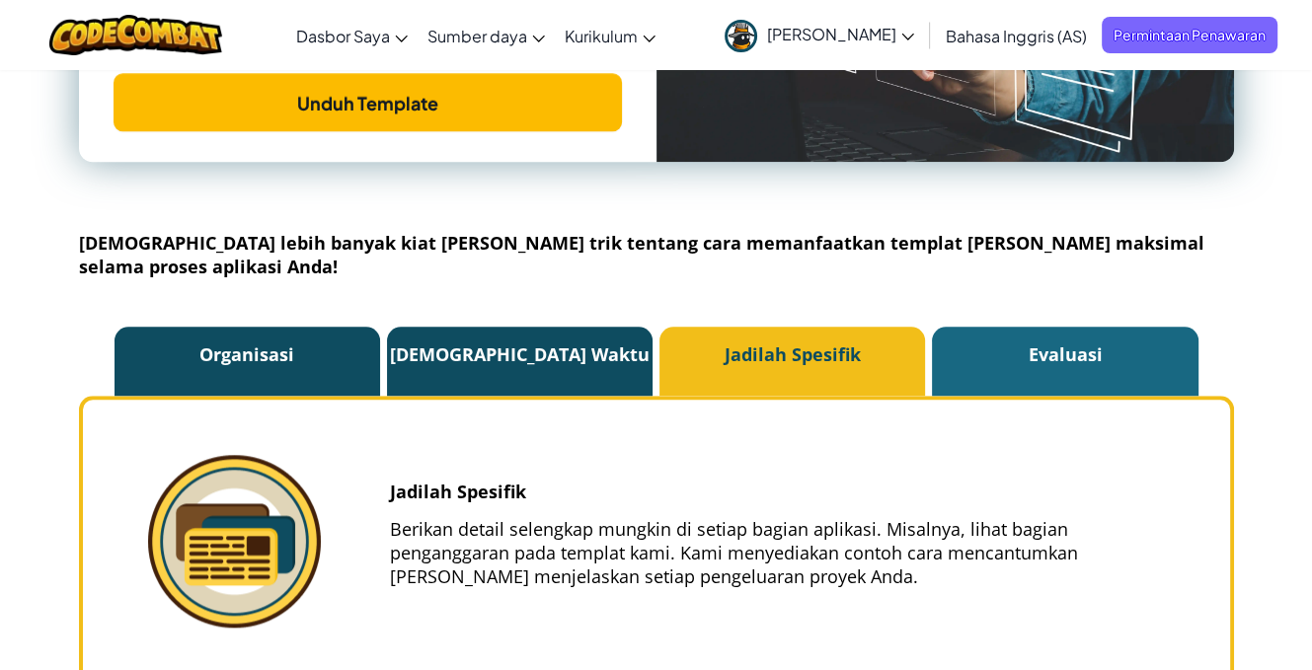
click at [1059, 342] on font "Evaluasi" at bounding box center [1064, 354] width 74 height 24
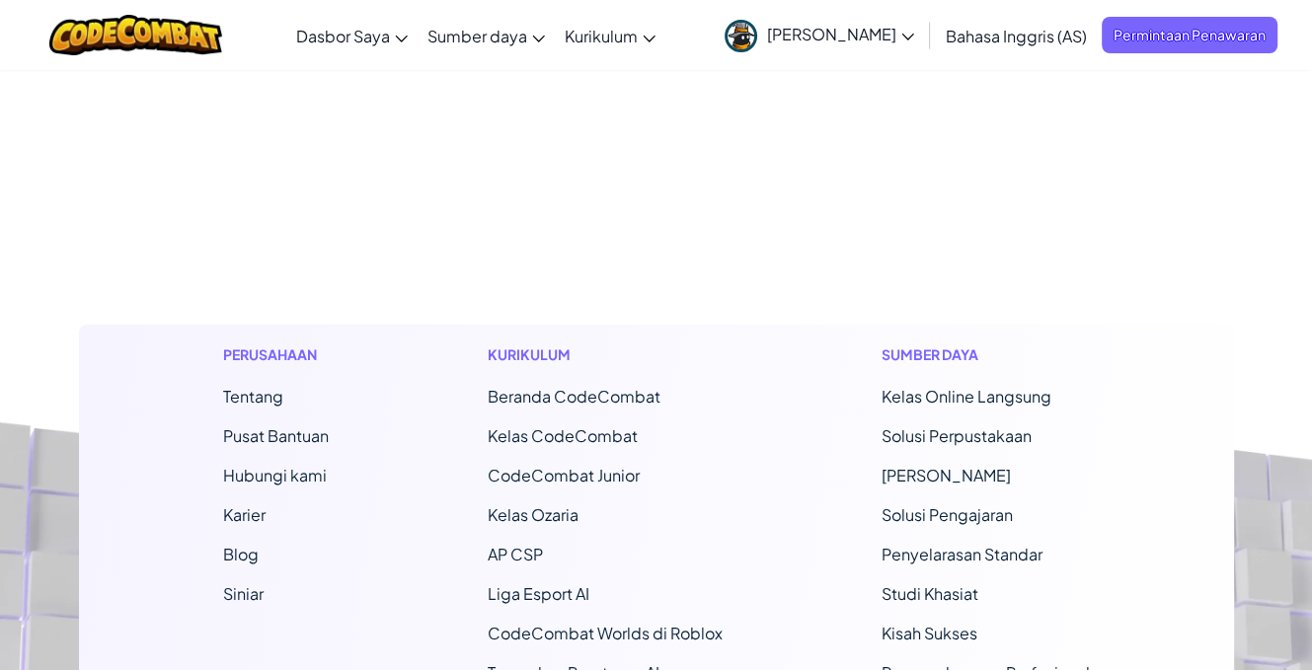
scroll to position [4244, 0]
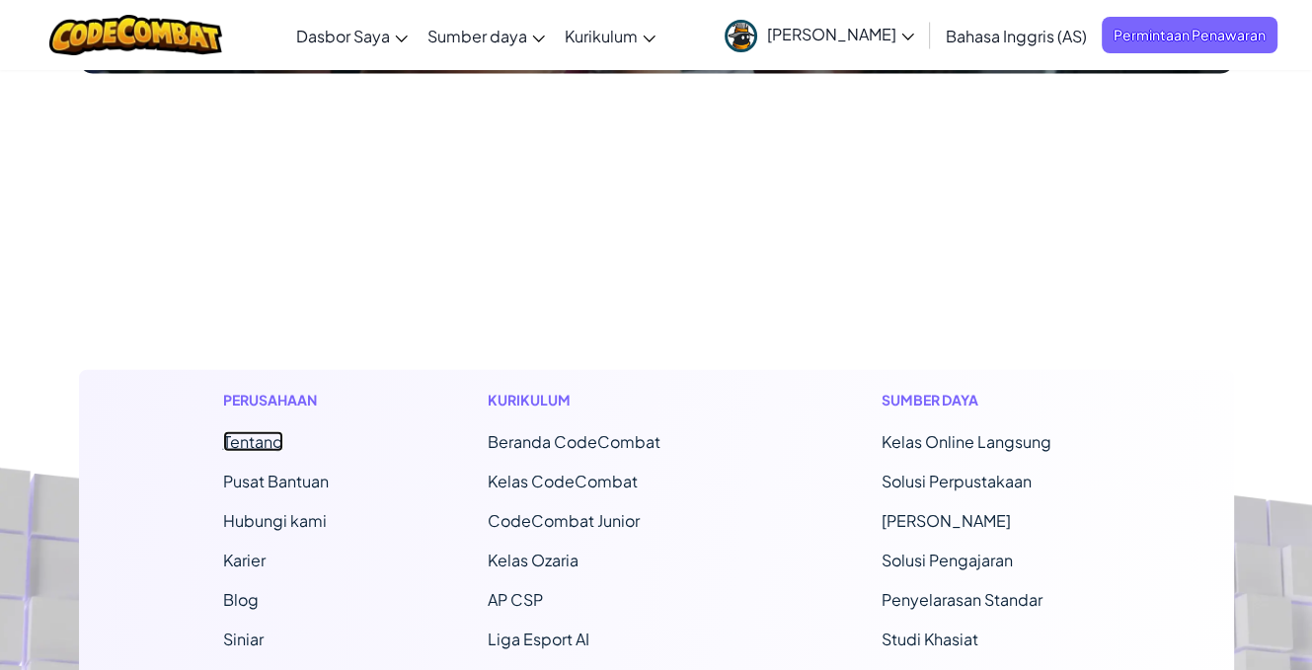
click at [270, 431] on font "Tentang" at bounding box center [253, 441] width 60 height 21
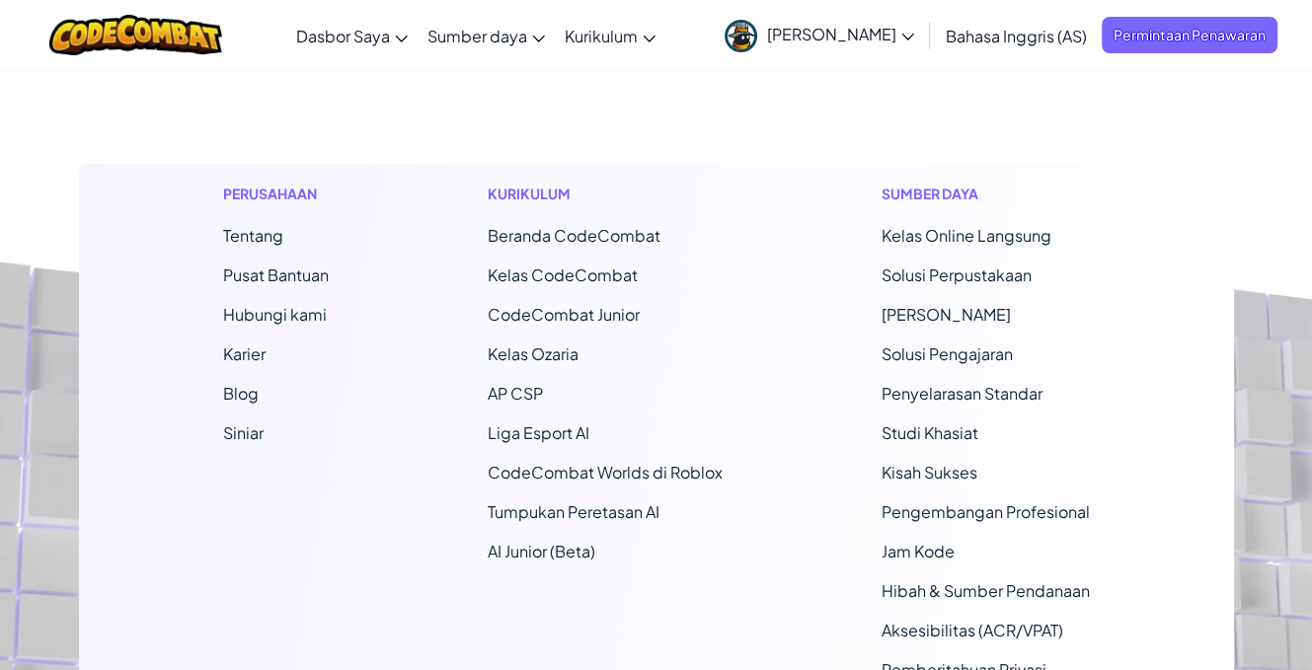
scroll to position [7007, 0]
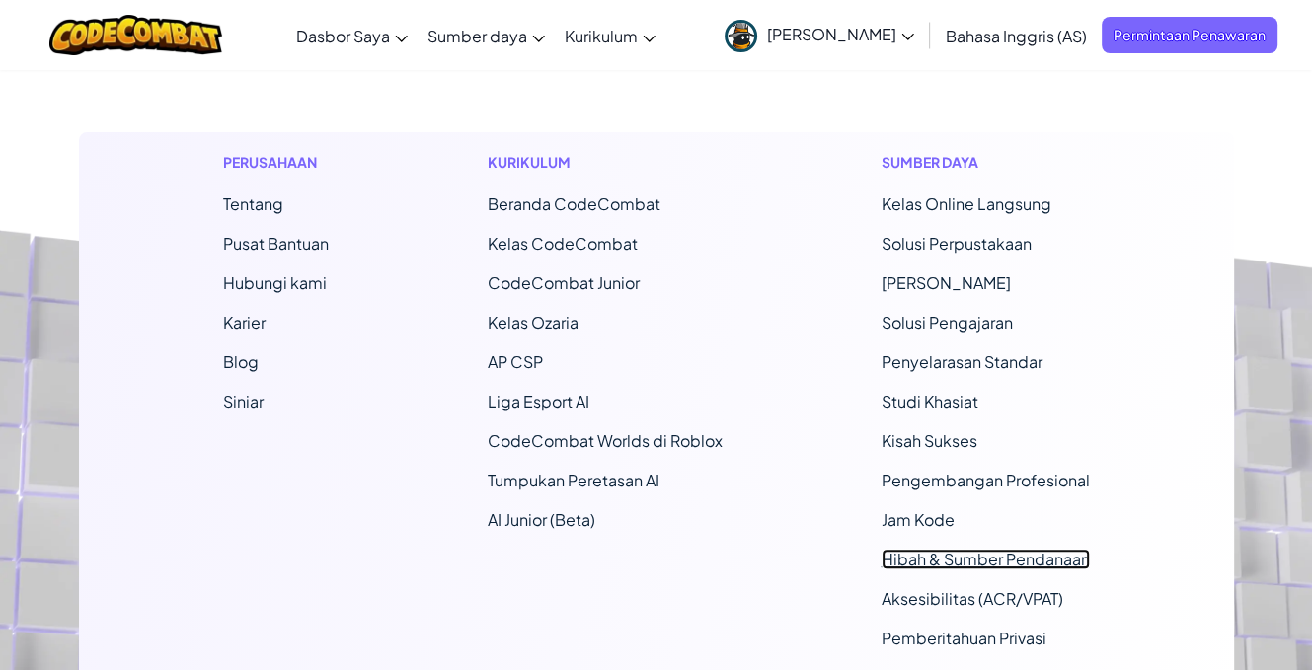
click at [914, 549] on font "Hibah & Sumber Pendanaan" at bounding box center [985, 559] width 208 height 21
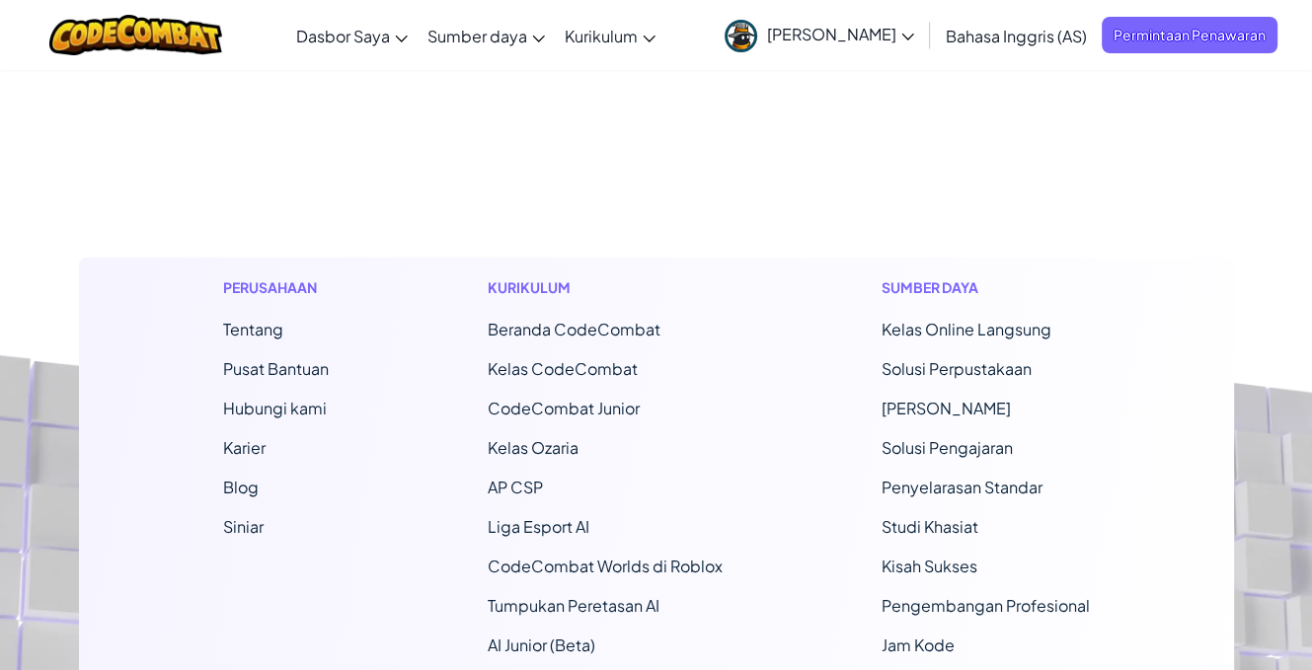
scroll to position [4547, 0]
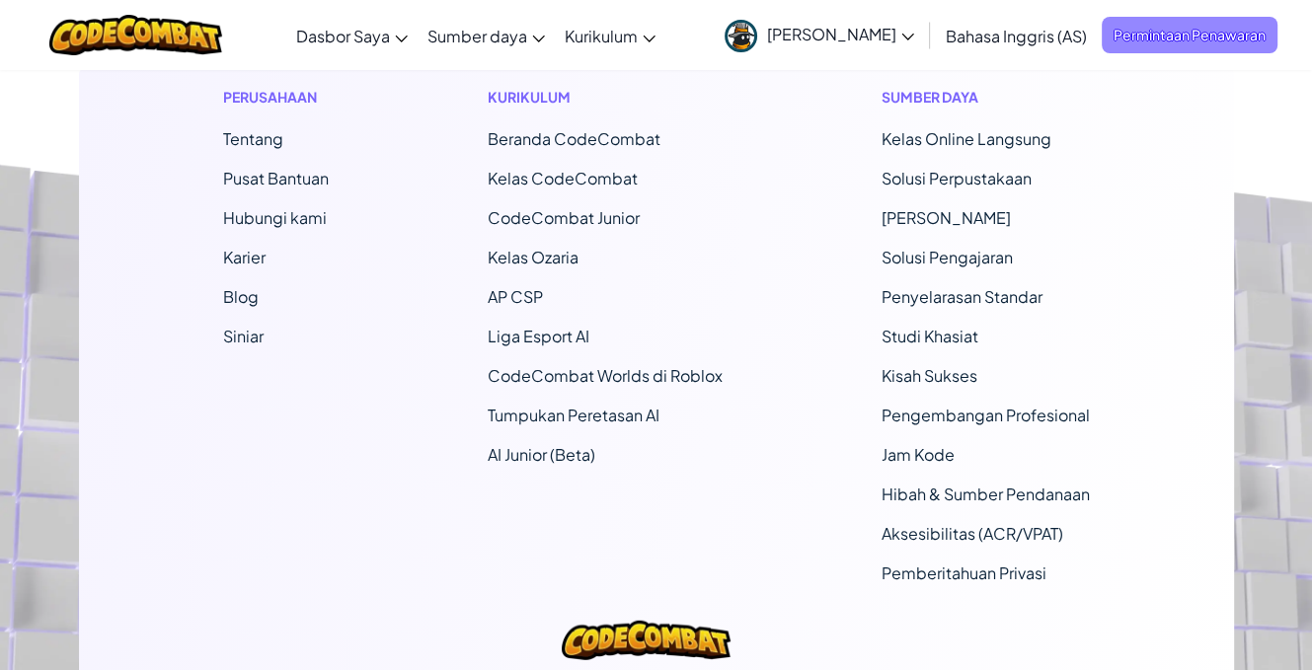
click at [1141, 35] on font "Permintaan Penawaran" at bounding box center [1189, 35] width 152 height 18
